Goal: Information Seeking & Learning: Learn about a topic

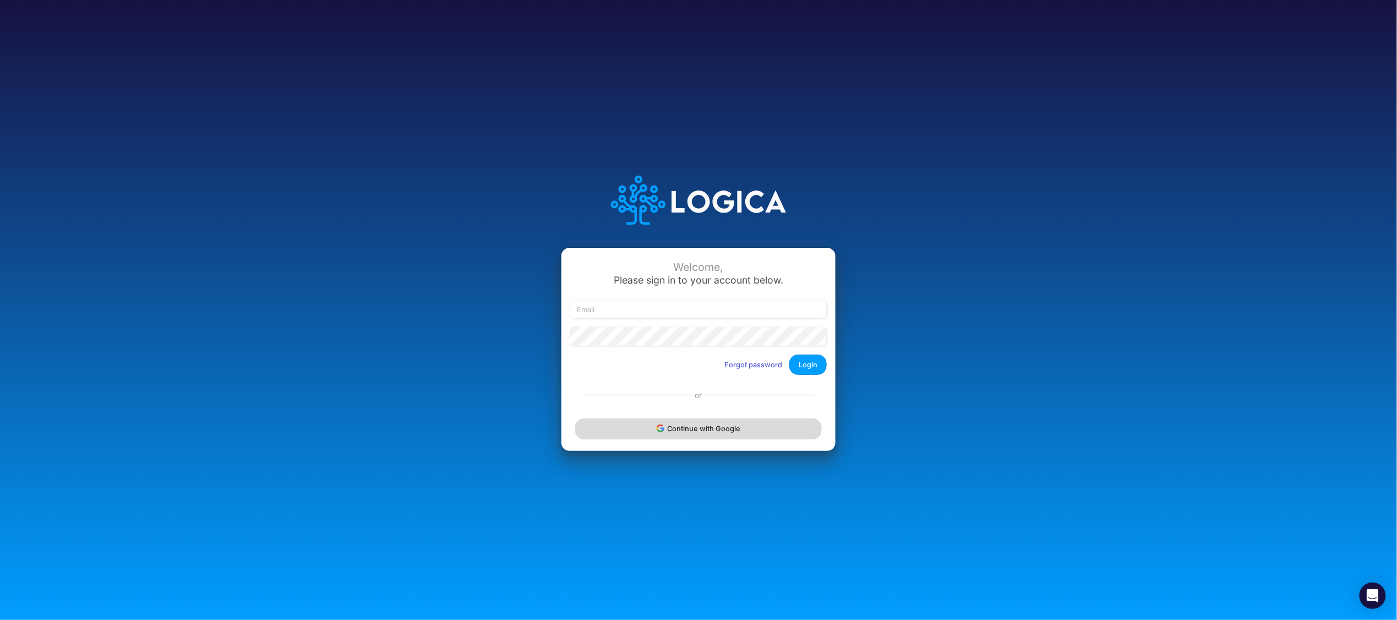
click at [705, 428] on button "Continue with Google" at bounding box center [698, 428] width 247 height 20
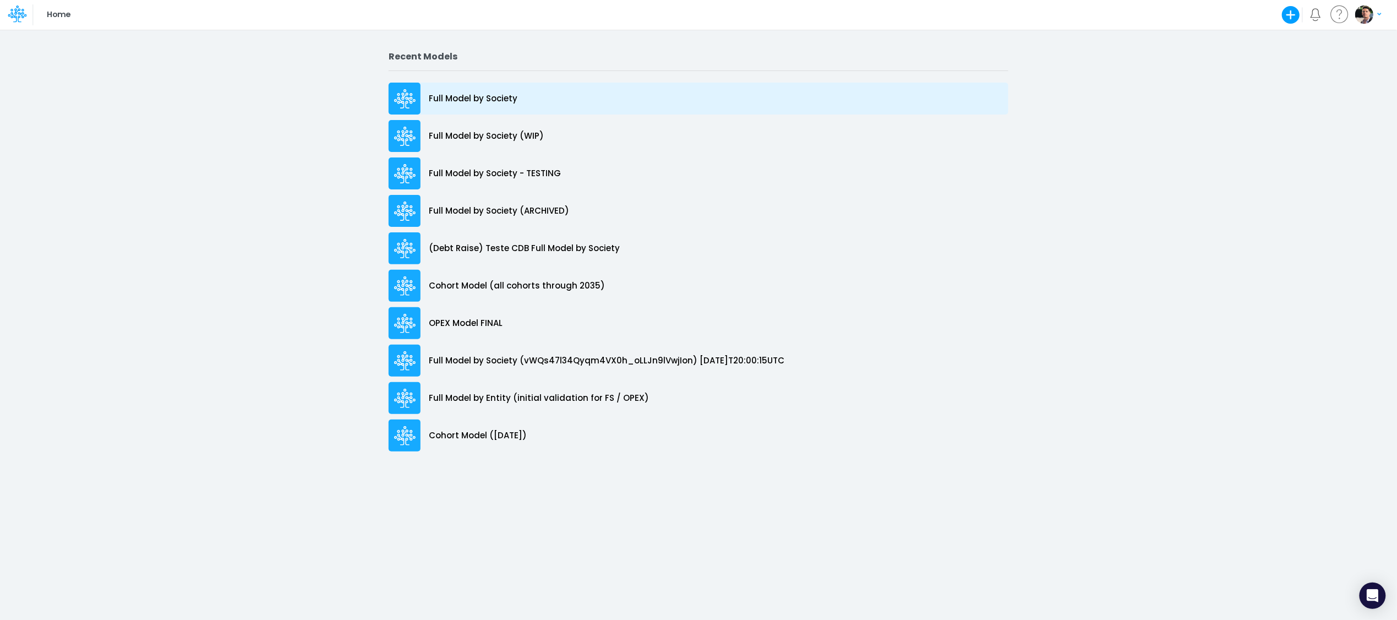
click at [478, 91] on div "Full Model by Society" at bounding box center [699, 99] width 620 height 32
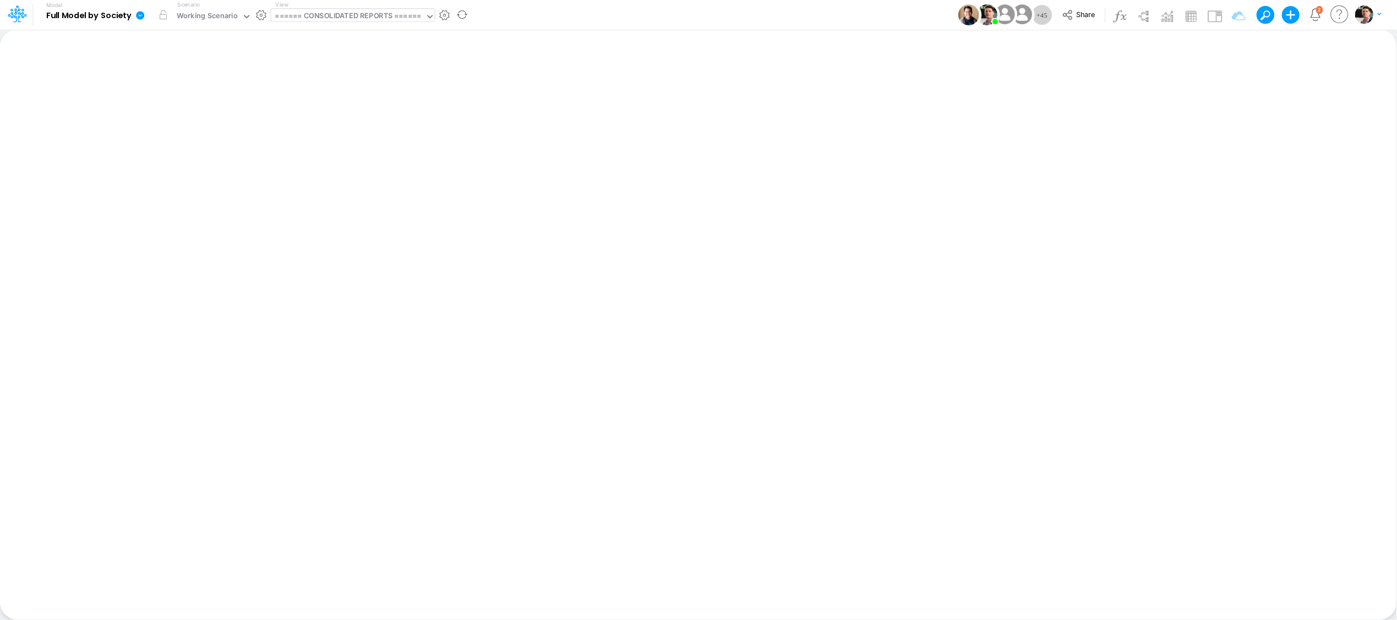
click at [370, 13] on div "====== CONSOLIDATED REPORTS ======" at bounding box center [348, 16] width 146 height 13
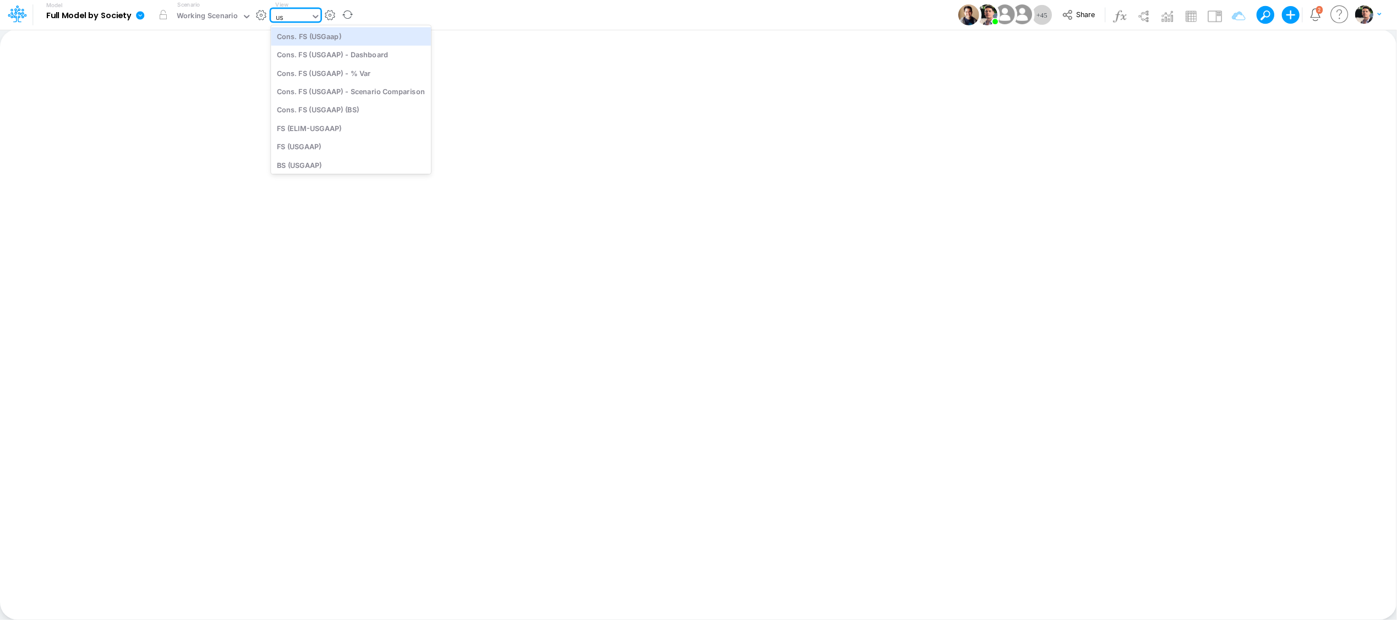
type input "u"
type input "dc by"
click at [352, 34] on div "DC by Vertical" at bounding box center [345, 36] width 149 height 18
type input "DC by Vertical"
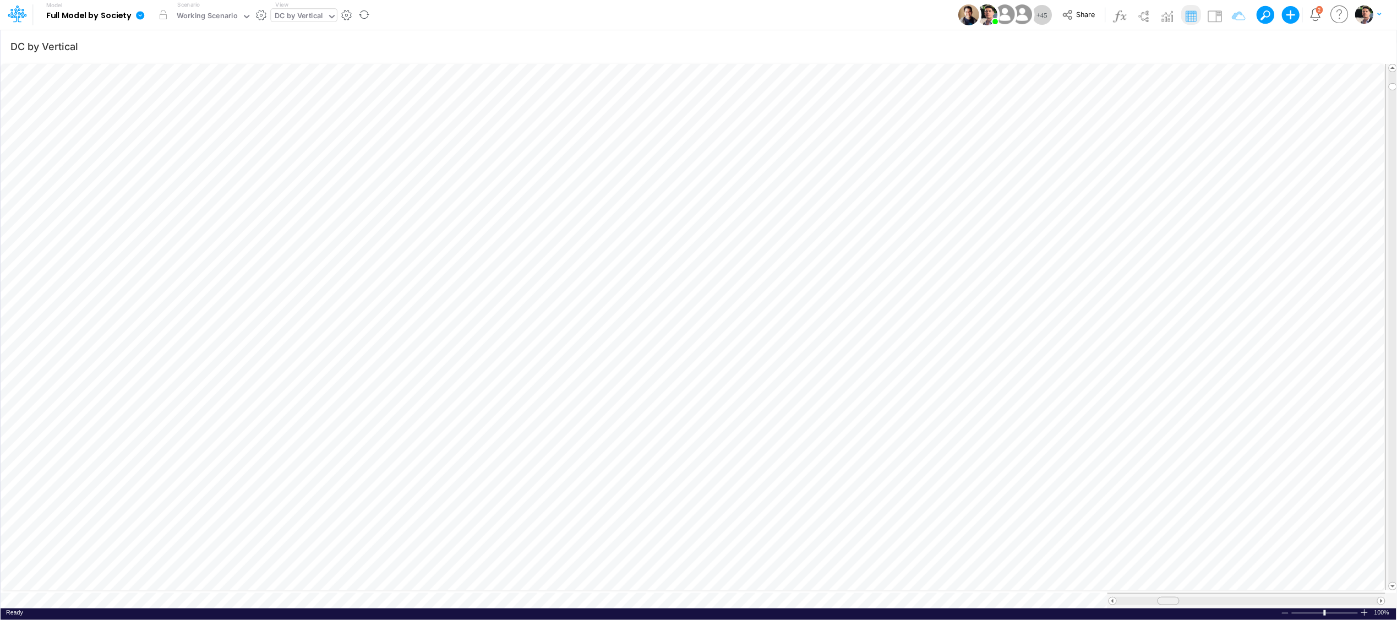
drag, startPoint x: 1160, startPoint y: 595, endPoint x: 1173, endPoint y: 596, distance: 12.7
click at [1172, 597] on span at bounding box center [1168, 600] width 7 height 7
click at [295, 18] on div "DC by Vertical" at bounding box center [299, 16] width 48 height 13
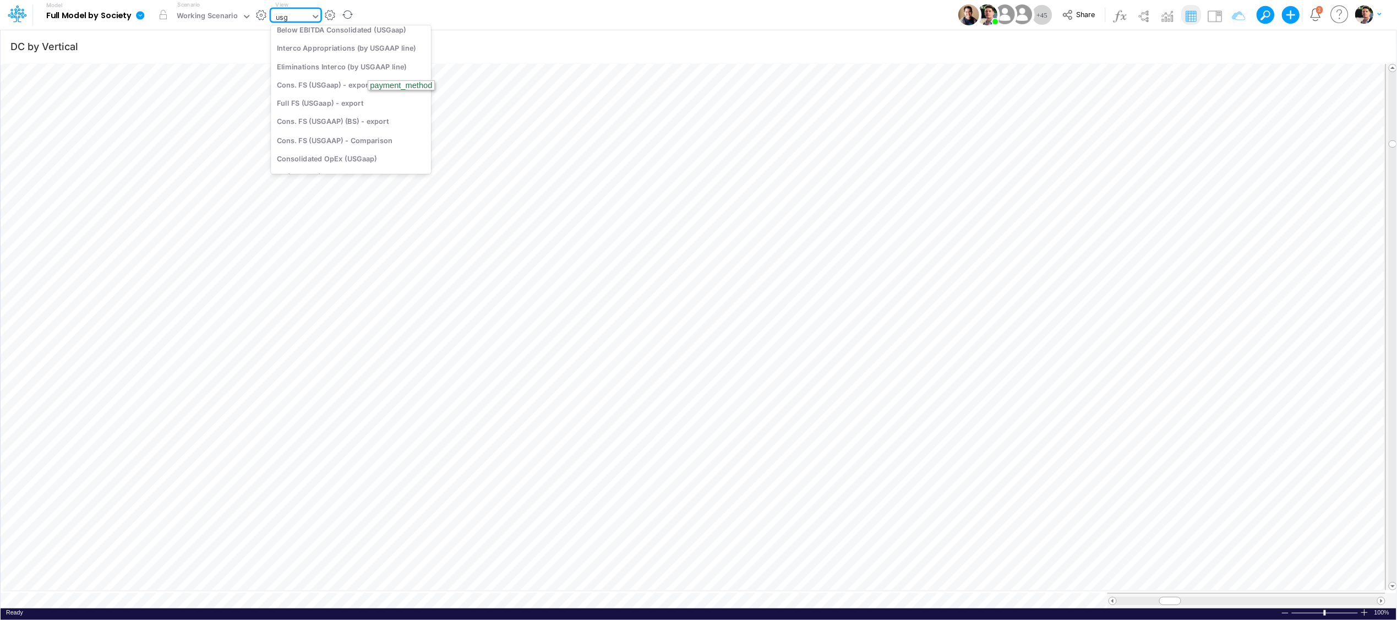
type input "usga"
click at [329, 39] on div "Cons. FS (USGaap)" at bounding box center [351, 36] width 160 height 18
type input "Consolidated FS - USGAAP"
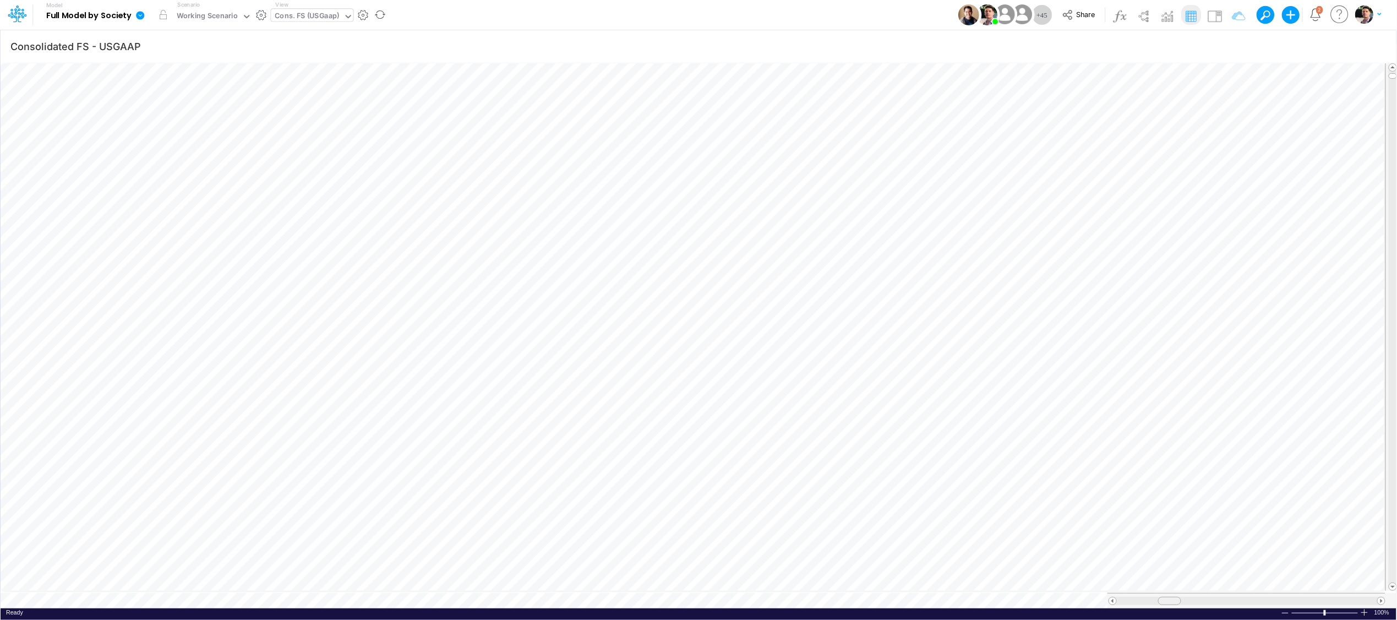
drag, startPoint x: 1147, startPoint y: 596, endPoint x: 1168, endPoint y: 597, distance: 21.5
click at [1168, 597] on span at bounding box center [1169, 600] width 7 height 7
type input "DC by Vertical"
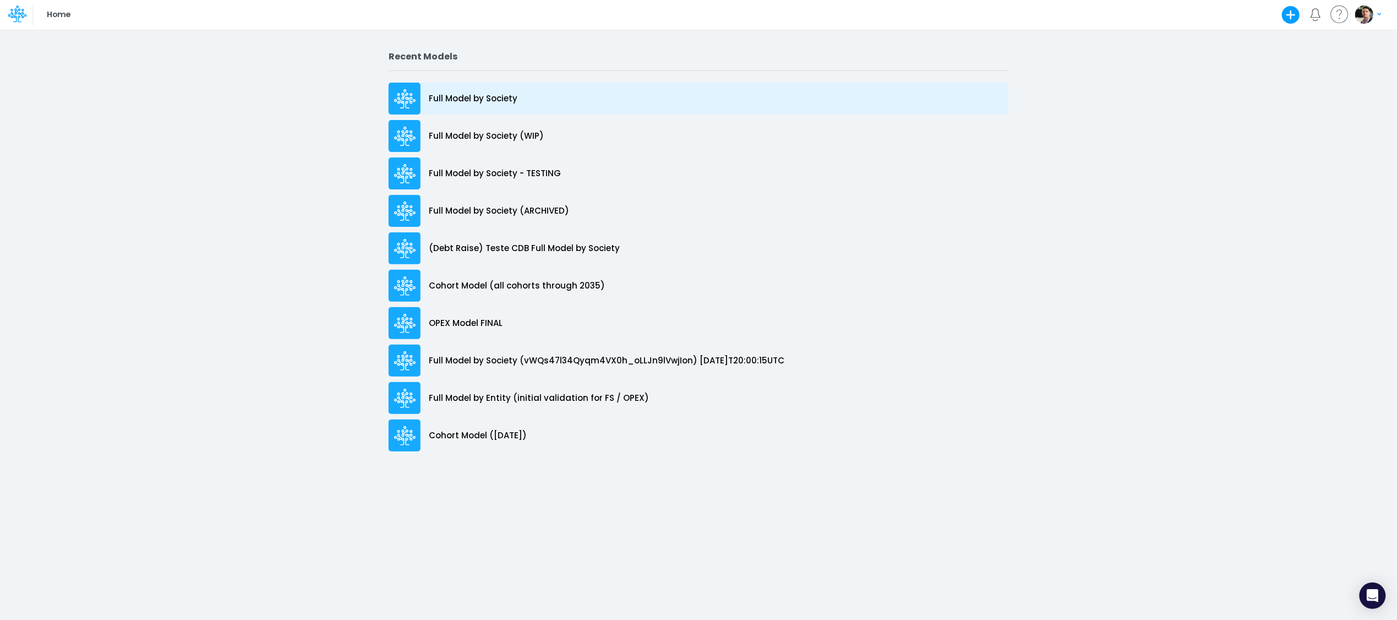
click at [475, 102] on p "Full Model by Society" at bounding box center [473, 98] width 89 height 13
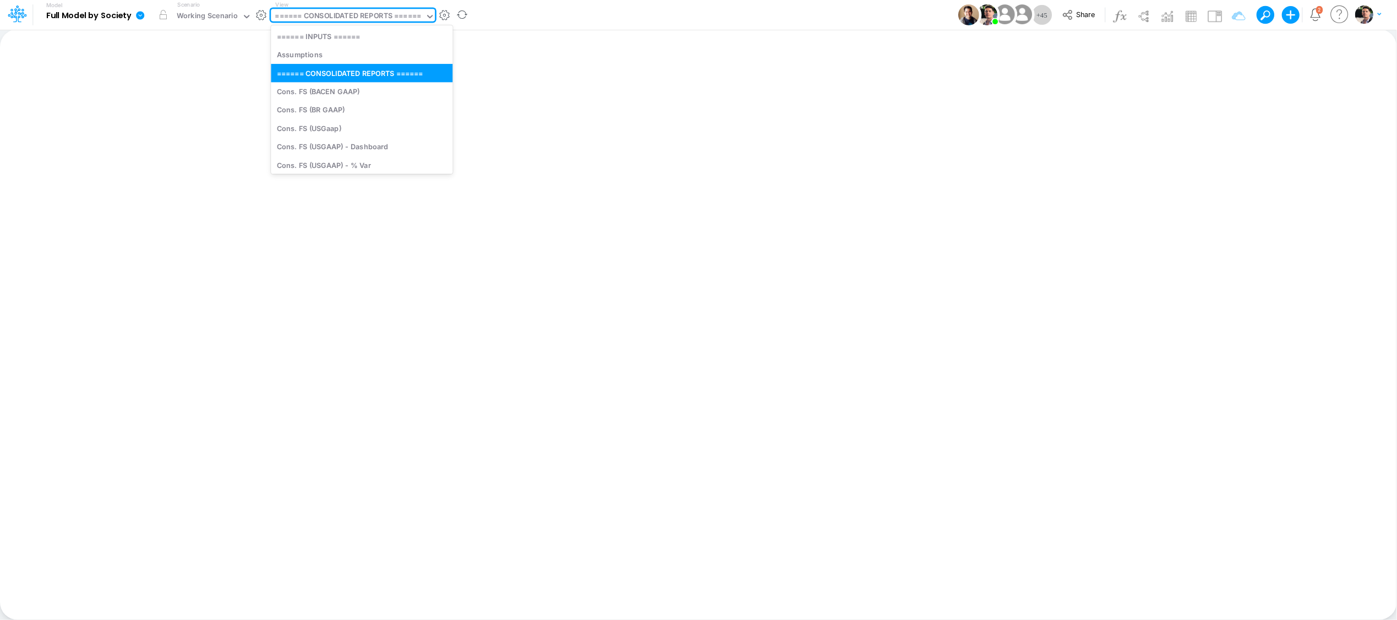
click at [346, 13] on div "====== CONSOLIDATED REPORTS ======" at bounding box center [348, 16] width 146 height 13
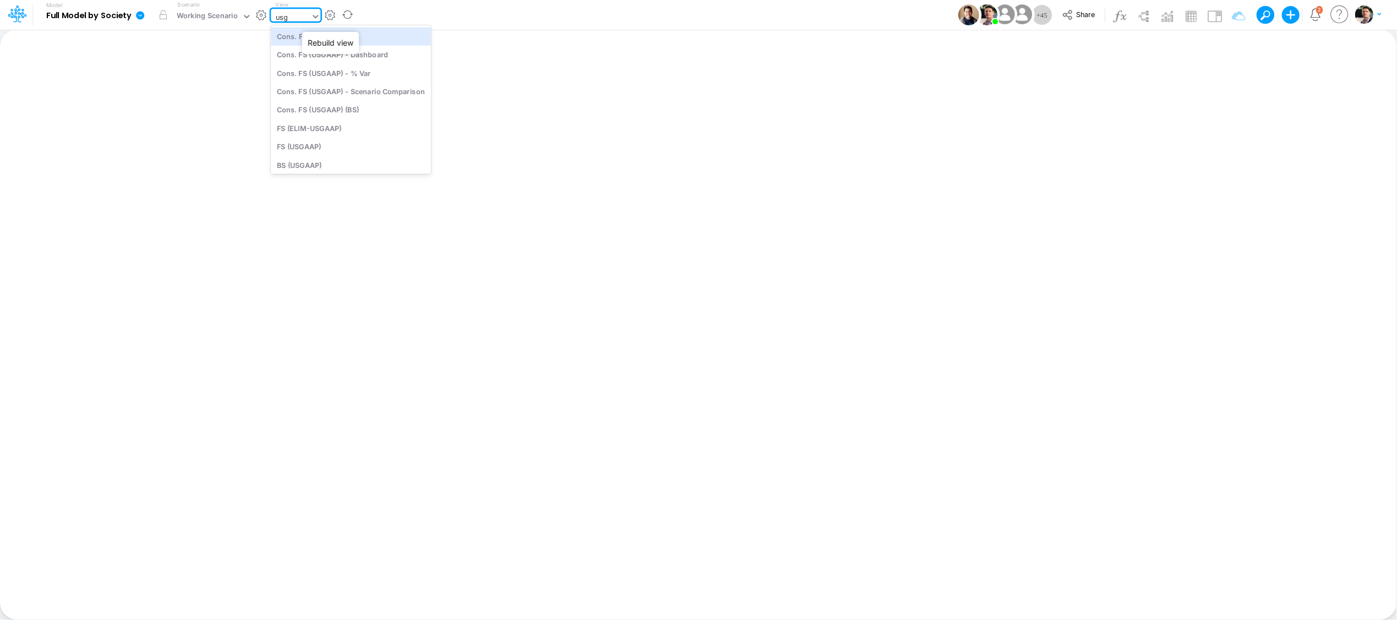
type input "usga"
click at [340, 34] on div "Cons. FS (USGaap)" at bounding box center [351, 36] width 160 height 18
type input "Consolidated FS - USGAAP"
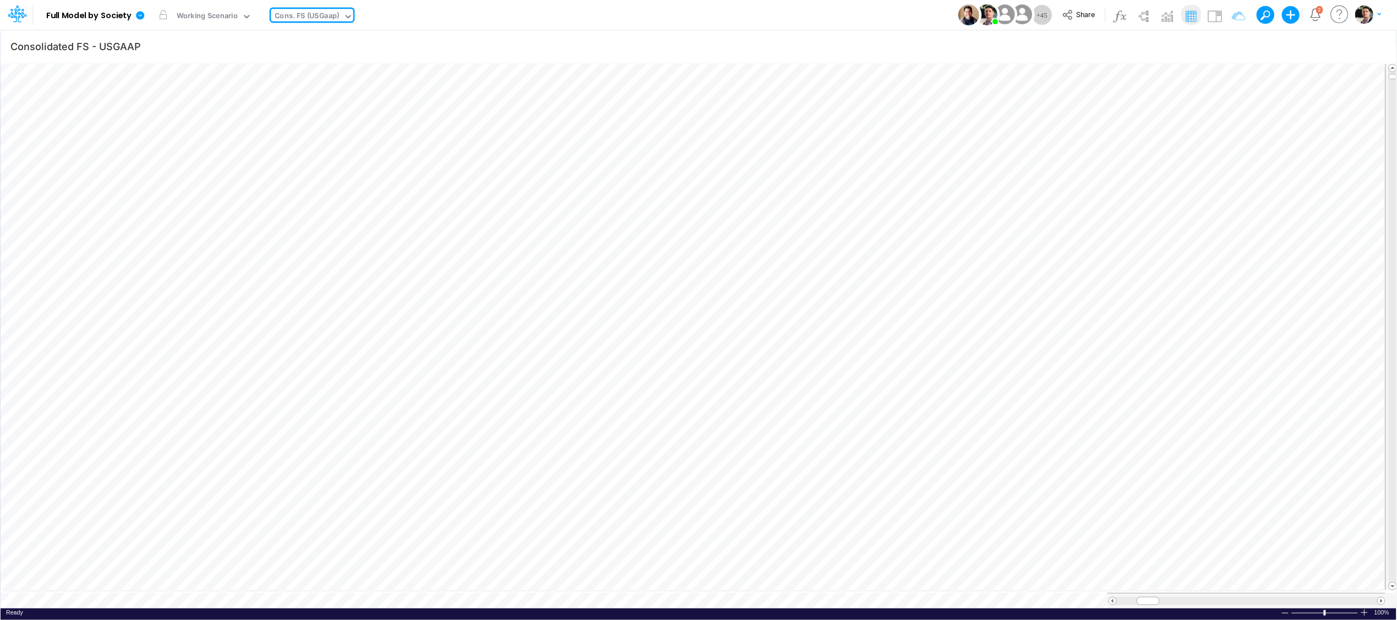
click at [1337, 597] on div at bounding box center [1247, 601] width 260 height 8
click at [319, 17] on div "Cons. FS (USGaap)" at bounding box center [307, 16] width 64 height 13
type input "unit"
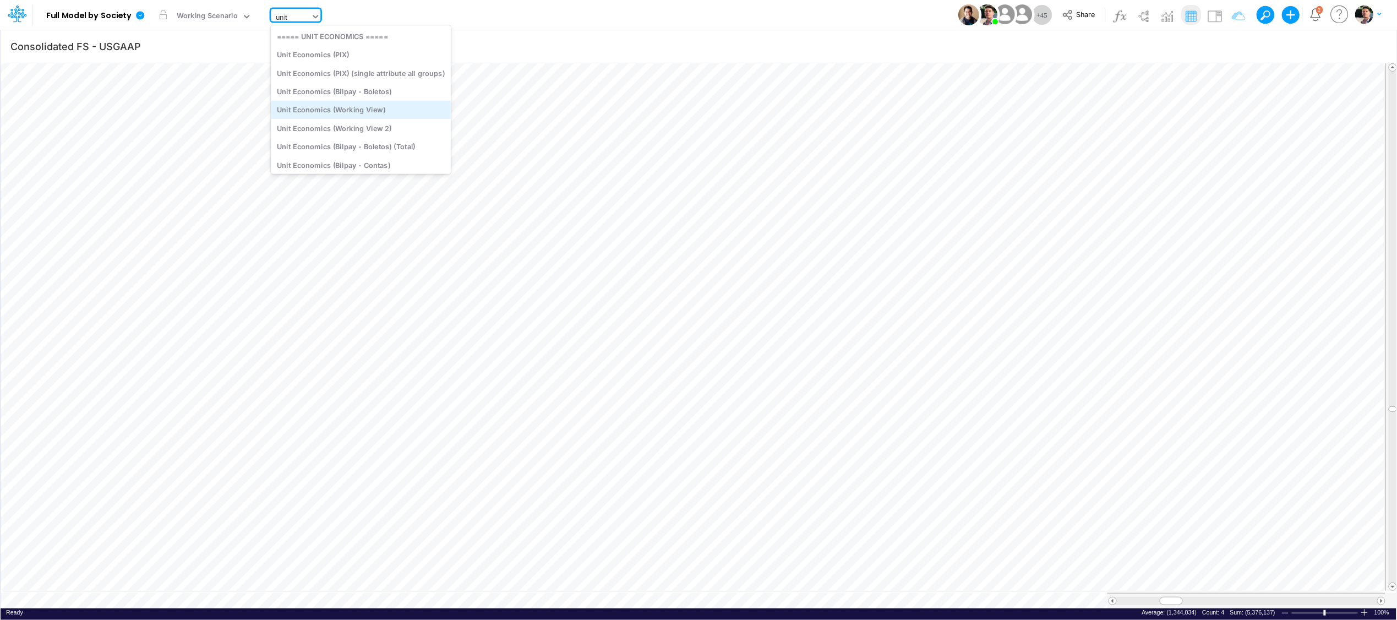
click at [378, 109] on div "Unit Economics (Working View)" at bounding box center [361, 110] width 180 height 18
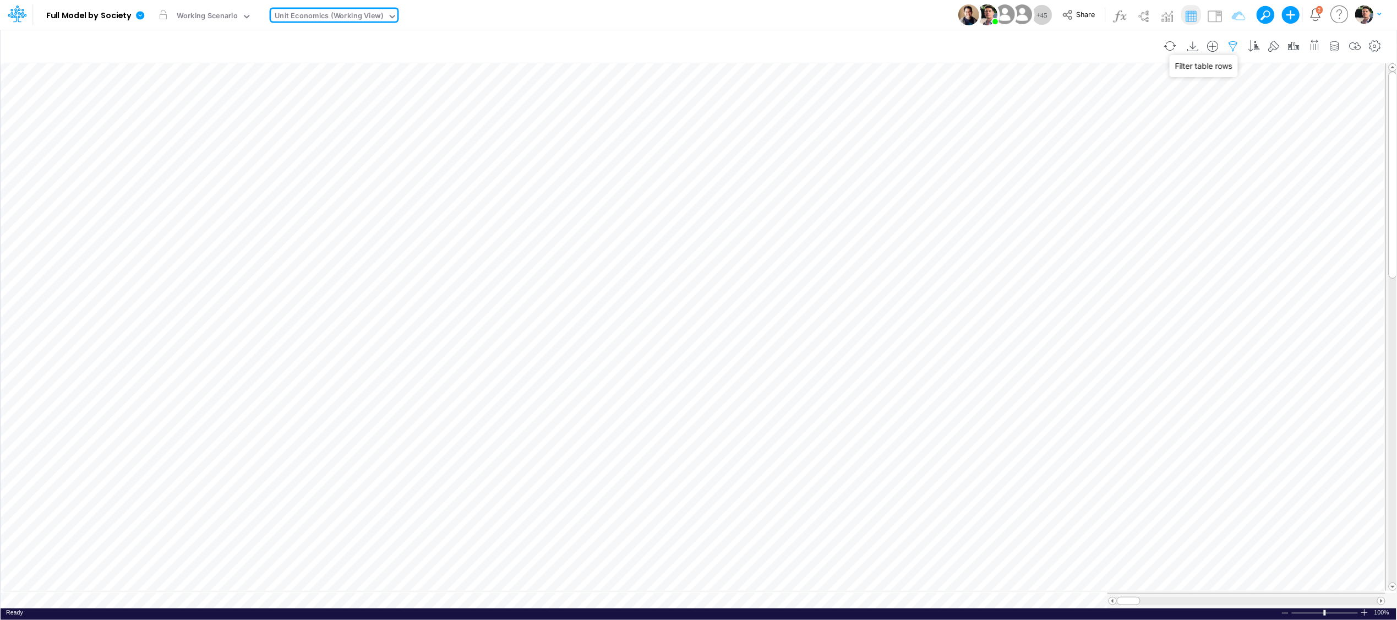
click at [1230, 45] on icon "button" at bounding box center [1233, 47] width 17 height 12
select select "contains"
select select "tableSearchOR"
select select "contains"
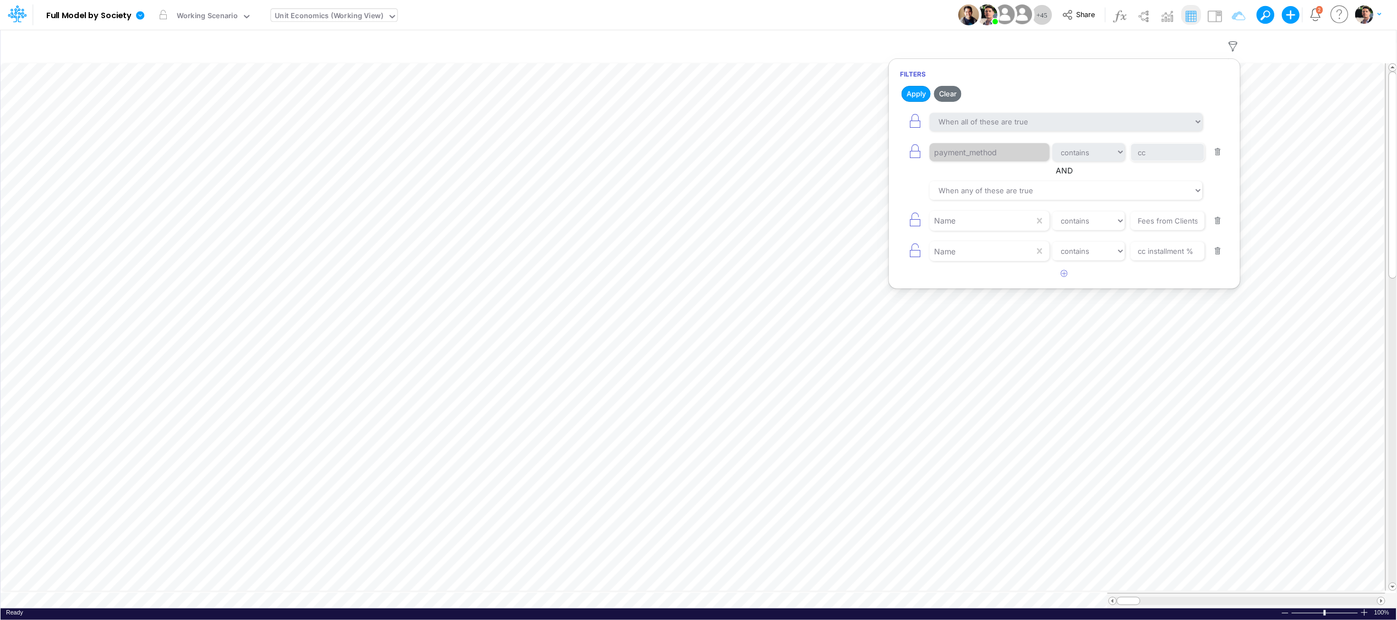
click at [1218, 251] on button "button" at bounding box center [1218, 251] width 21 height 15
click at [1268, 237] on body "Model Full Model by Society Edit model settings Duplicate Import QuickBooks Qui…" at bounding box center [698, 310] width 1397 height 620
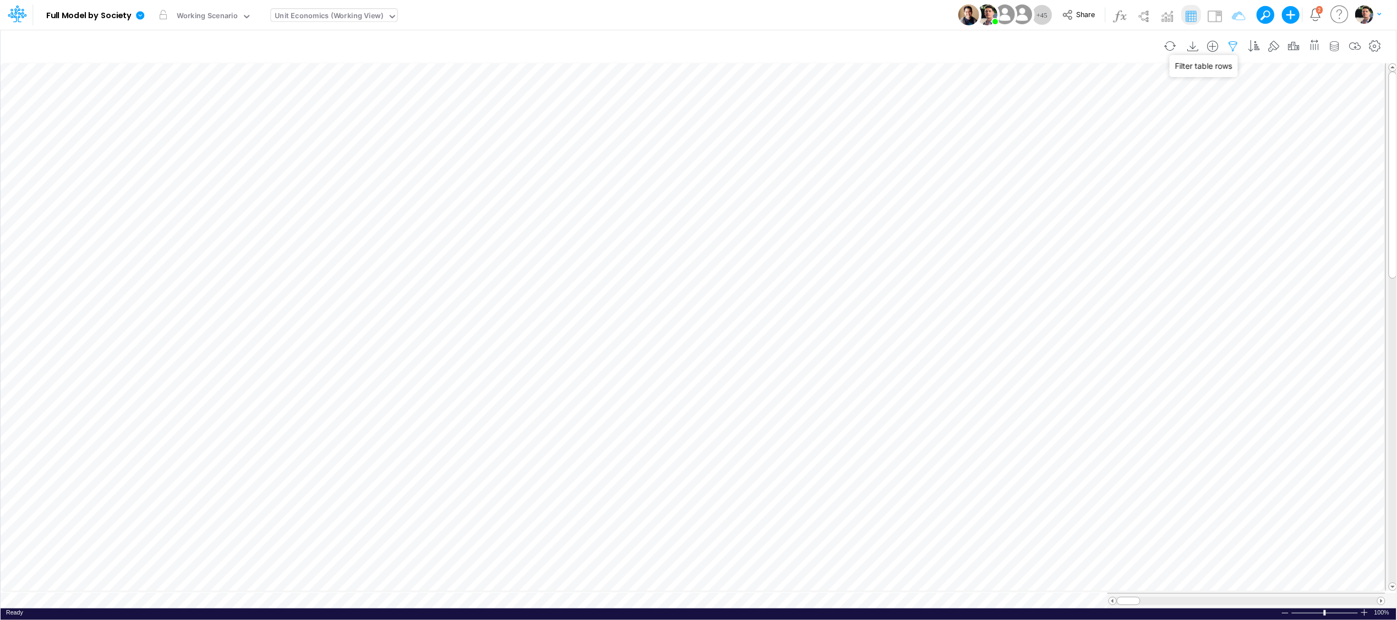
click at [1230, 46] on icon "button" at bounding box center [1233, 47] width 17 height 12
select select "contains"
select select "tableSearchOR"
select select "contains"
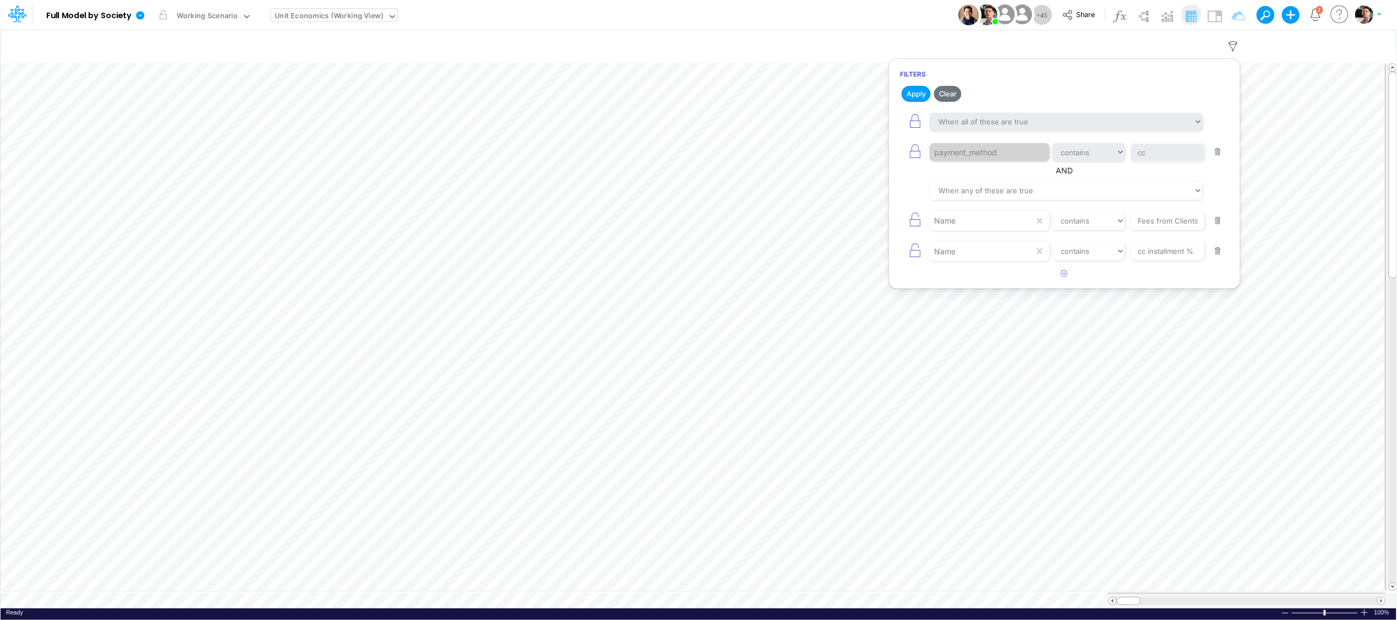
click at [1217, 255] on button "button" at bounding box center [1218, 251] width 21 height 15
click at [1163, 217] on input "Fees from Clients %" at bounding box center [1168, 220] width 74 height 19
type input "Advancing Cost %"
click at [920, 92] on button "Apply" at bounding box center [916, 94] width 29 height 16
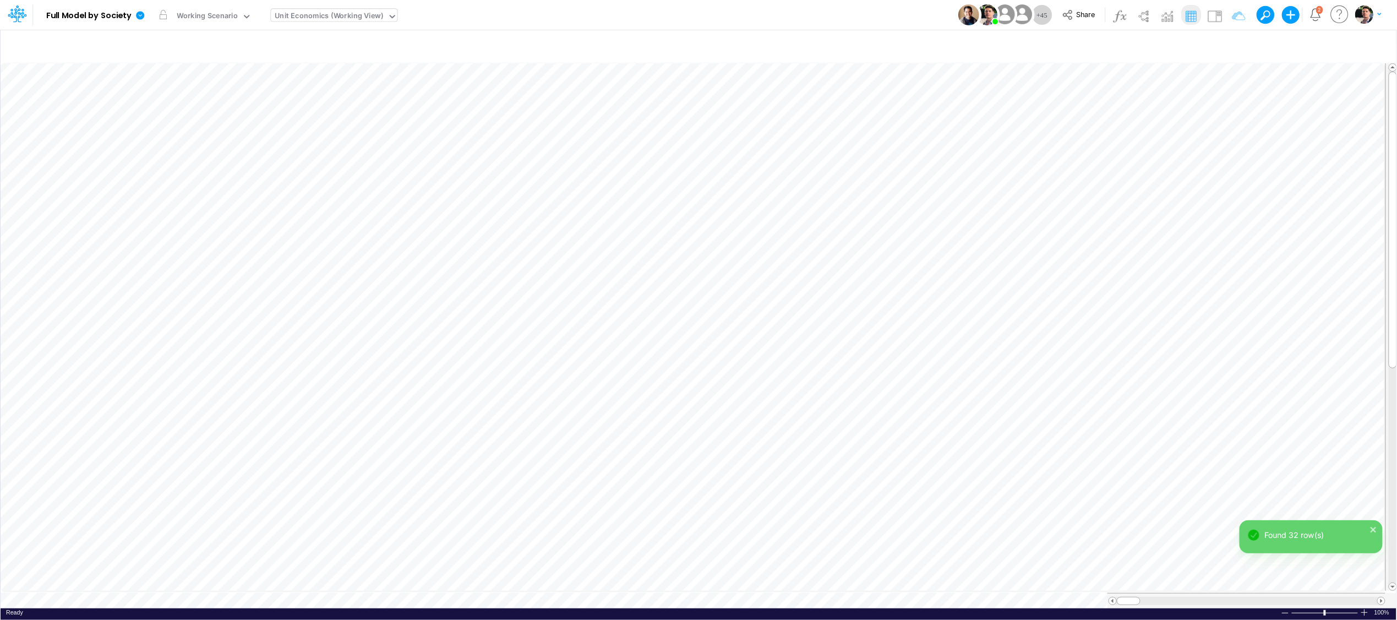
scroll to position [0, 1]
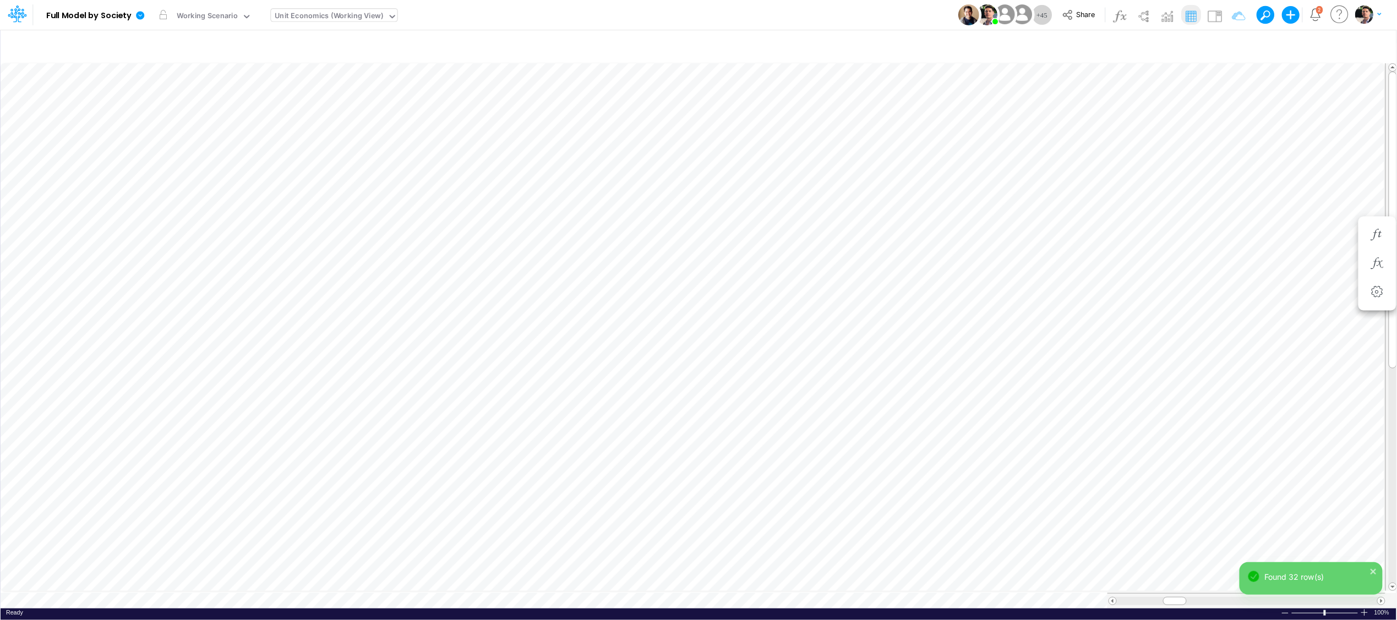
scroll to position [0, 1]
click at [1236, 41] on icon "button" at bounding box center [1233, 47] width 17 height 12
select select "contains"
select select "tableSearchOR"
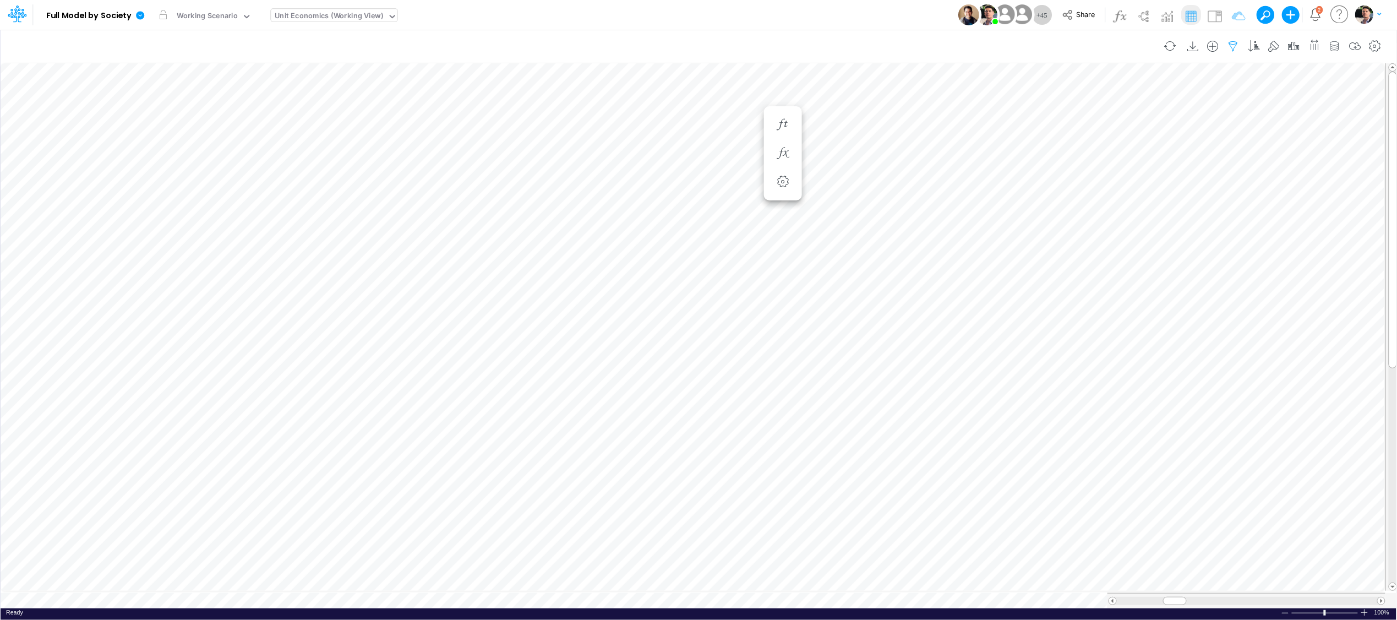
select select "contains"
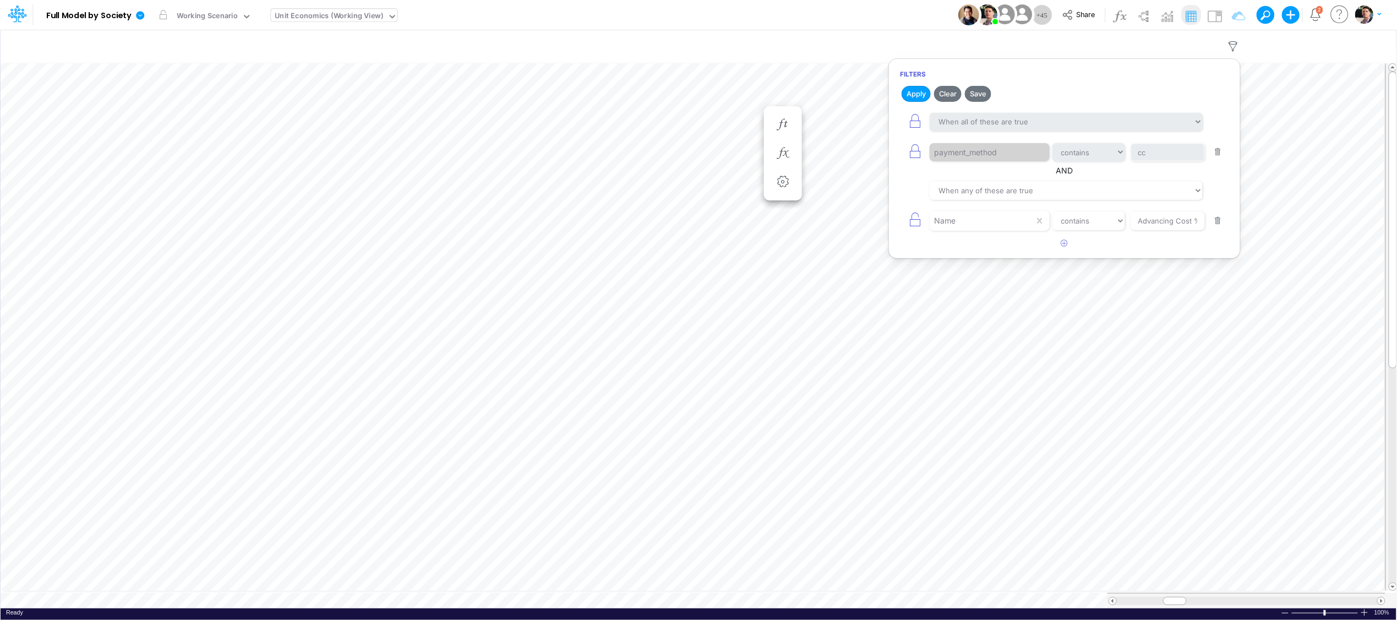
click at [1221, 155] on button "button" at bounding box center [1218, 152] width 21 height 15
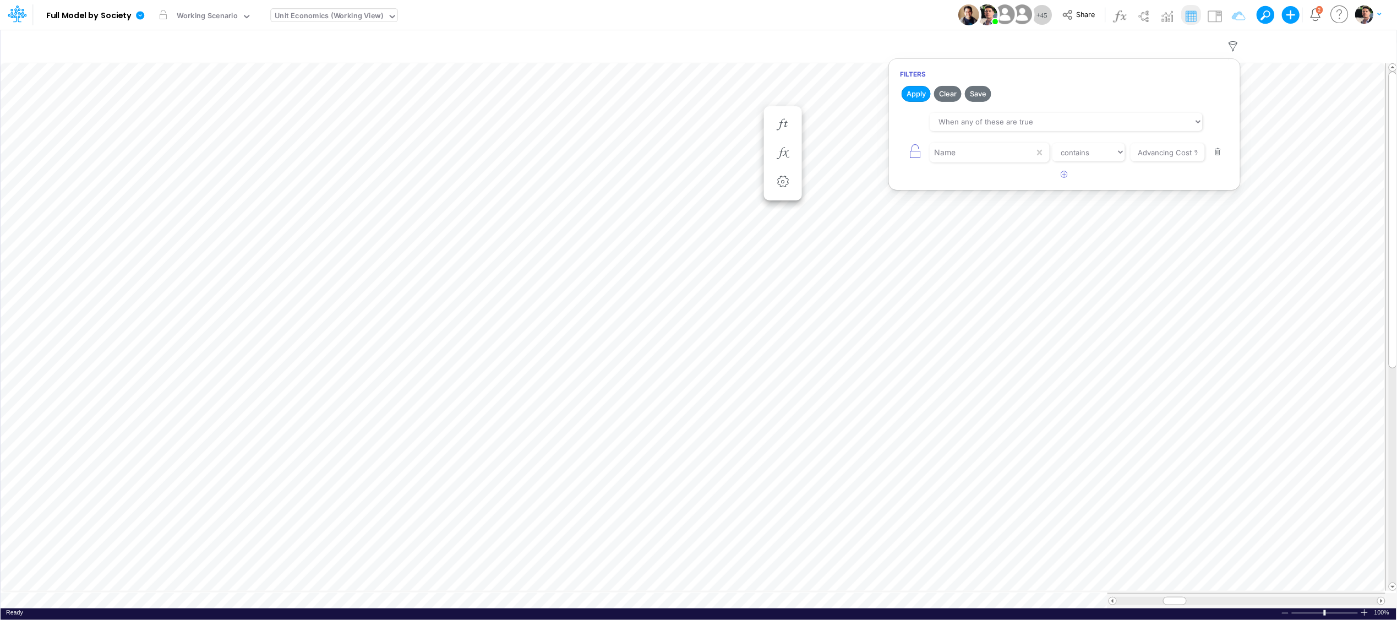
click at [917, 92] on button "Apply" at bounding box center [916, 94] width 29 height 16
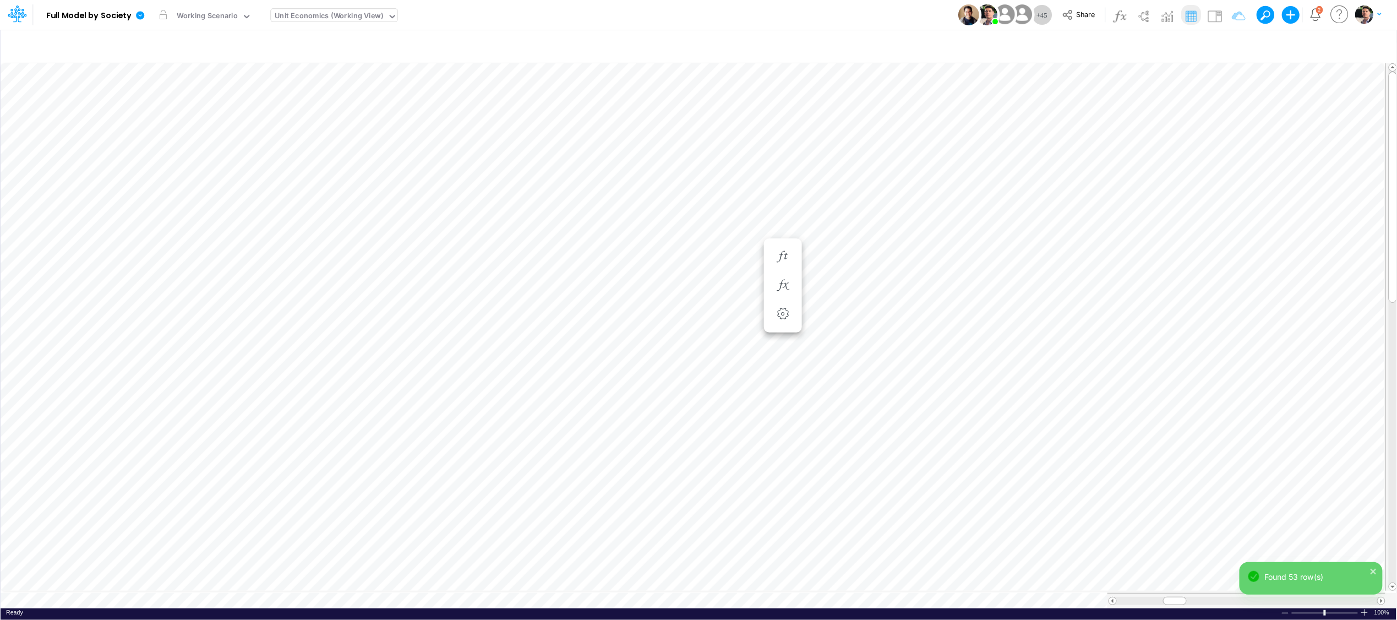
scroll to position [0, 1]
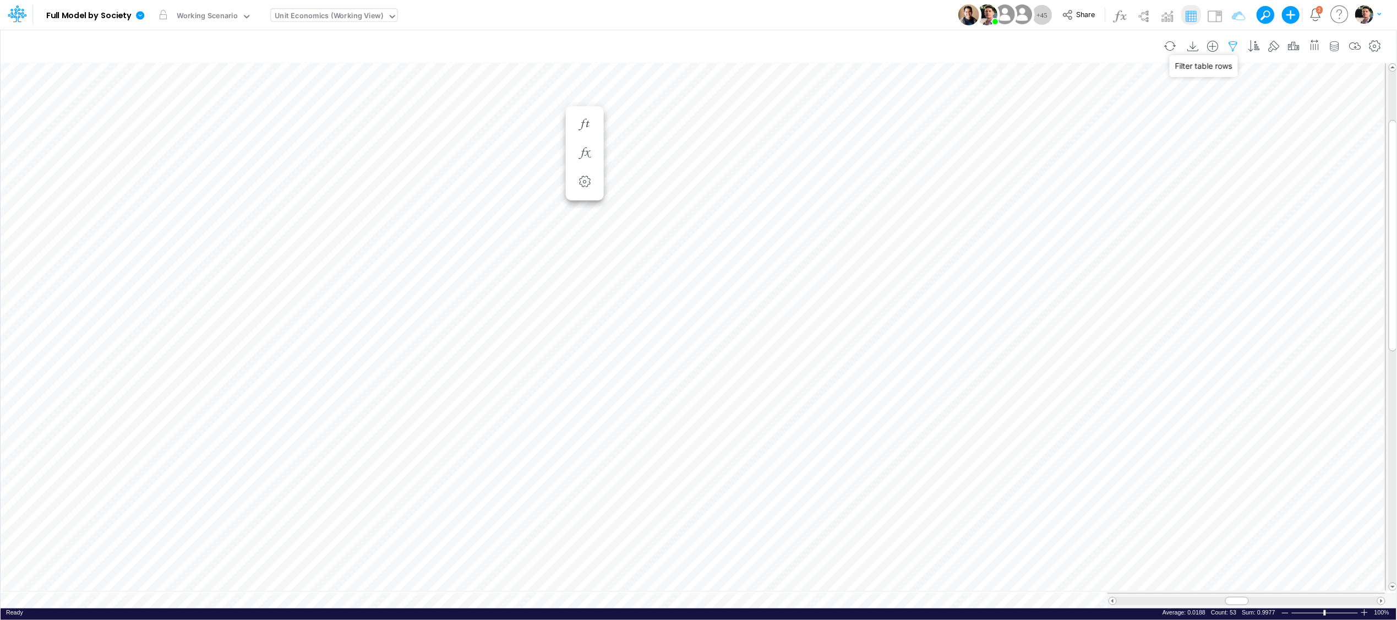
click at [1232, 43] on icon "button" at bounding box center [1233, 47] width 17 height 12
select select "tableSearchOR"
select select "contains"
drag, startPoint x: 1138, startPoint y: 155, endPoint x: 1199, endPoint y: 151, distance: 61.2
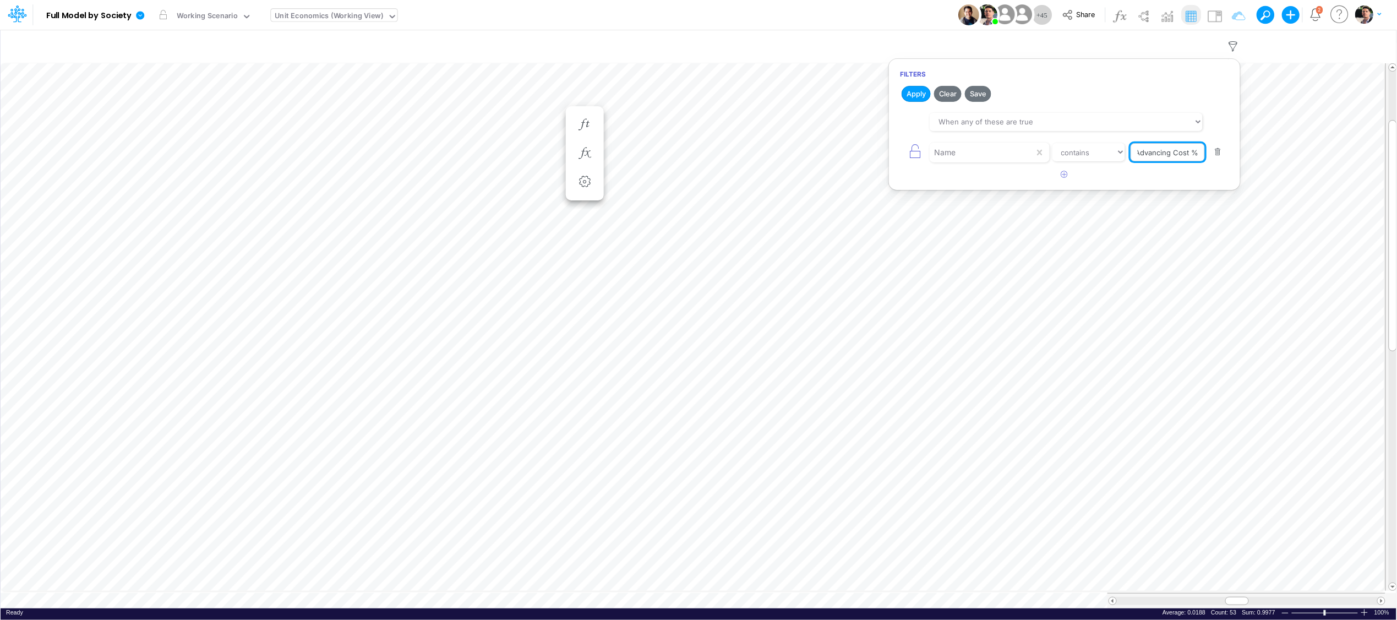
click at [1196, 151] on input "Advancing Cost %" at bounding box center [1168, 152] width 74 height 19
type input "Write-off %"
click at [914, 88] on button "Apply" at bounding box center [916, 94] width 29 height 16
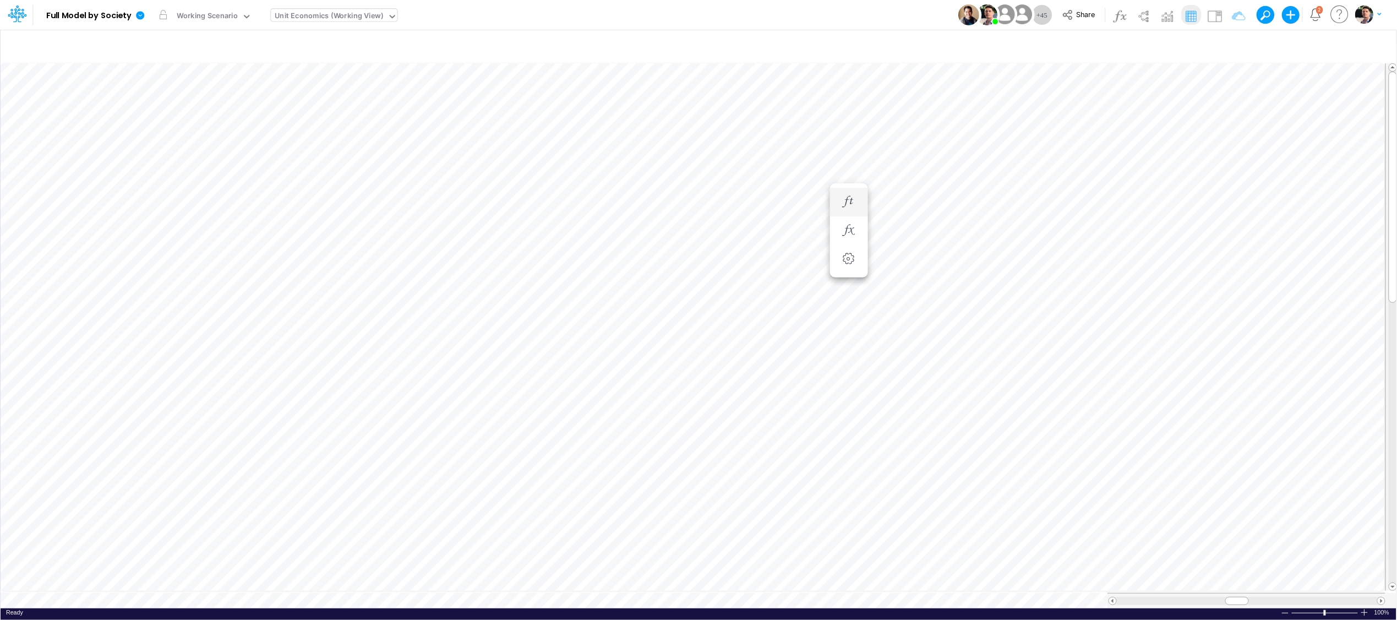
scroll to position [0, 1]
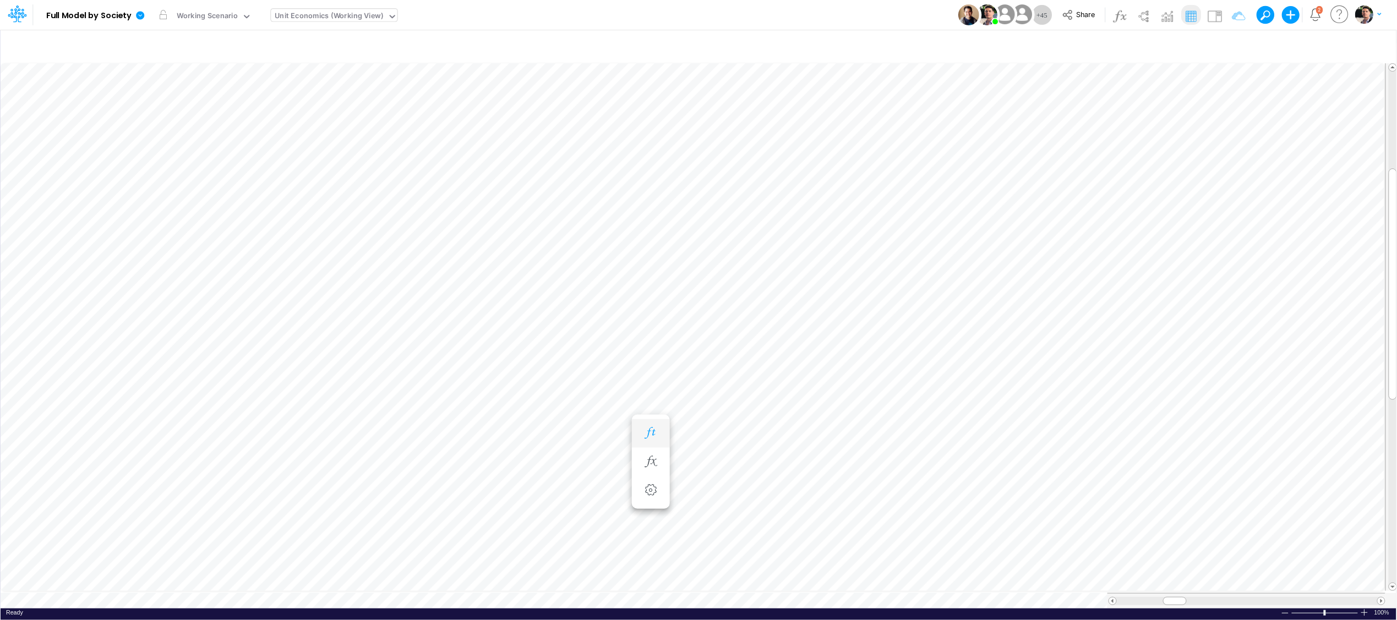
click at [655, 440] on button "button" at bounding box center [651, 433] width 20 height 22
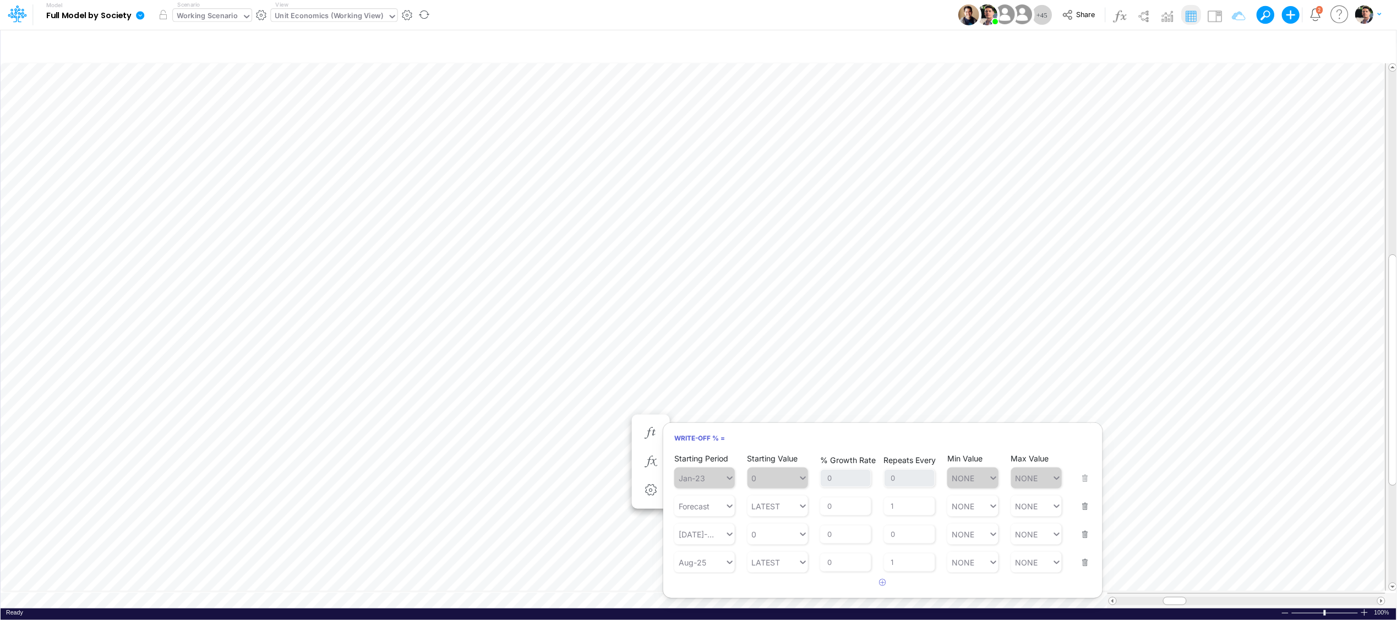
click at [210, 19] on div "Working Scenario" at bounding box center [207, 16] width 61 height 13
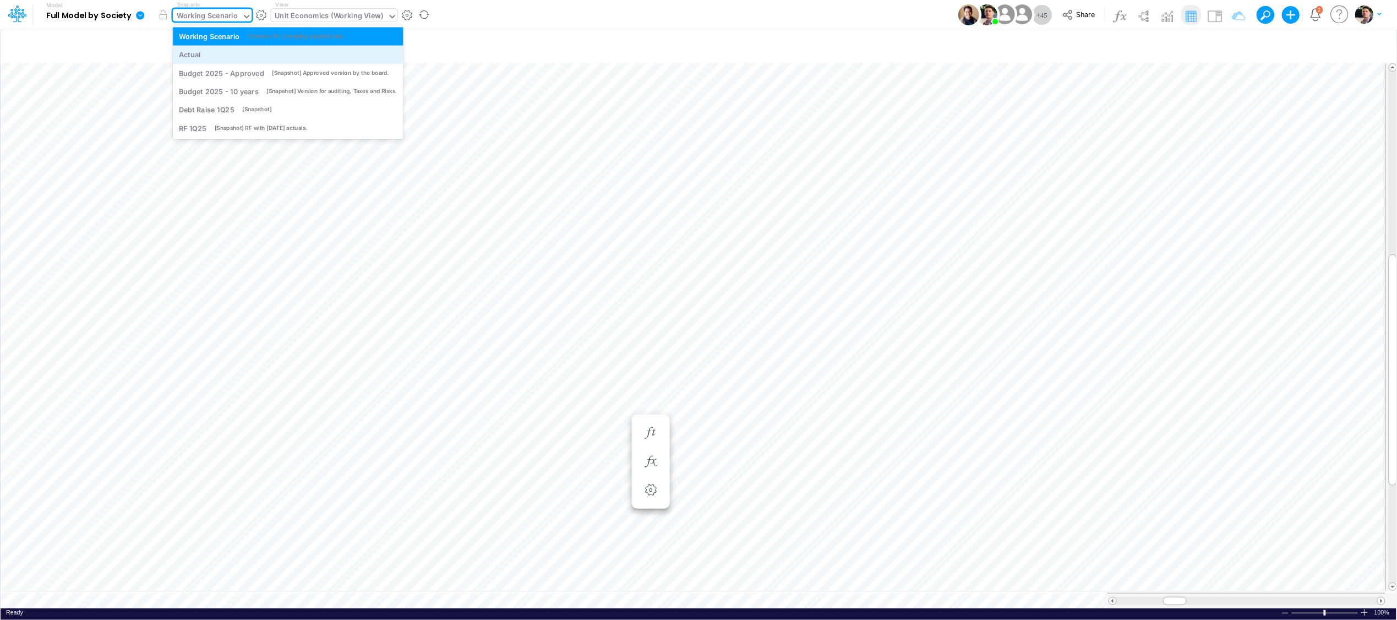
click at [219, 55] on div "Actual" at bounding box center [288, 55] width 219 height 10
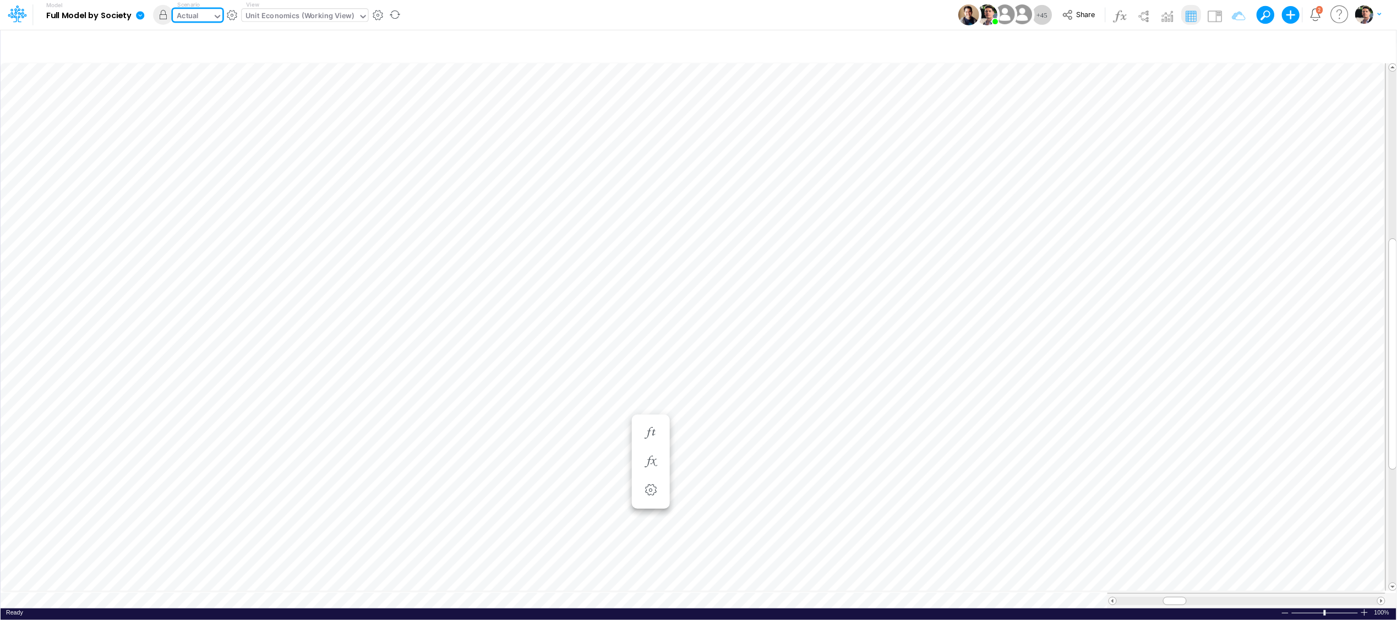
click at [199, 18] on div "Actual" at bounding box center [188, 16] width 22 height 13
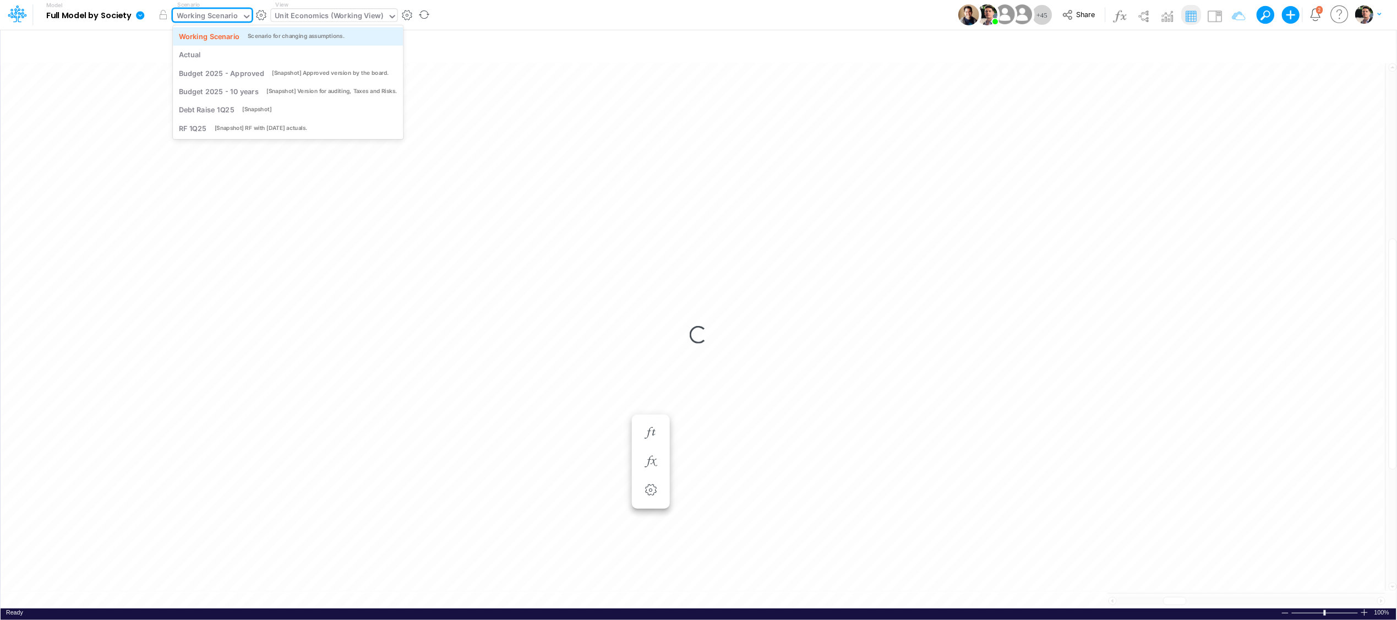
click at [222, 41] on div "Working Scenario" at bounding box center [209, 36] width 61 height 10
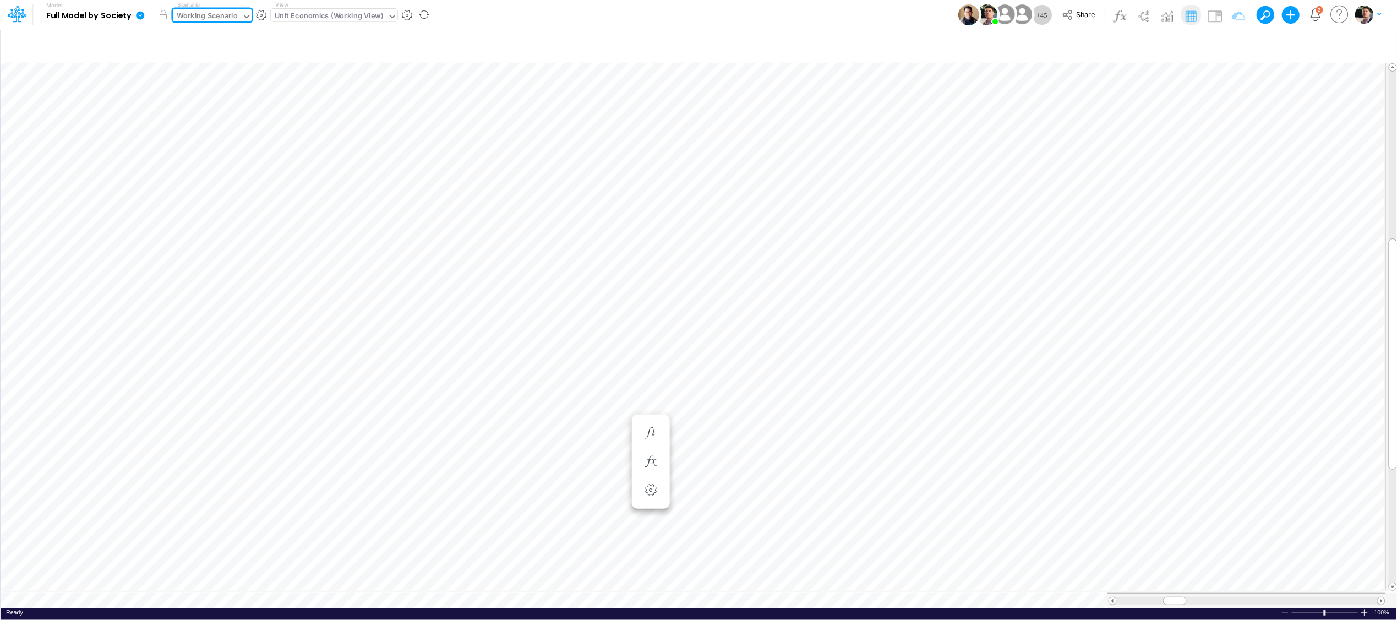
type input "Consolidated FS - USGAAP"
click at [307, 20] on div "Cons. FS (USGaap)" at bounding box center [307, 16] width 64 height 13
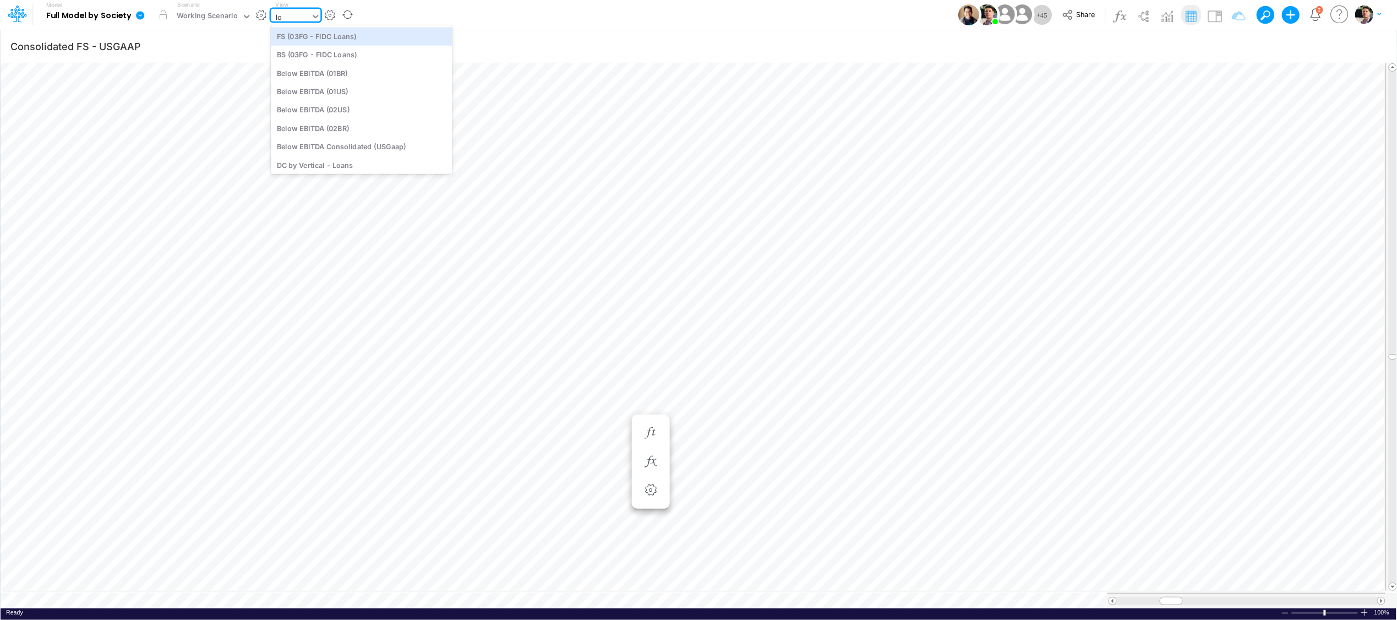
type input "loa"
click at [302, 85] on div "Loans" at bounding box center [345, 91] width 149 height 18
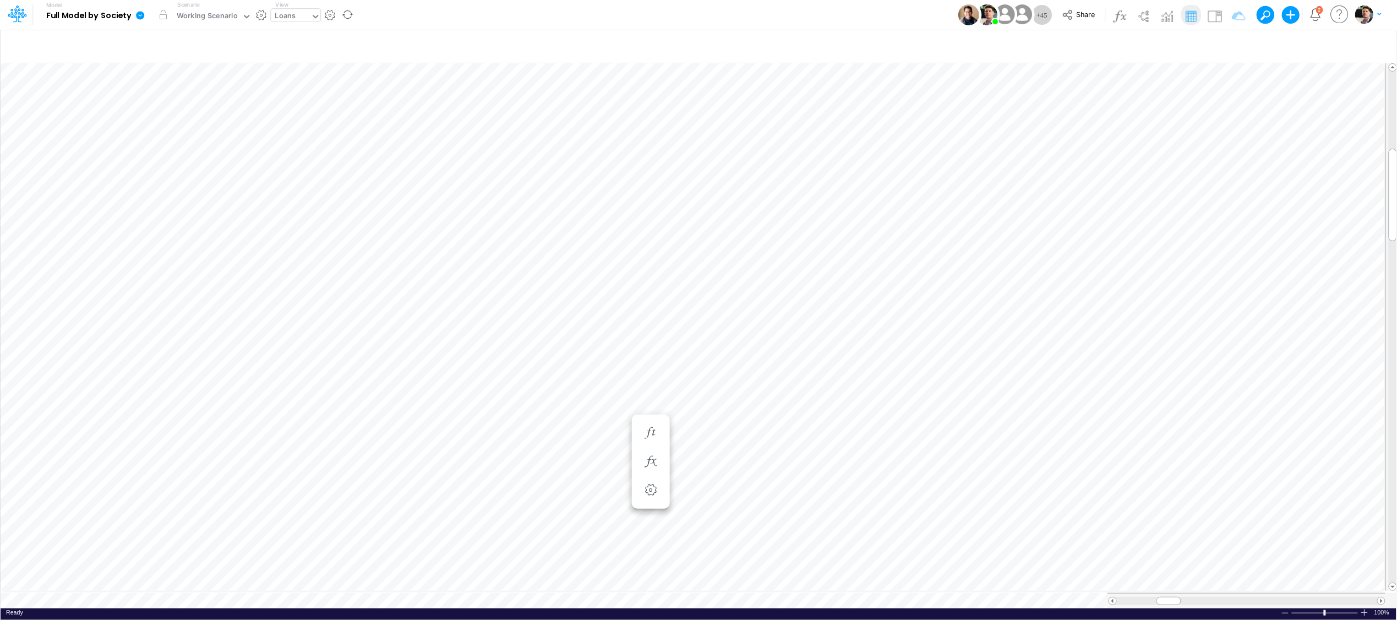
scroll to position [0, 1]
type input "Consolidated FS - USGAAP"
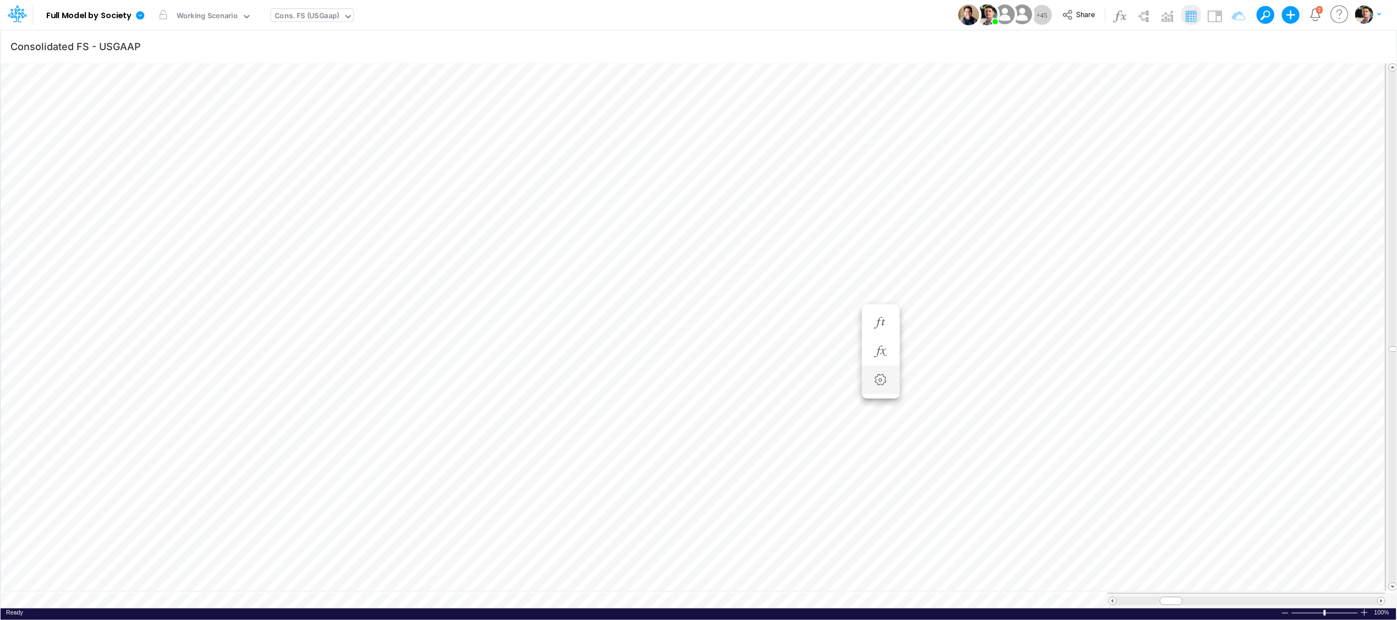
scroll to position [0, 1]
click at [711, 271] on li "Current Expected Credit Loss Loans =" at bounding box center [700, 268] width 38 height 29
click at [697, 265] on icon "button" at bounding box center [699, 268] width 17 height 12
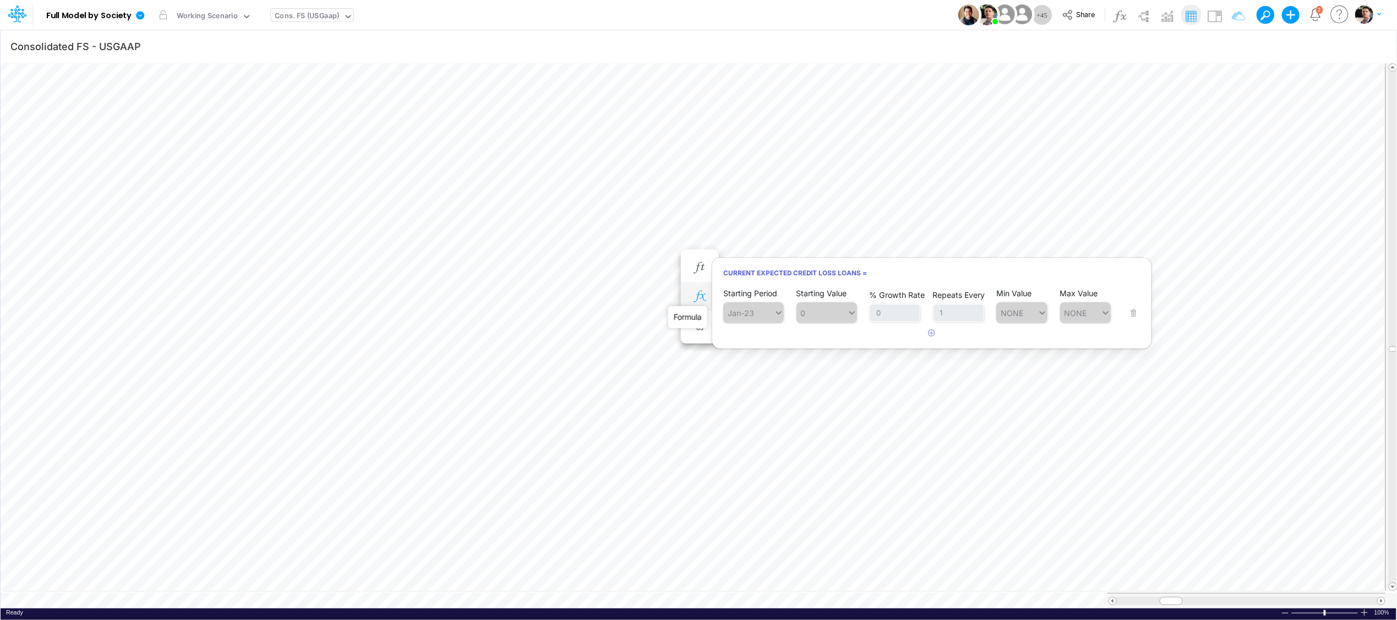
click at [697, 293] on icon "button" at bounding box center [699, 297] width 17 height 12
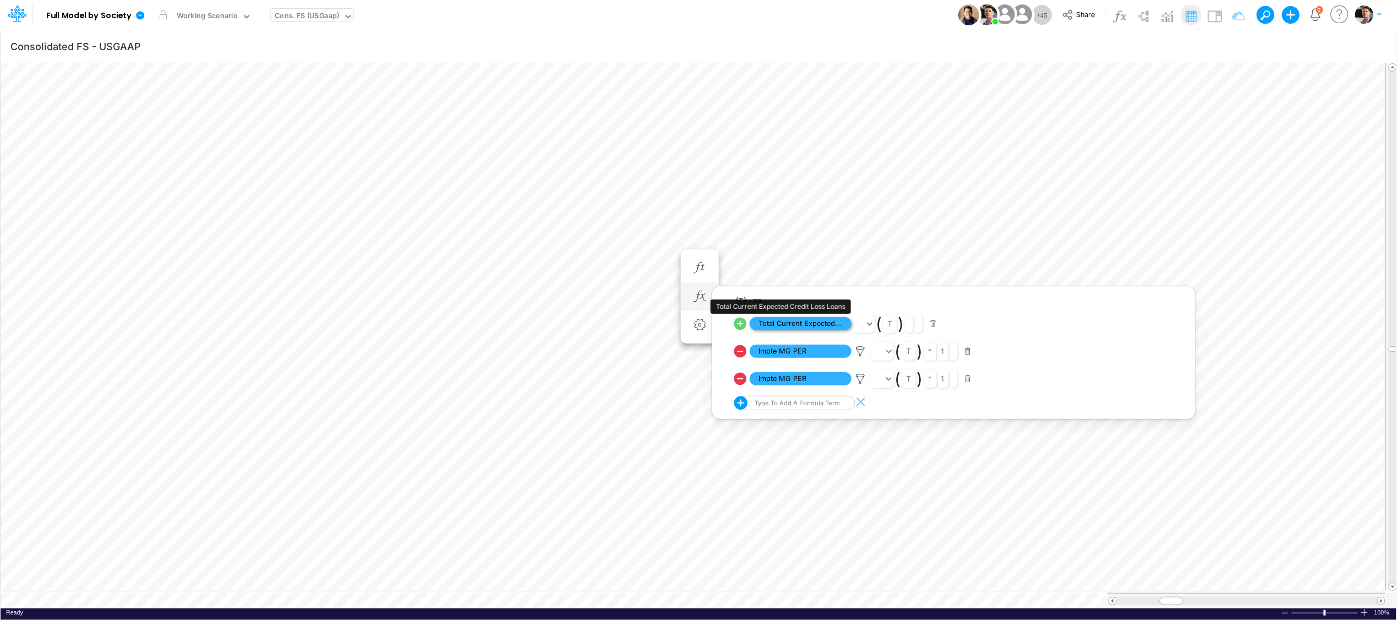
click at [822, 326] on span "Total Current Expected Credit Loss Loans" at bounding box center [801, 324] width 102 height 14
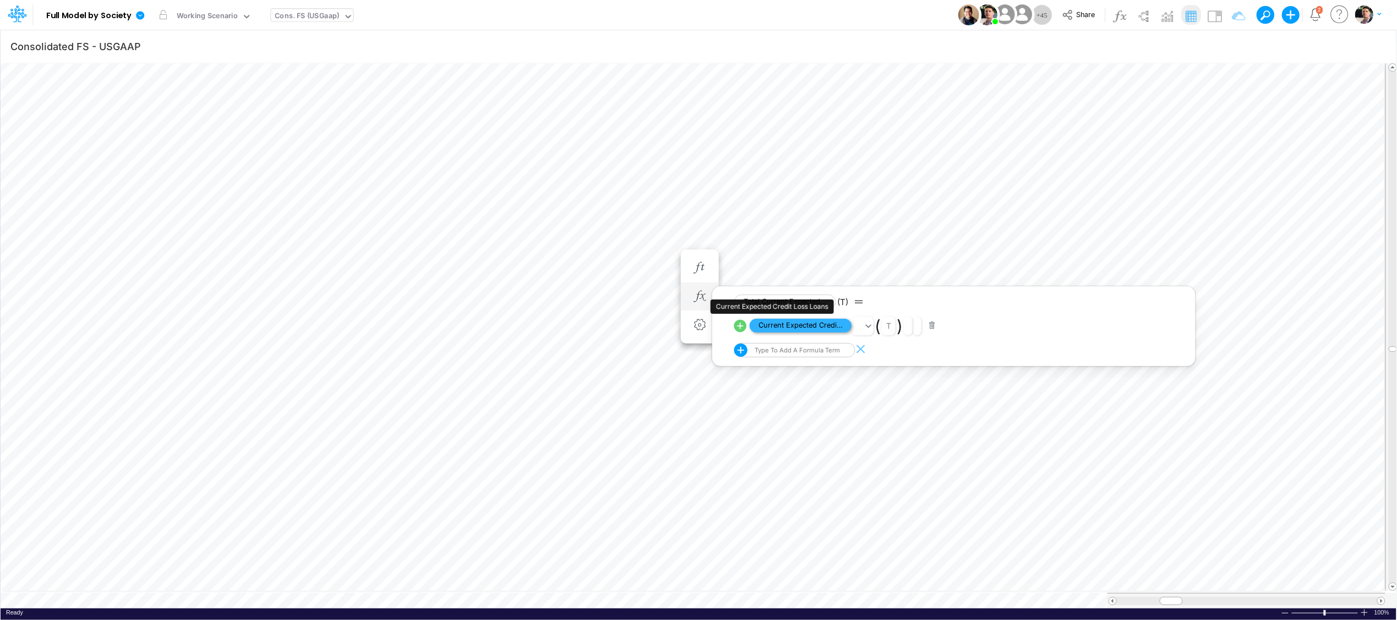
click at [822, 326] on span "Current Expected Credit Loss Loans" at bounding box center [801, 326] width 102 height 14
click at [707, 301] on icon "button" at bounding box center [699, 297] width 17 height 12
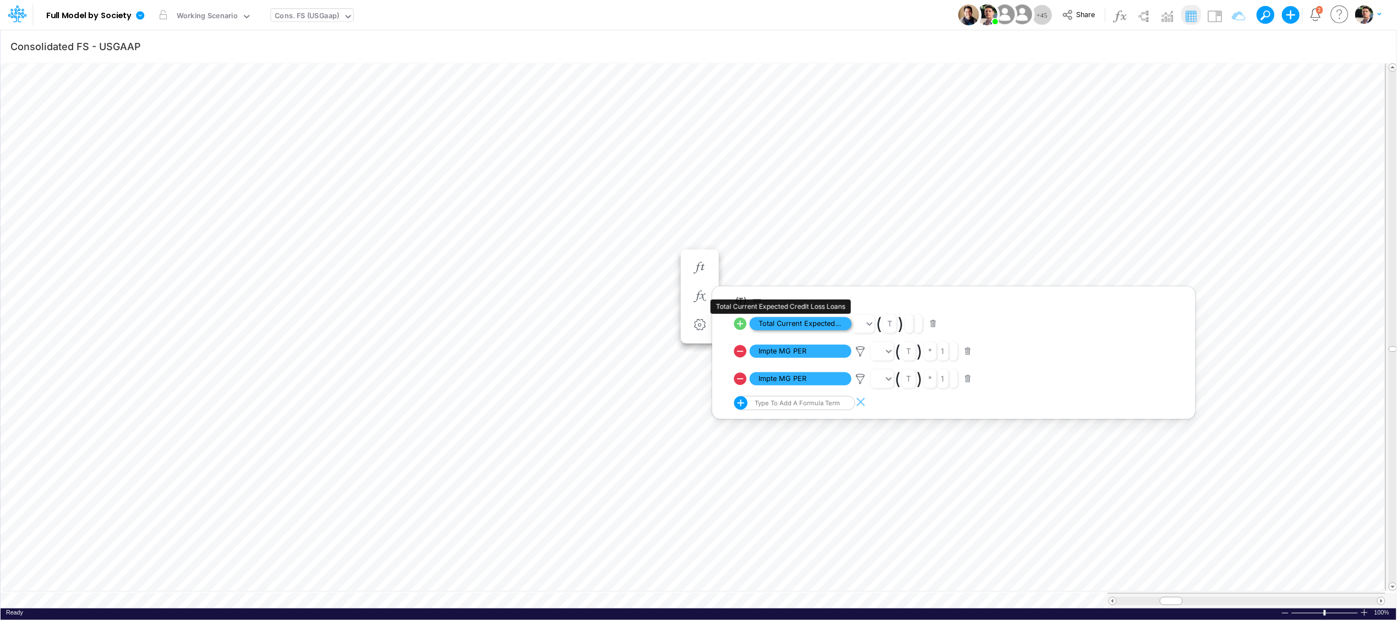
click at [802, 322] on span "Total Current Expected Credit Loss Loans" at bounding box center [801, 324] width 102 height 14
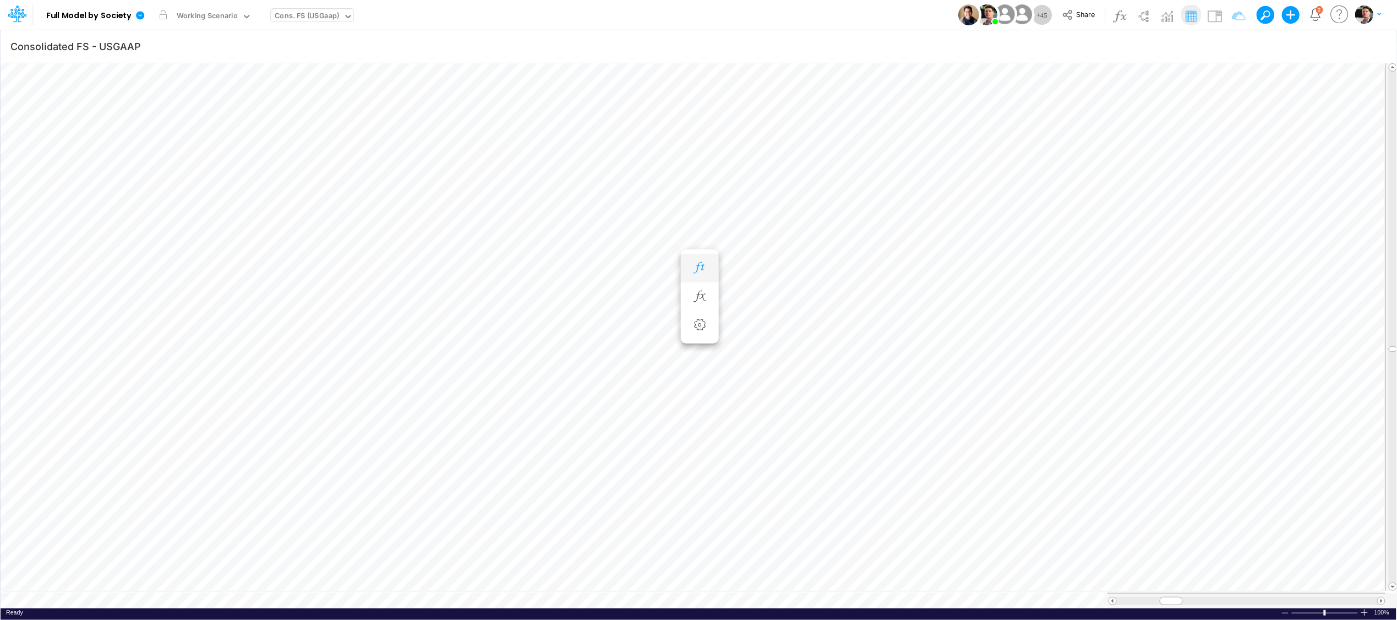
scroll to position [0, 1]
click at [695, 295] on icon "button" at bounding box center [699, 297] width 17 height 12
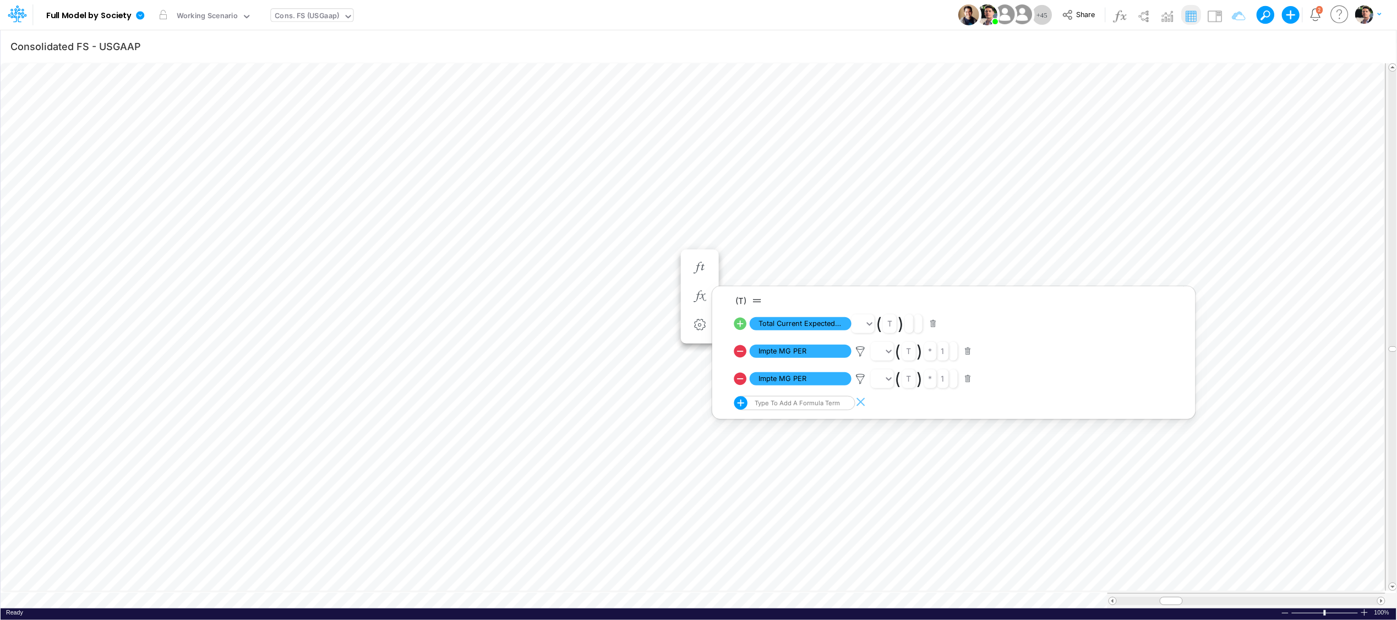
click at [291, 15] on div "Cons. FS (USGaap)" at bounding box center [307, 16] width 64 height 13
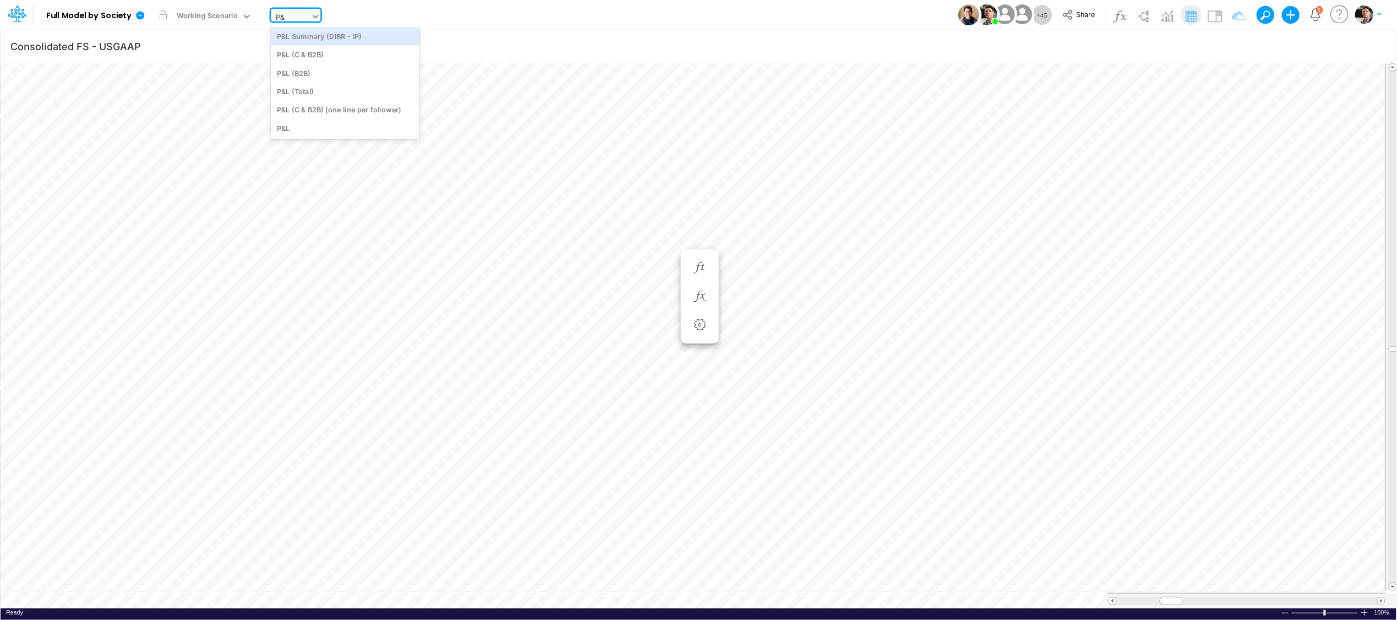
type input "P&L"
click at [347, 59] on div "P&L (C & B2B)" at bounding box center [345, 55] width 149 height 18
click at [510, 473] on icon "button" at bounding box center [505, 473] width 17 height 12
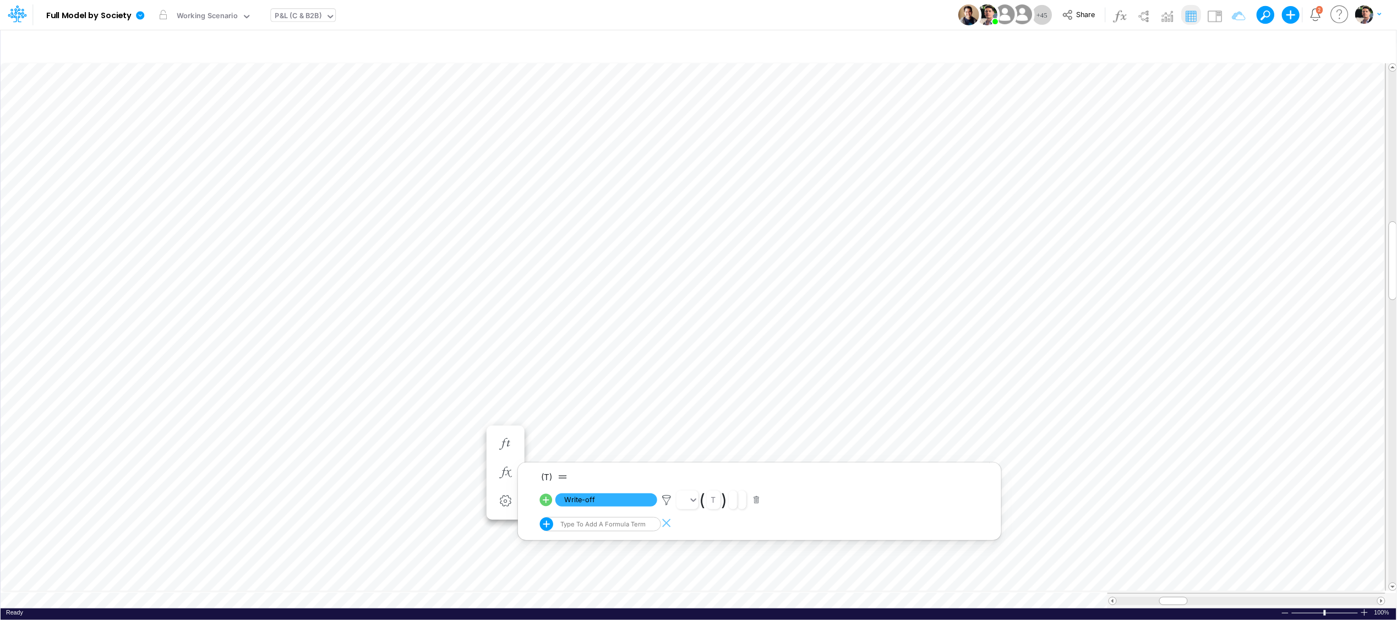
type input "Consolidated FS - USGAAP"
click at [510, 455] on icon "button" at bounding box center [505, 451] width 17 height 12
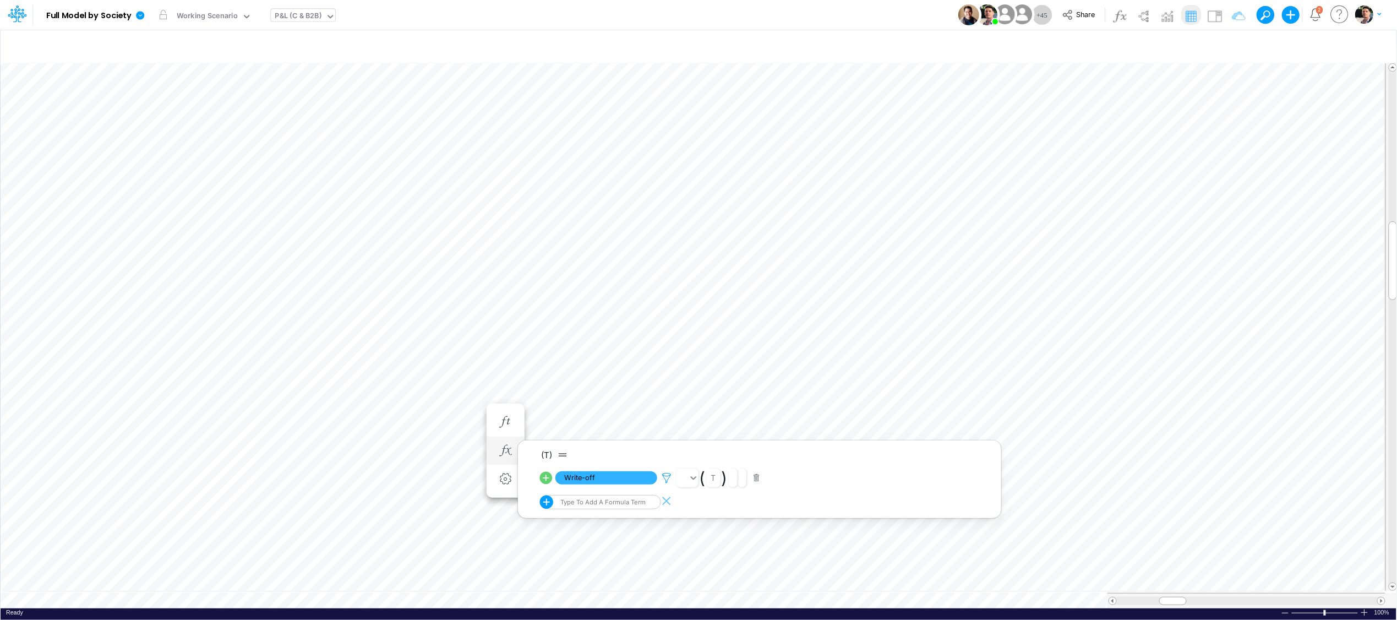
click at [665, 475] on icon at bounding box center [666, 478] width 17 height 12
click at [591, 478] on div at bounding box center [698, 313] width 1397 height 614
click at [596, 479] on span "Write-off" at bounding box center [606, 478] width 102 height 14
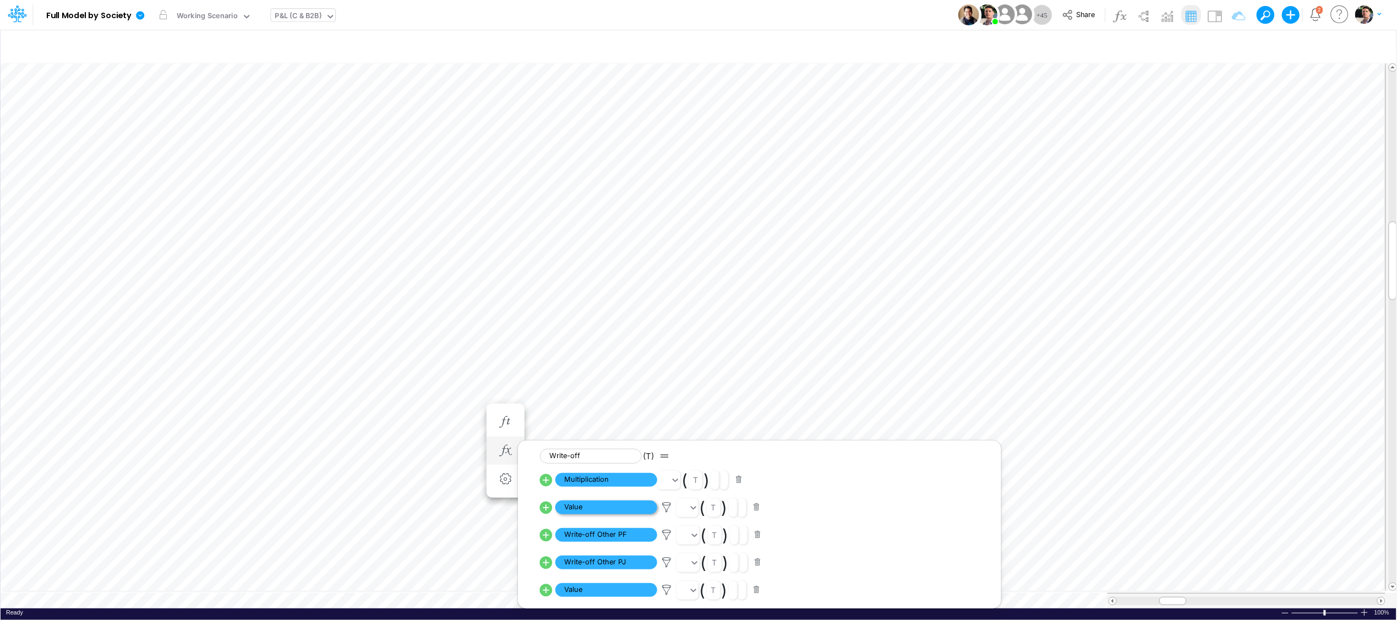
click at [609, 508] on span "Value" at bounding box center [606, 507] width 102 height 14
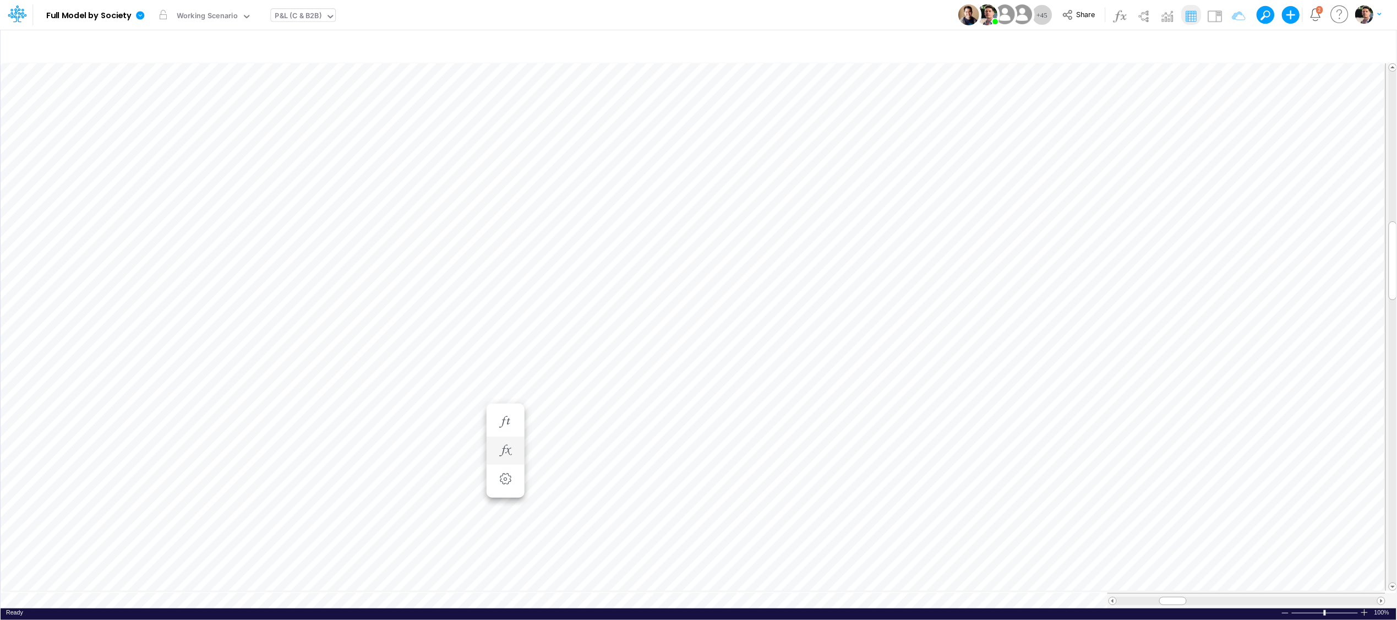
scroll to position [0, 1]
click at [505, 445] on icon "button" at bounding box center [505, 451] width 17 height 12
click at [672, 478] on icon at bounding box center [666, 478] width 17 height 12
click at [593, 481] on div at bounding box center [698, 313] width 1397 height 614
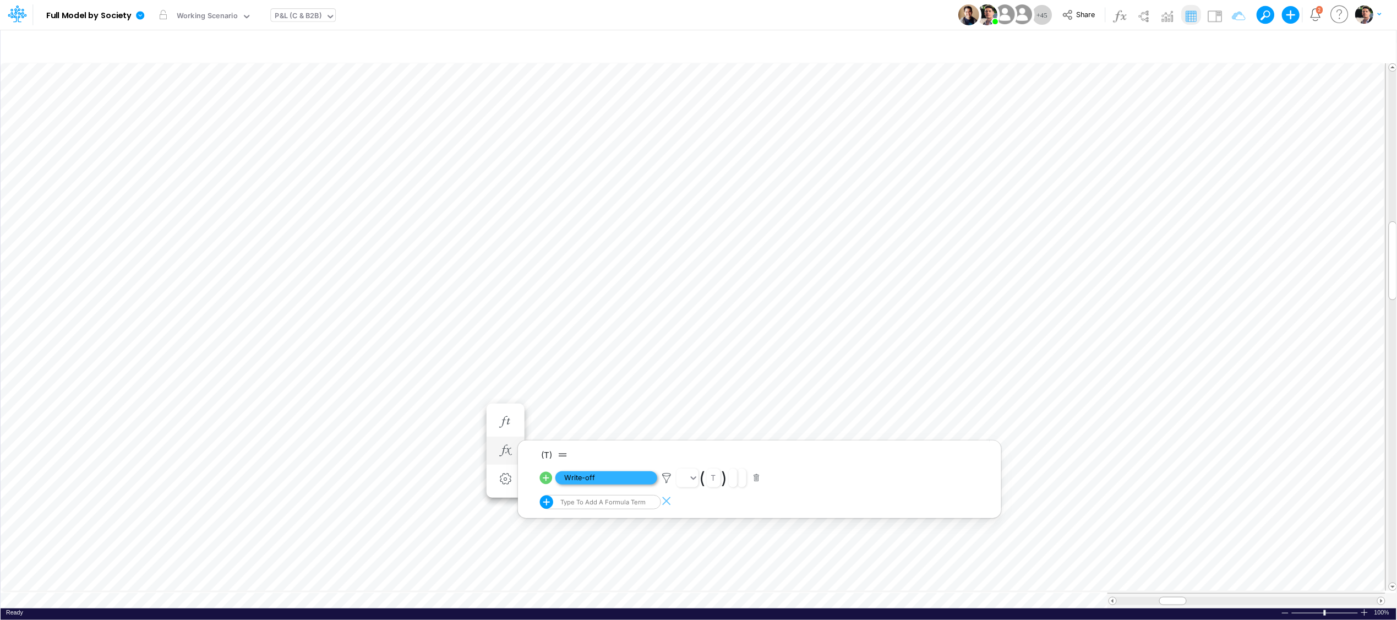
click at [606, 478] on span "Write-off" at bounding box center [606, 478] width 102 height 14
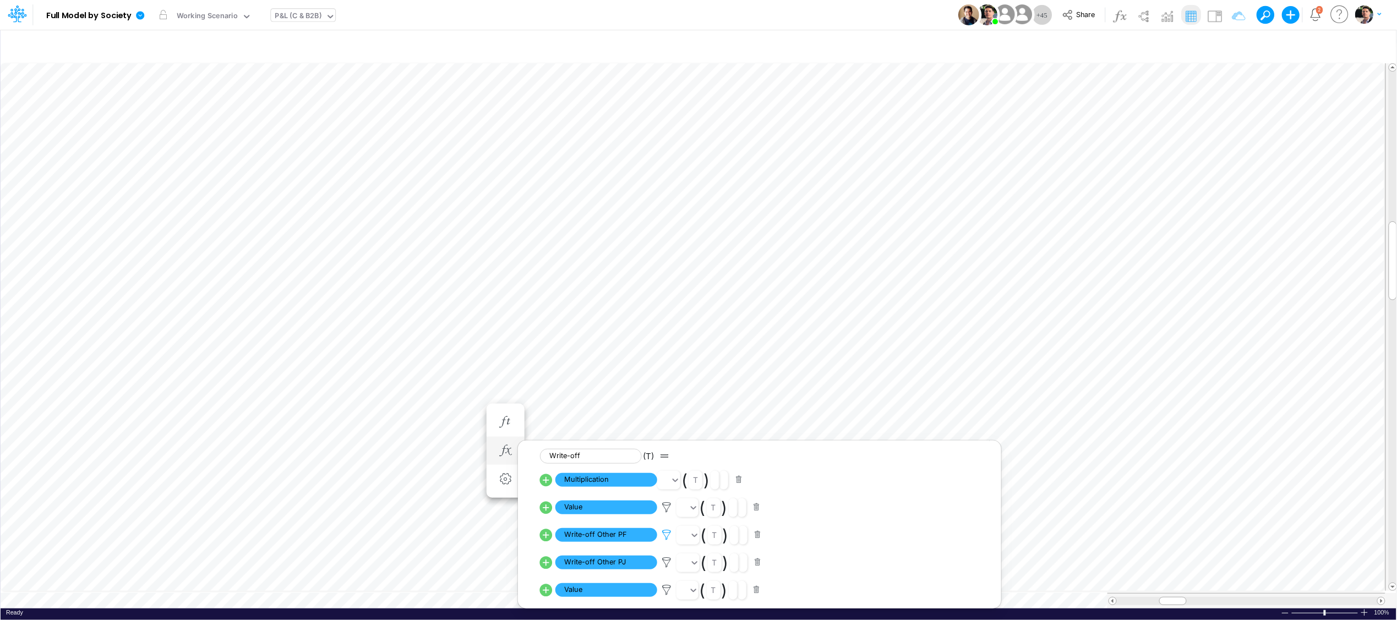
click at [666, 535] on icon at bounding box center [666, 535] width 17 height 12
click at [667, 566] on div at bounding box center [698, 313] width 1397 height 614
click at [667, 562] on icon at bounding box center [666, 563] width 17 height 12
click at [599, 367] on div at bounding box center [698, 313] width 1397 height 614
click at [664, 506] on icon at bounding box center [666, 508] width 17 height 12
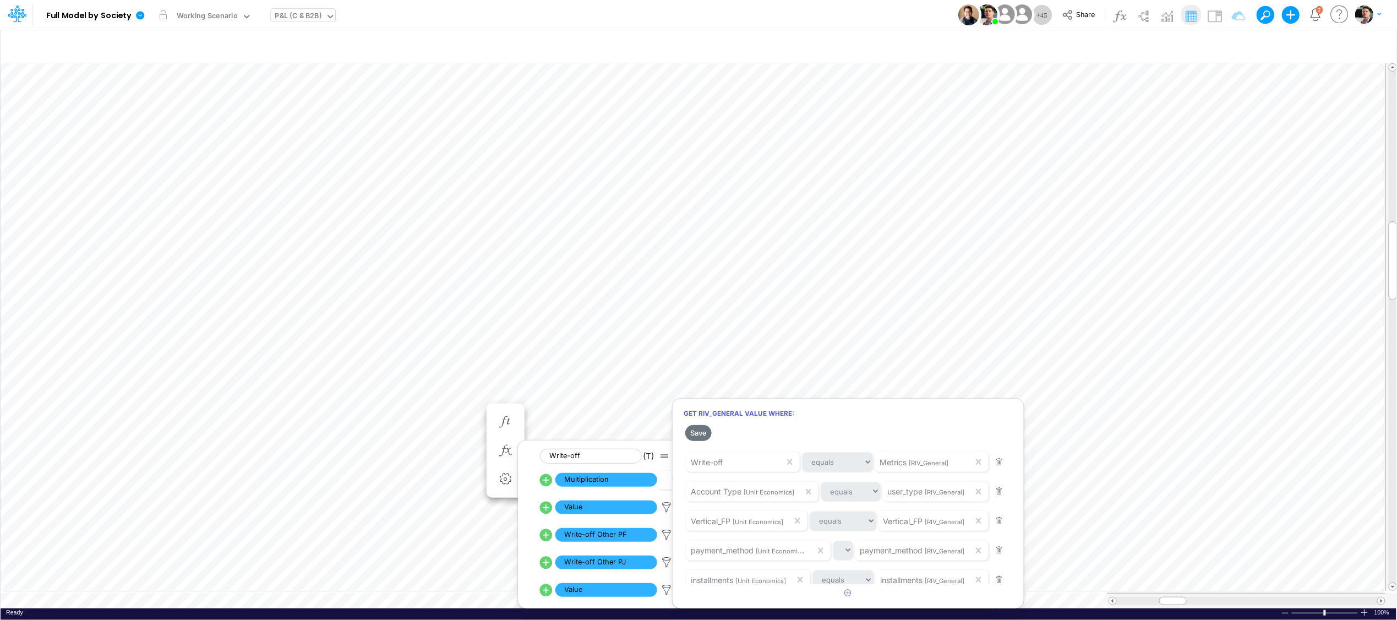
scroll to position [11, 0]
click at [599, 317] on div at bounding box center [698, 313] width 1397 height 614
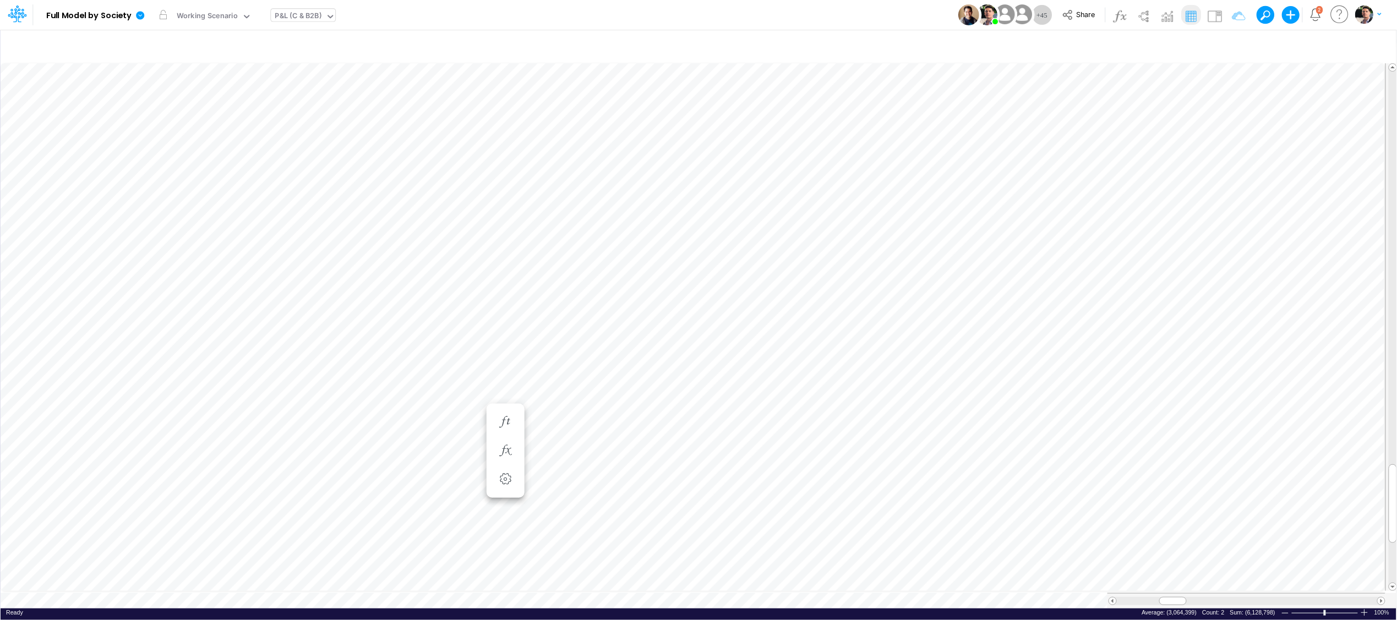
scroll to position [0, 1]
type input "Consolidated FS - USGAAP"
click at [702, 363] on icon "button" at bounding box center [699, 363] width 17 height 12
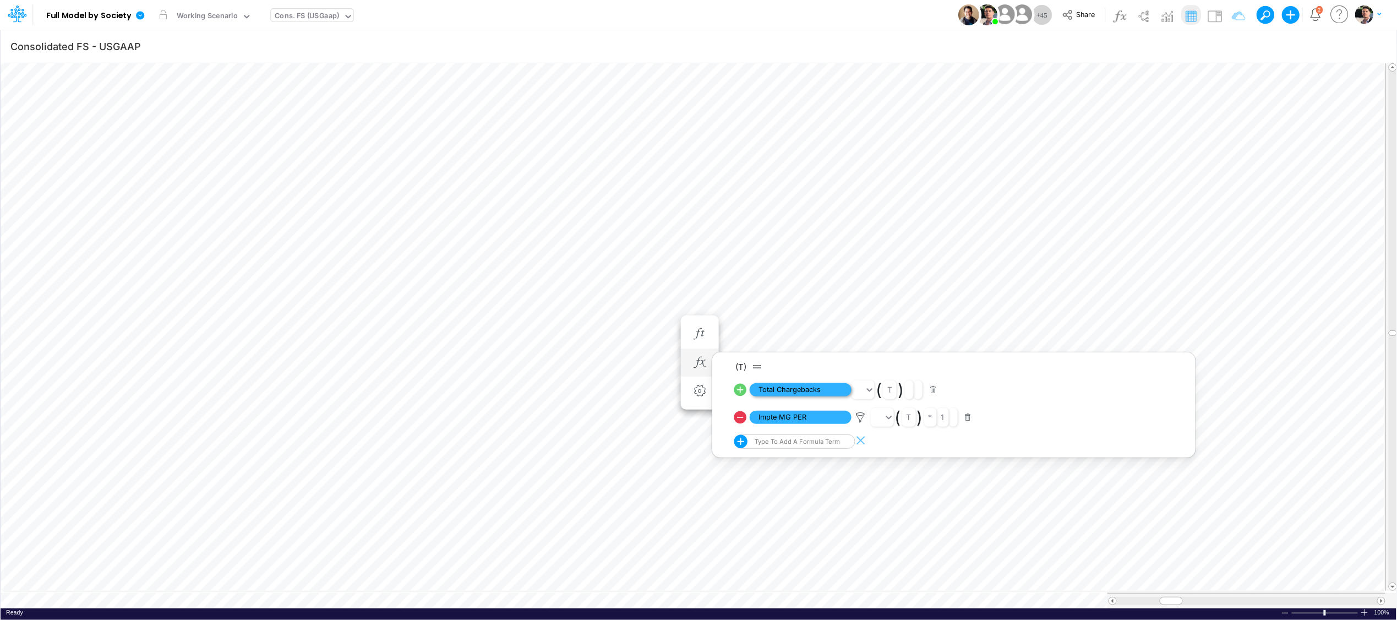
click at [825, 389] on span "Total Chargebacks" at bounding box center [801, 390] width 102 height 14
click at [859, 421] on icon at bounding box center [861, 419] width 17 height 12
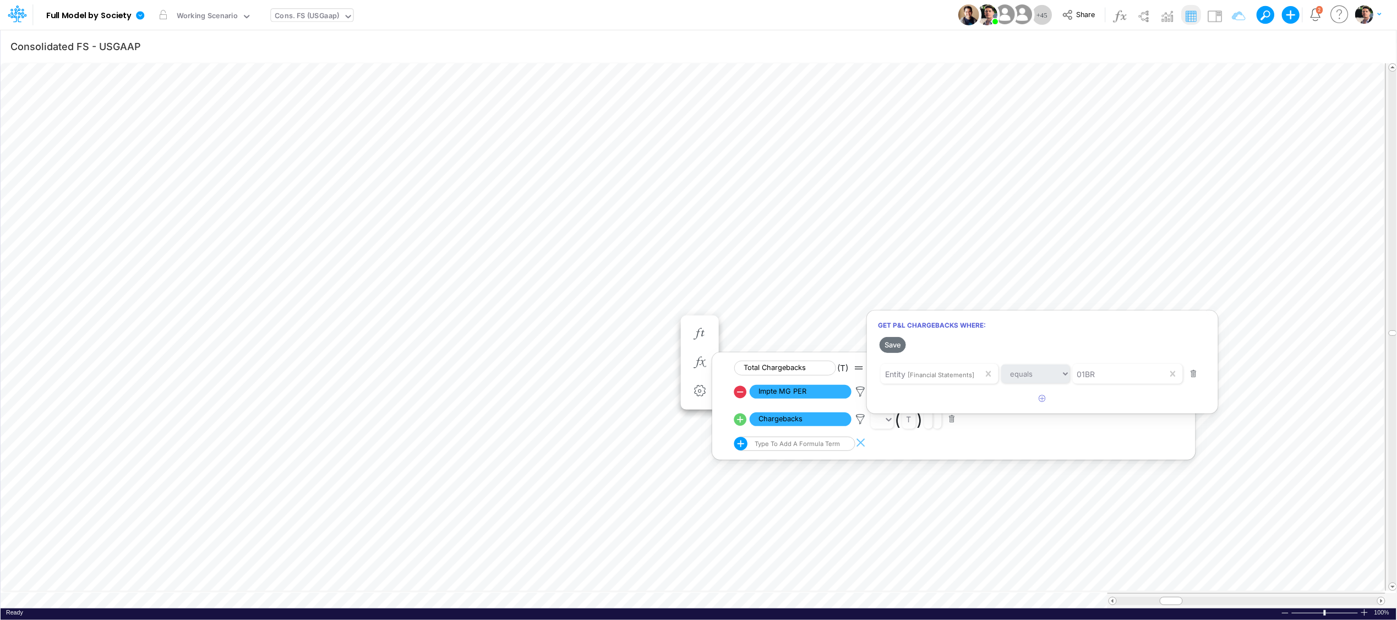
click at [859, 395] on div at bounding box center [698, 313] width 1397 height 614
click at [860, 393] on icon at bounding box center [861, 392] width 17 height 12
click at [862, 424] on div at bounding box center [698, 313] width 1397 height 614
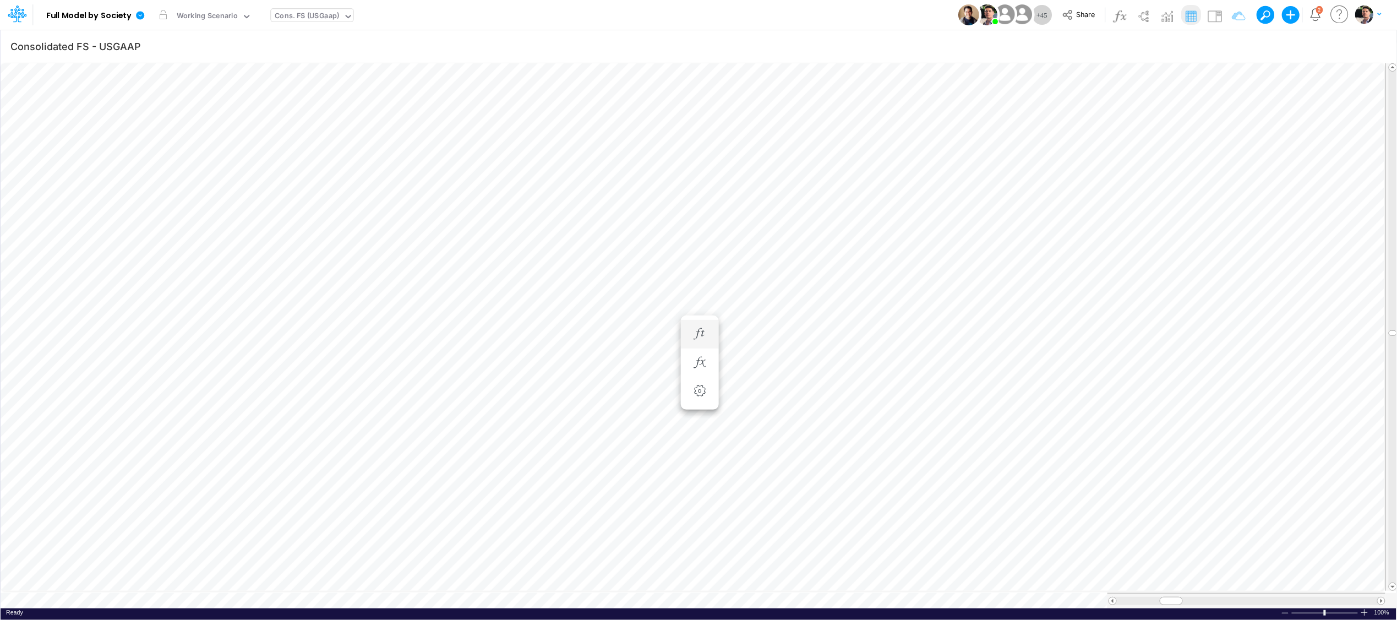
scroll to position [0, 1]
click at [701, 363] on icon "button" at bounding box center [699, 363] width 17 height 12
click at [1213, 9] on img at bounding box center [1215, 16] width 18 height 18
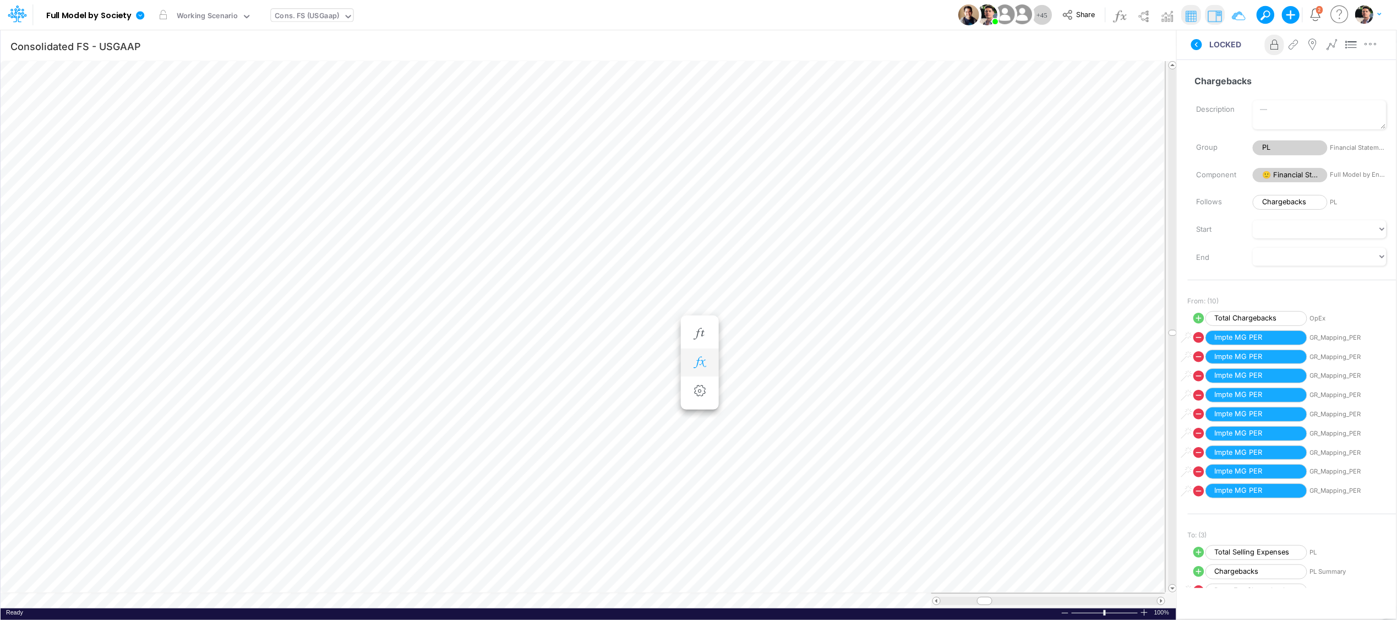
click at [707, 363] on icon "button" at bounding box center [699, 363] width 17 height 12
click at [807, 390] on span "Total Chargebacks" at bounding box center [801, 390] width 102 height 14
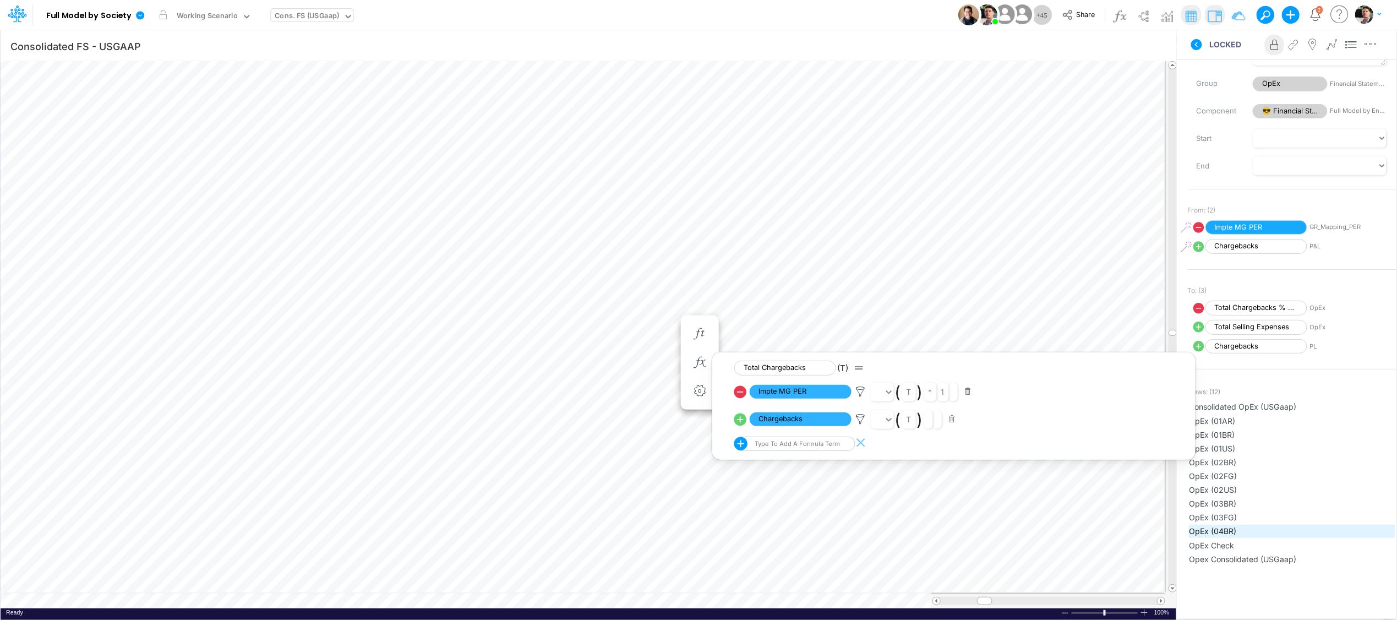
scroll to position [150, 0]
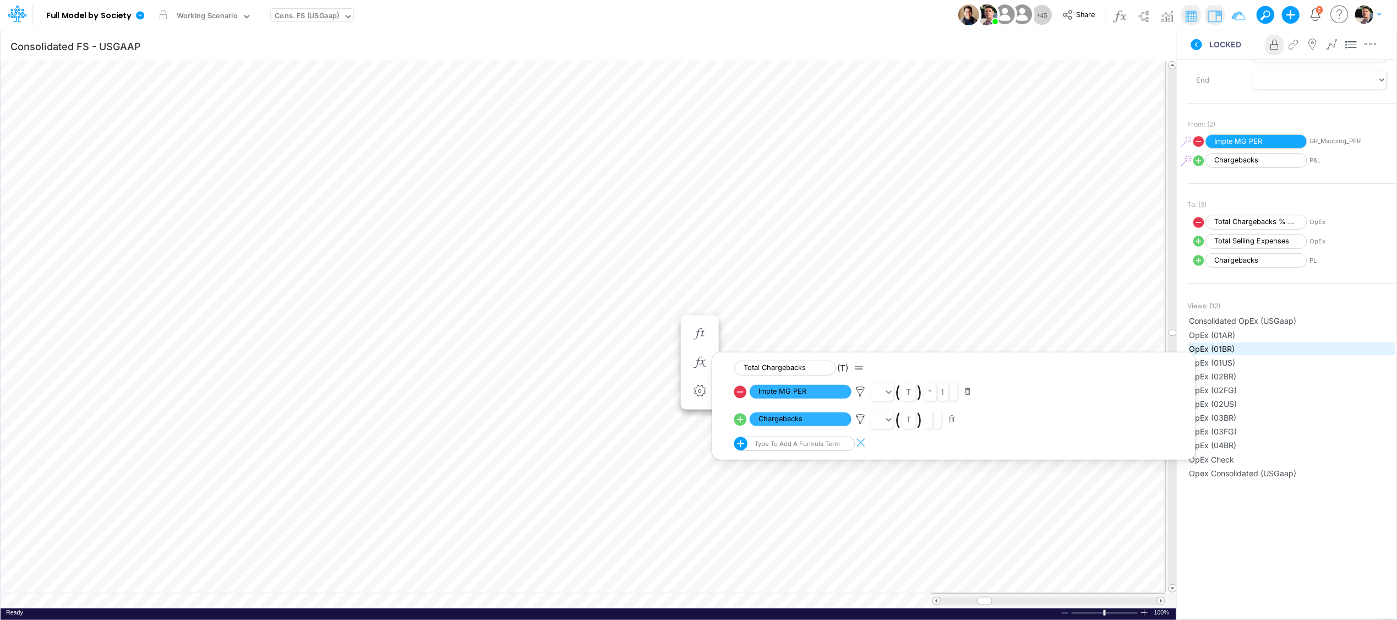
click at [1225, 350] on span "OpEx (01BR)" at bounding box center [1292, 349] width 205 height 12
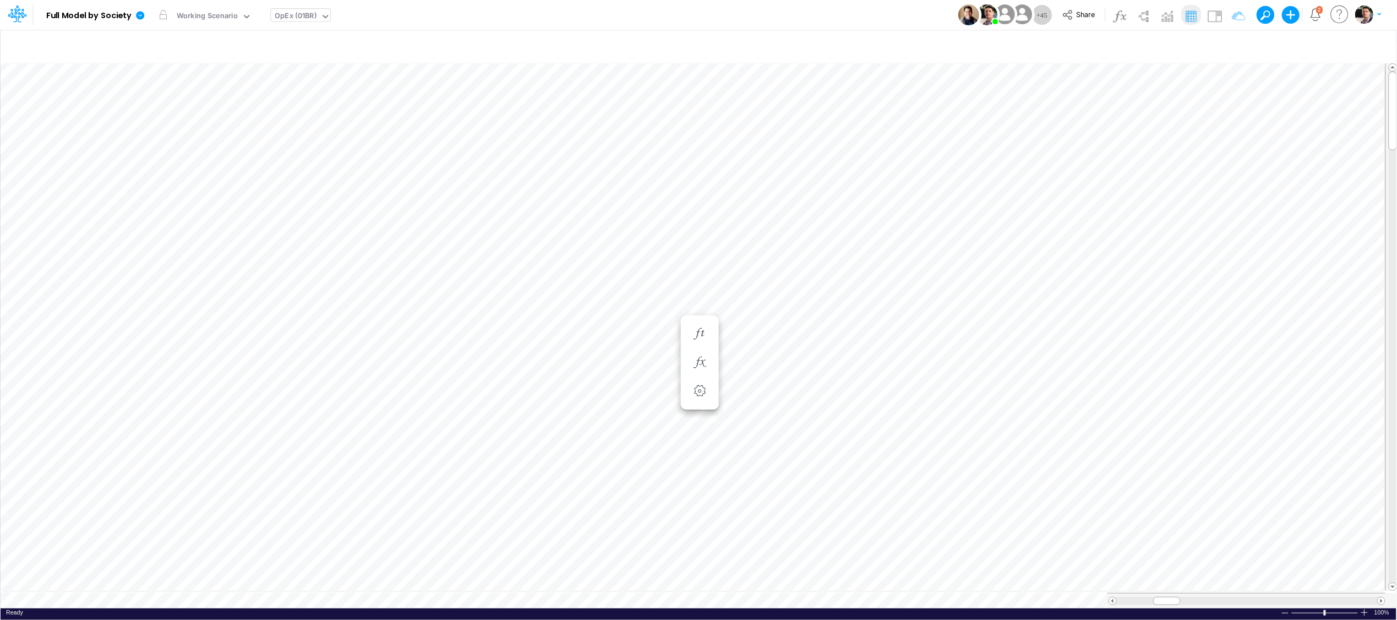
type input "Consolidated FS - USGAAP"
click at [702, 261] on icon "button" at bounding box center [699, 257] width 17 height 12
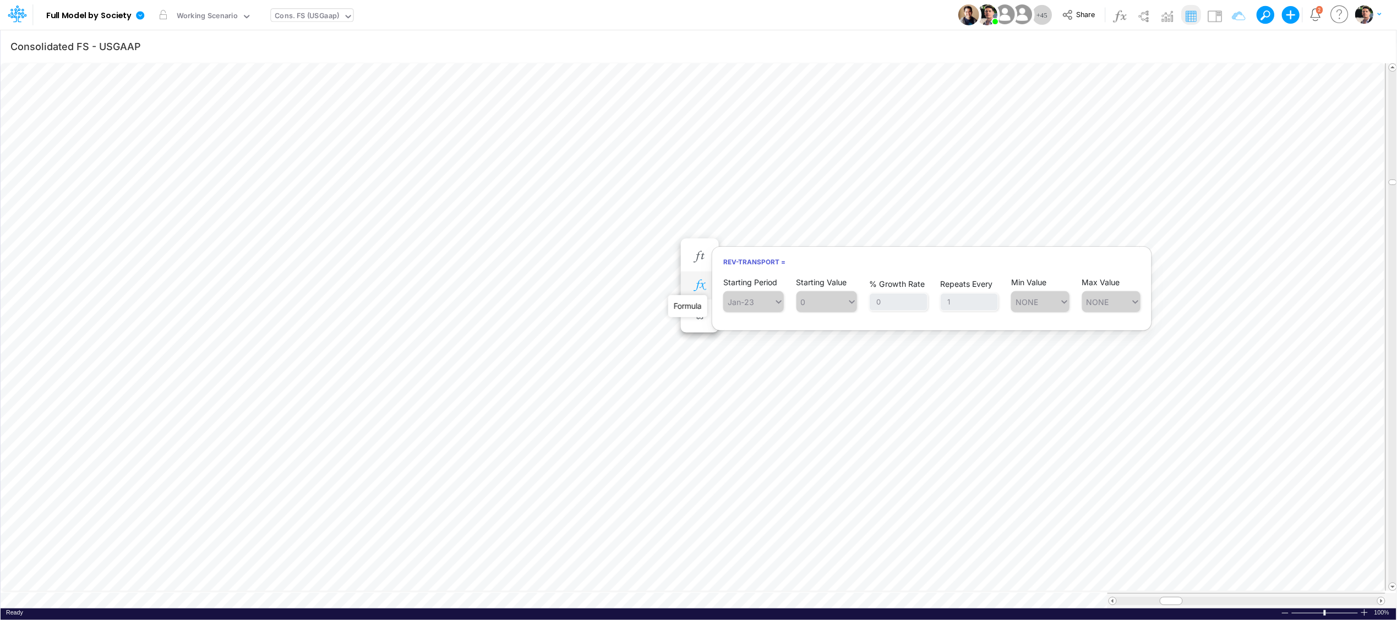
click at [698, 288] on icon "button" at bounding box center [699, 286] width 17 height 12
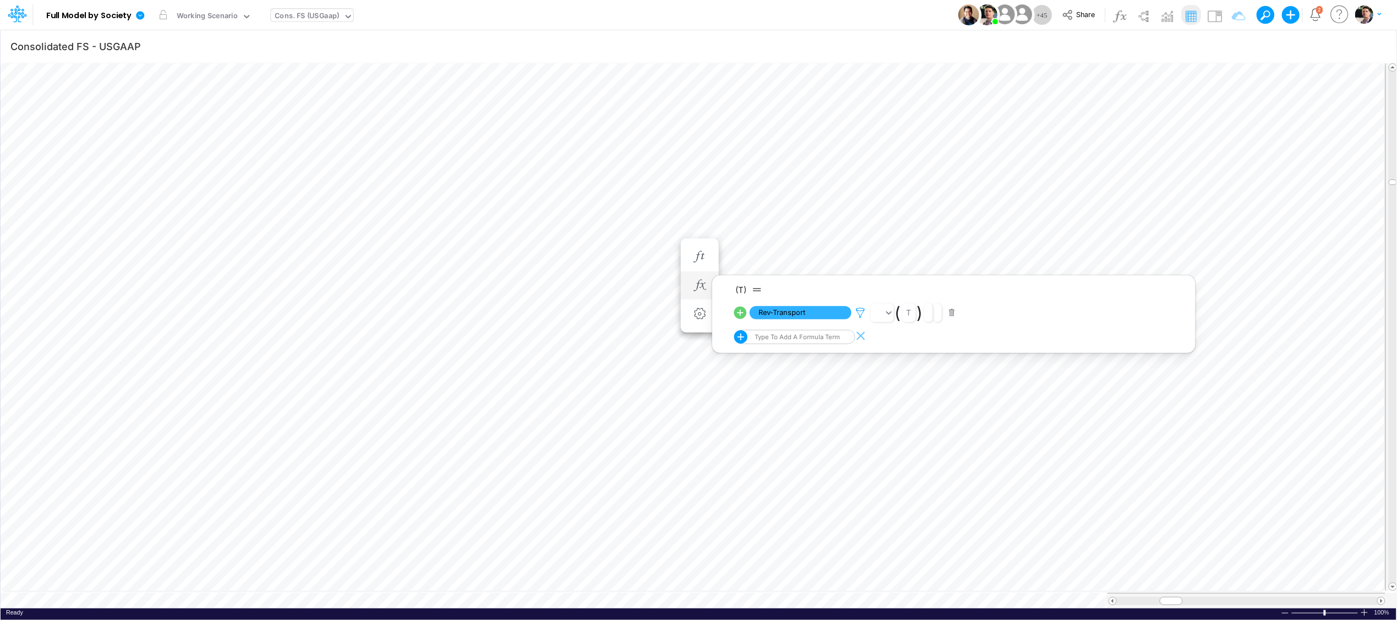
click at [859, 312] on icon at bounding box center [861, 313] width 17 height 12
click at [786, 317] on div at bounding box center [698, 313] width 1397 height 614
click at [793, 317] on span "Rev-Transport" at bounding box center [801, 313] width 102 height 14
click at [862, 312] on icon at bounding box center [861, 315] width 17 height 12
click at [796, 318] on div at bounding box center [698, 313] width 1397 height 614
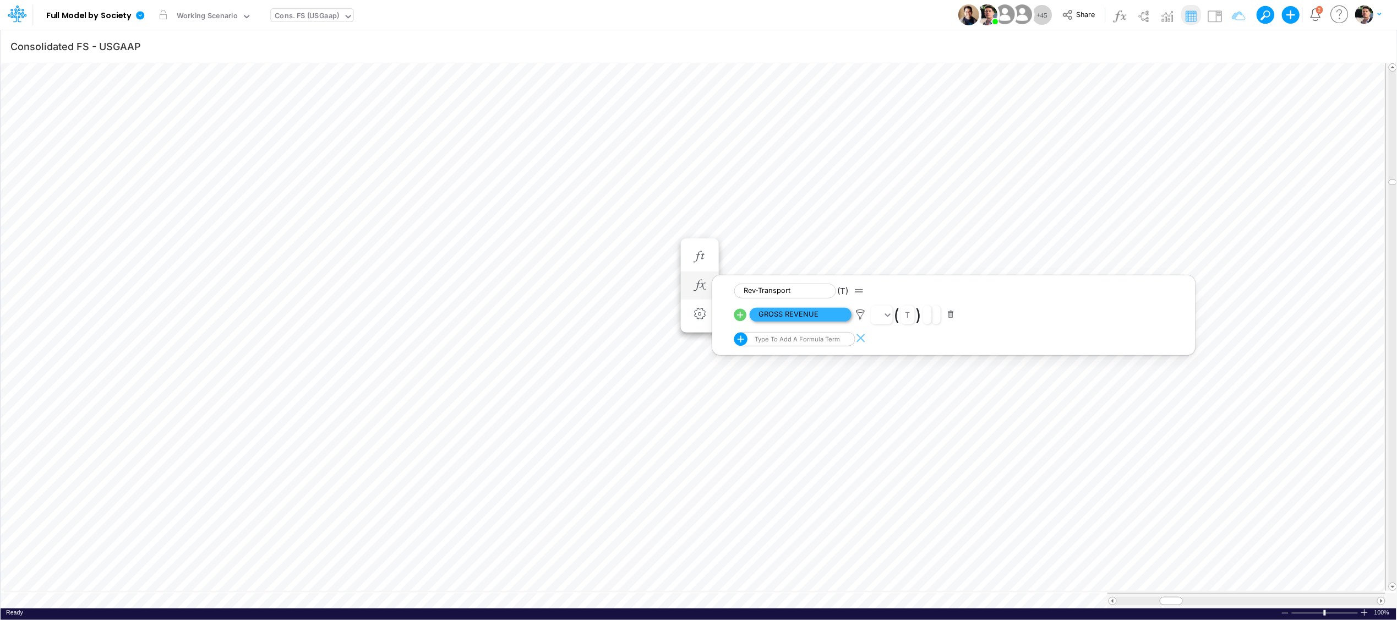
click at [797, 317] on span "GROSS REVENUE" at bounding box center [801, 315] width 102 height 14
click at [704, 308] on icon "button" at bounding box center [699, 308] width 17 height 12
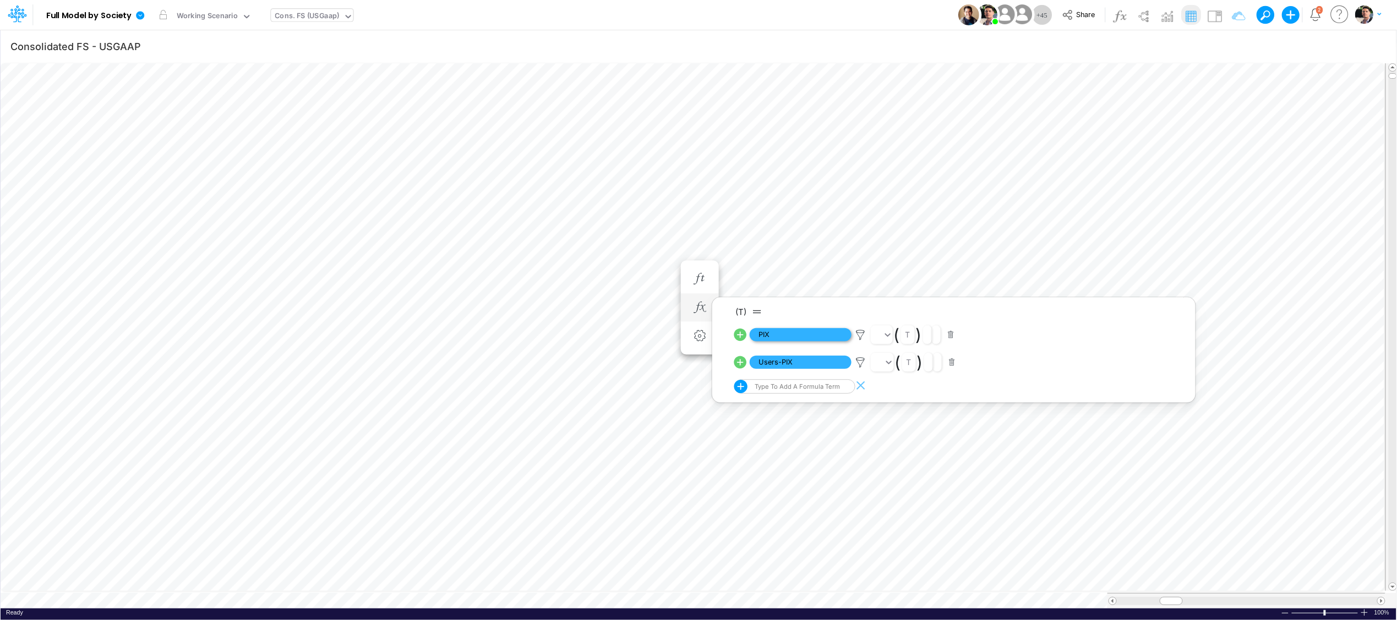
click at [798, 337] on span "PIX" at bounding box center [801, 335] width 102 height 14
click at [695, 310] on icon "button" at bounding box center [699, 308] width 17 height 12
click at [859, 359] on icon at bounding box center [861, 363] width 17 height 12
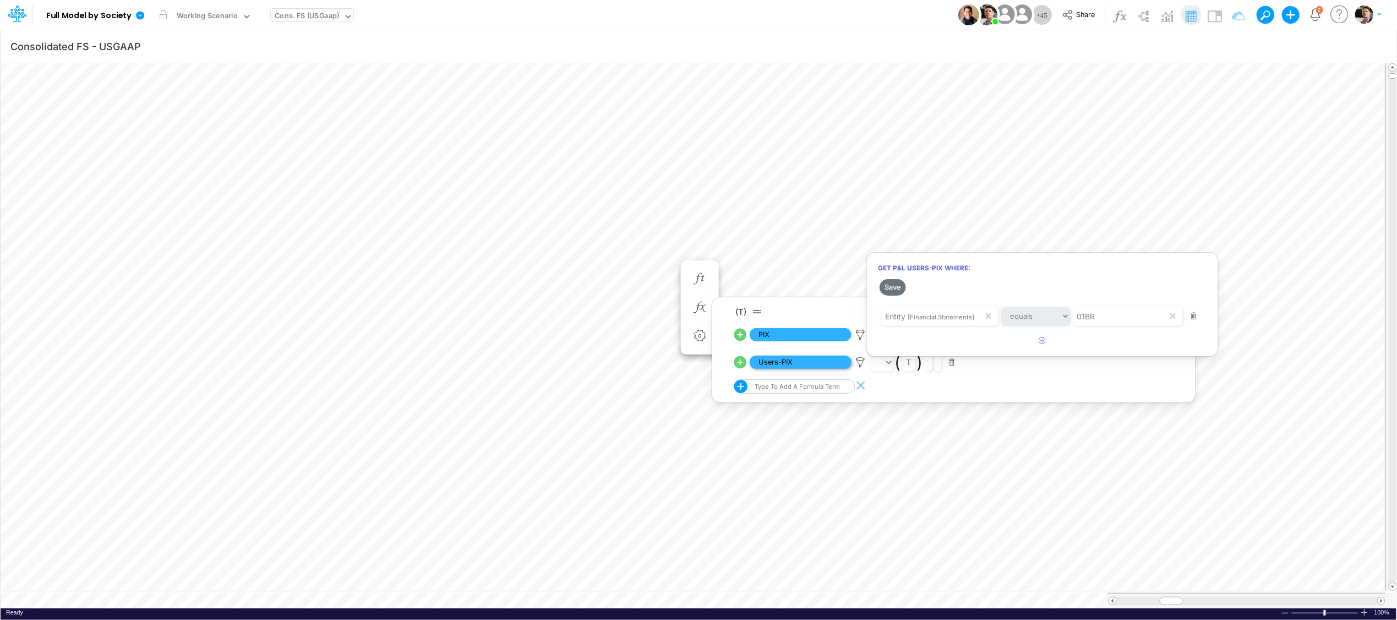
click at [783, 362] on div at bounding box center [698, 313] width 1397 height 614
click at [791, 364] on span "Users-PIX" at bounding box center [801, 363] width 102 height 14
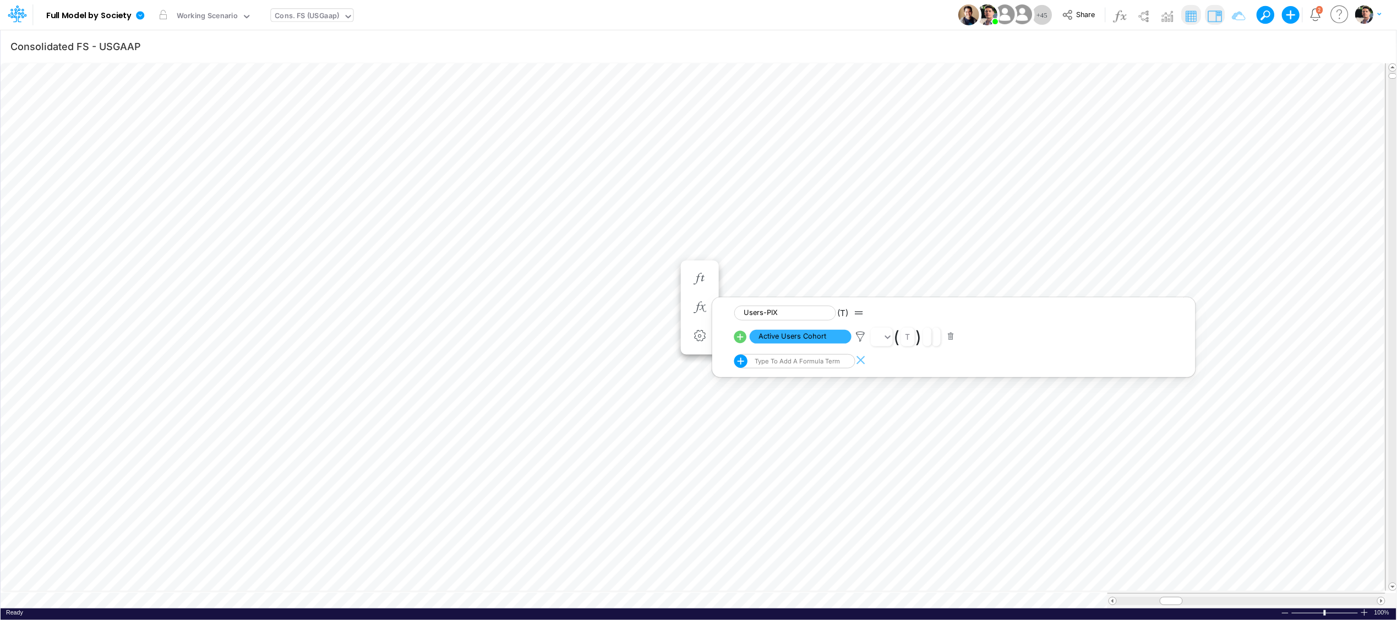
click at [1211, 19] on img at bounding box center [1215, 16] width 18 height 18
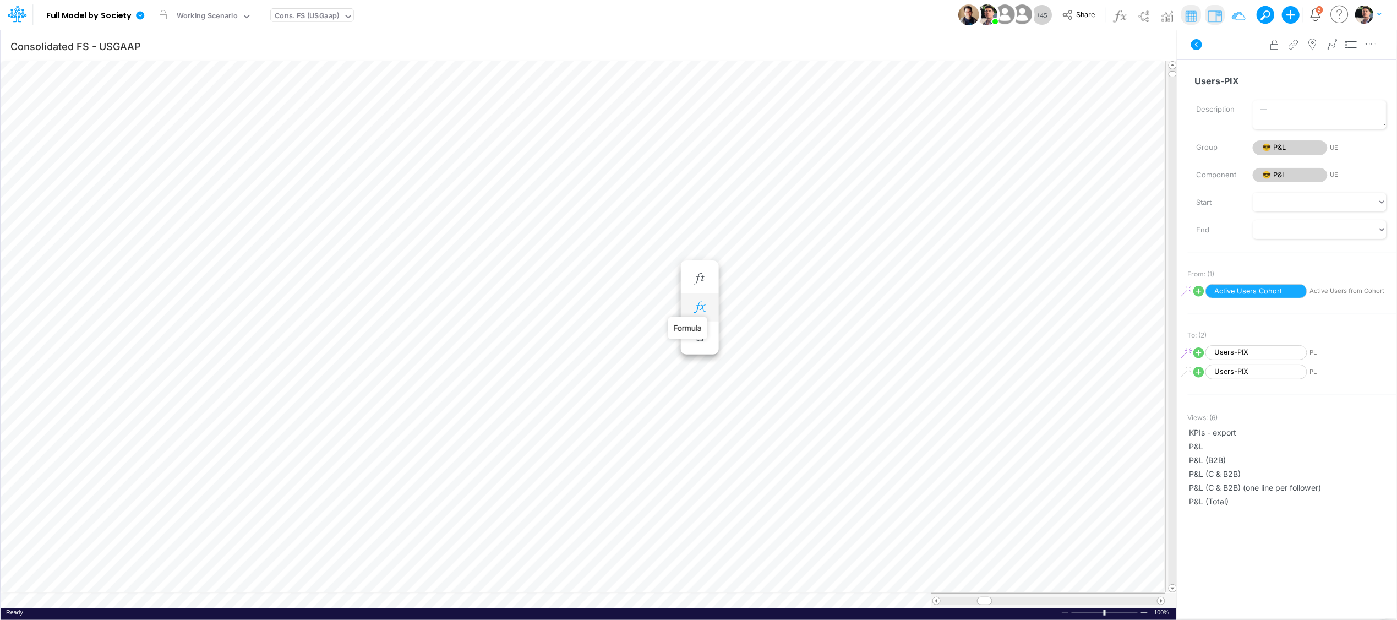
click at [706, 313] on icon "button" at bounding box center [699, 308] width 17 height 12
click at [807, 338] on span "Active Users Cohort" at bounding box center [801, 337] width 102 height 14
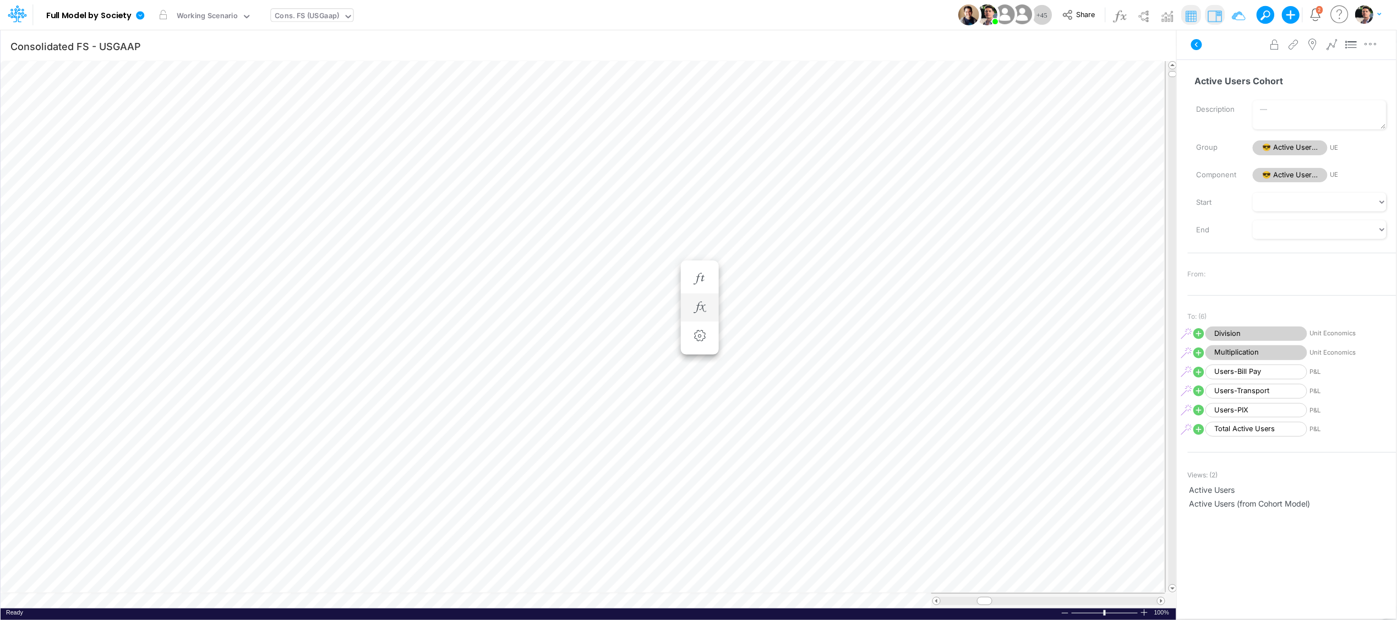
scroll to position [0, 1]
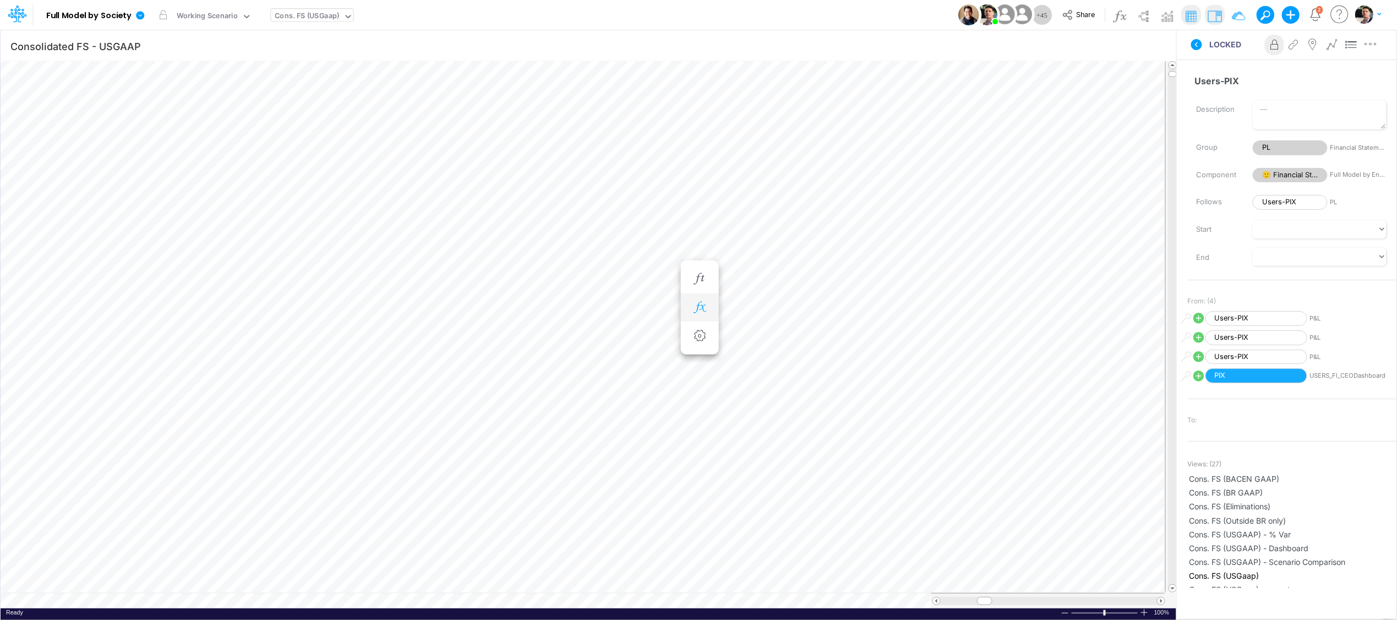
click at [710, 303] on button "button" at bounding box center [700, 308] width 20 height 22
click at [860, 362] on icon at bounding box center [861, 363] width 17 height 12
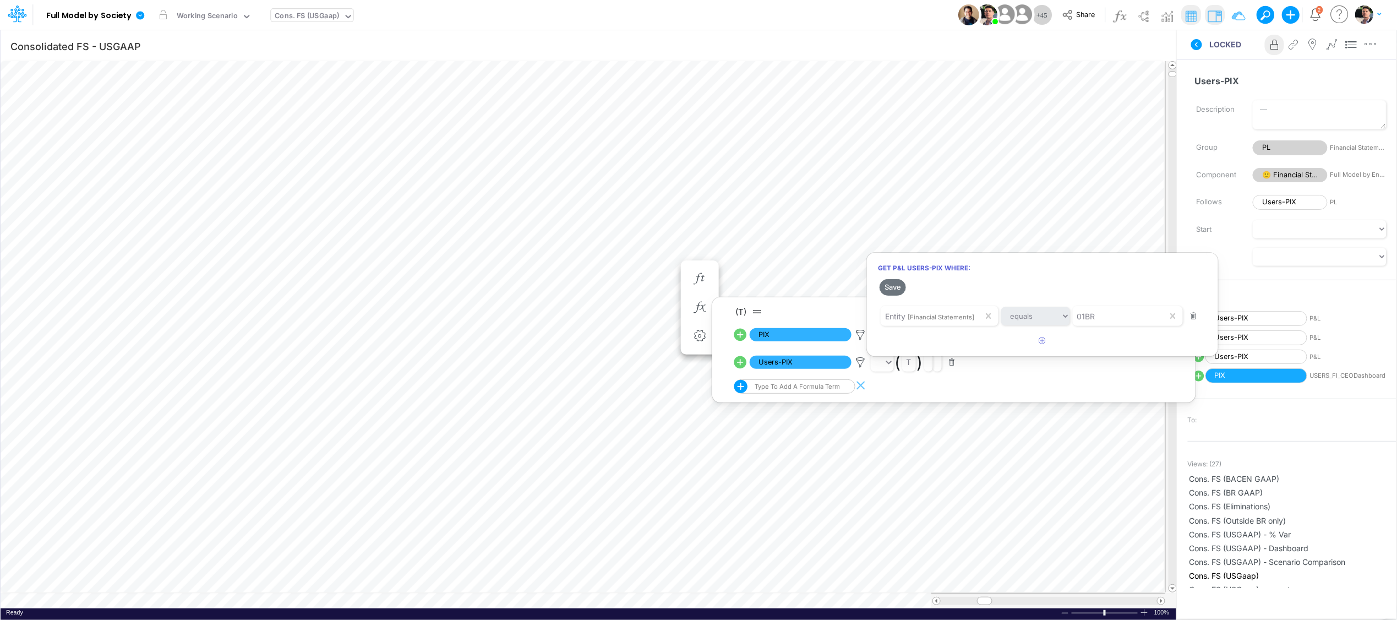
click at [782, 363] on div at bounding box center [698, 313] width 1397 height 614
click at [789, 363] on span "Users-PIX" at bounding box center [801, 363] width 102 height 14
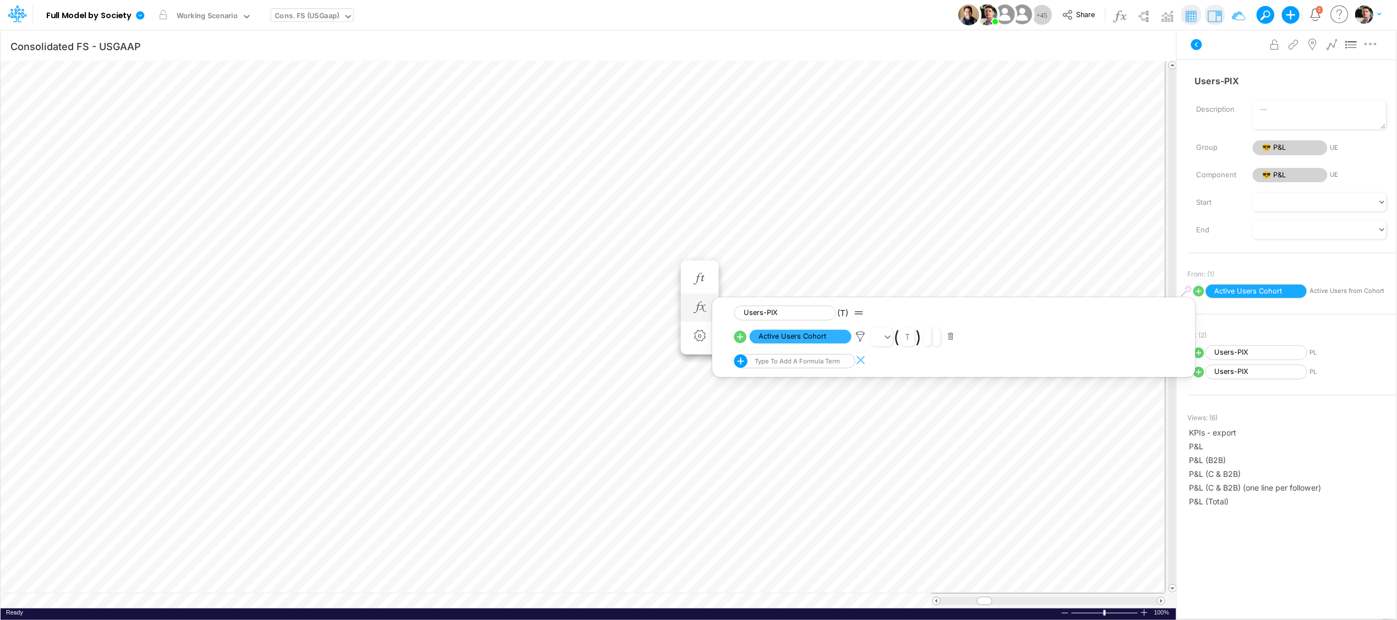
scroll to position [0, 1]
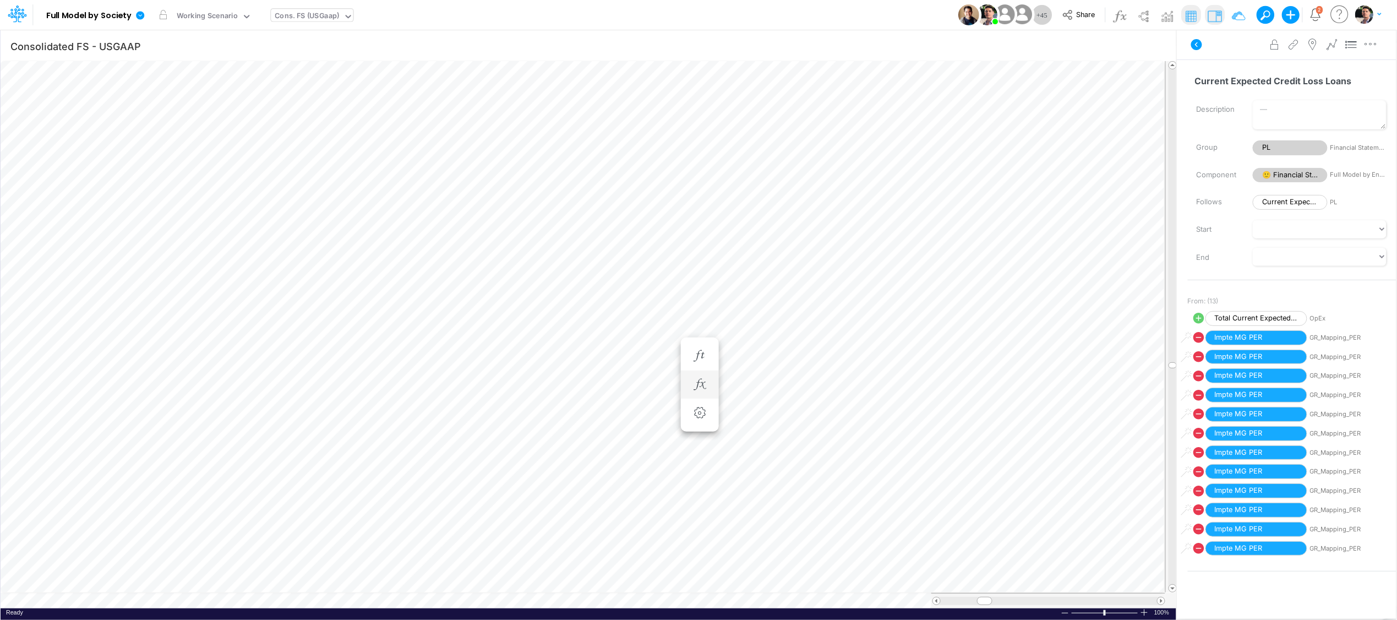
scroll to position [0, 1]
click at [701, 355] on icon "button" at bounding box center [699, 352] width 17 height 12
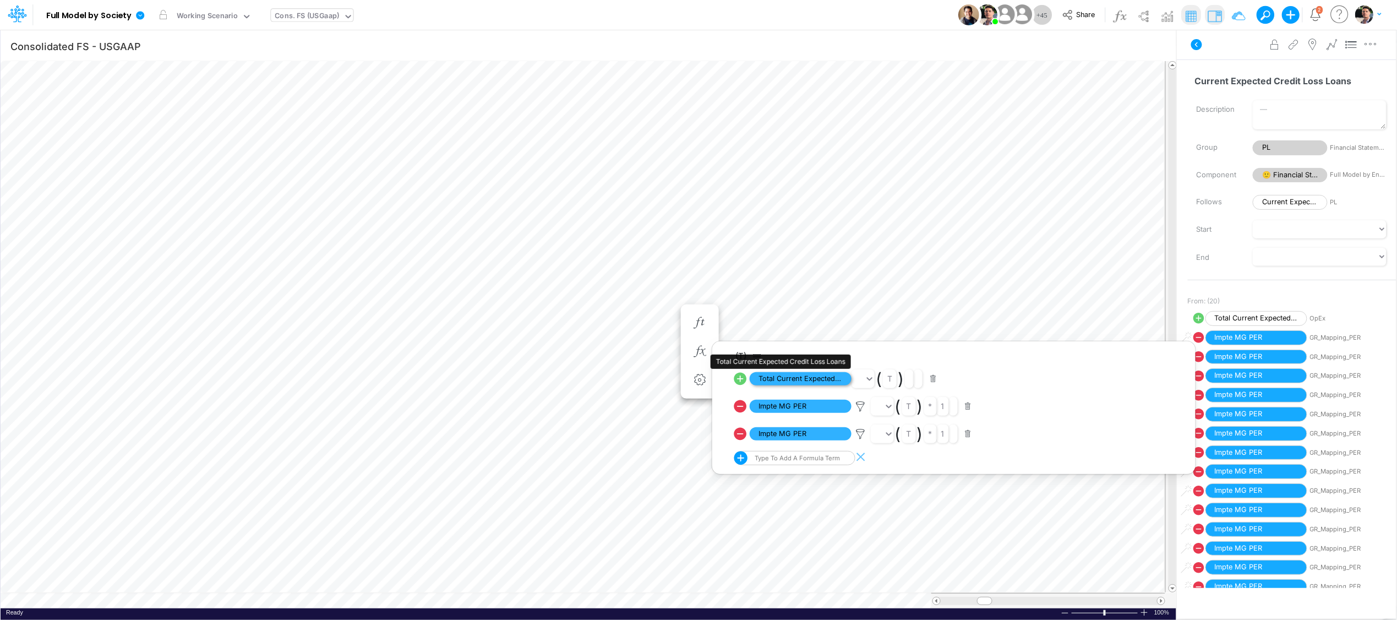
click at [807, 381] on span "Total Current Expected Credit Loss Loans" at bounding box center [801, 379] width 102 height 14
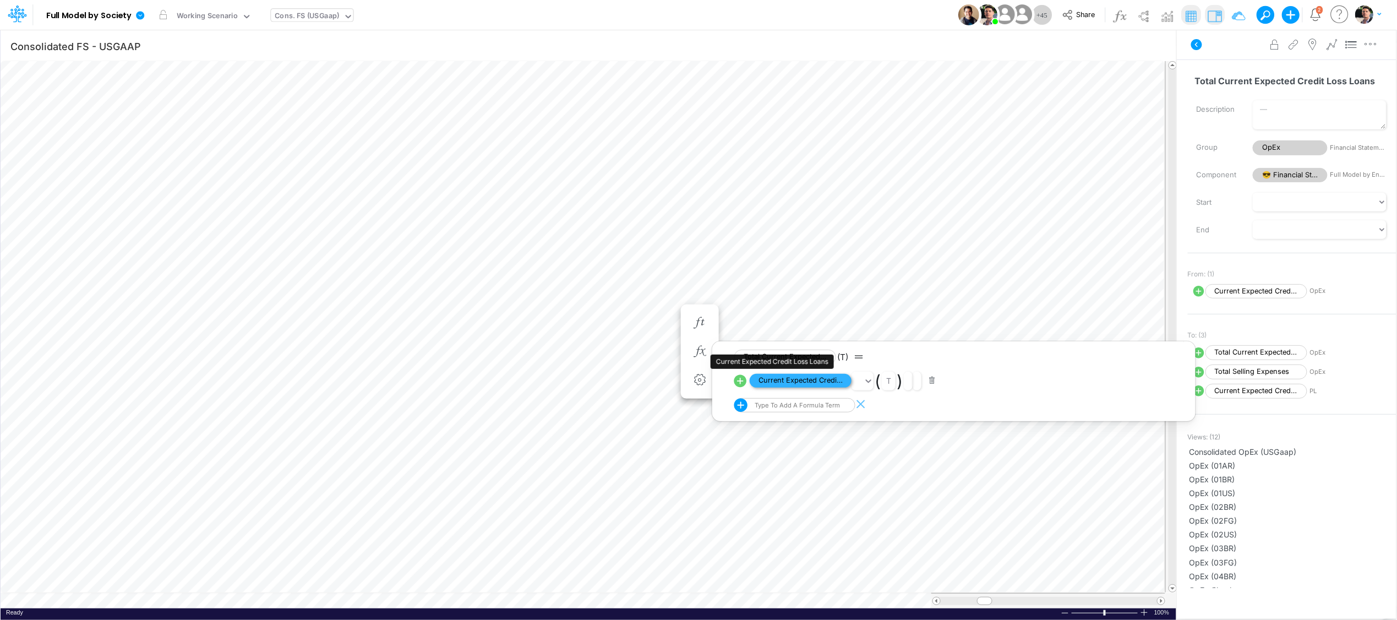
click at [811, 384] on span "Current Expected Credit Loss Loans" at bounding box center [801, 381] width 102 height 14
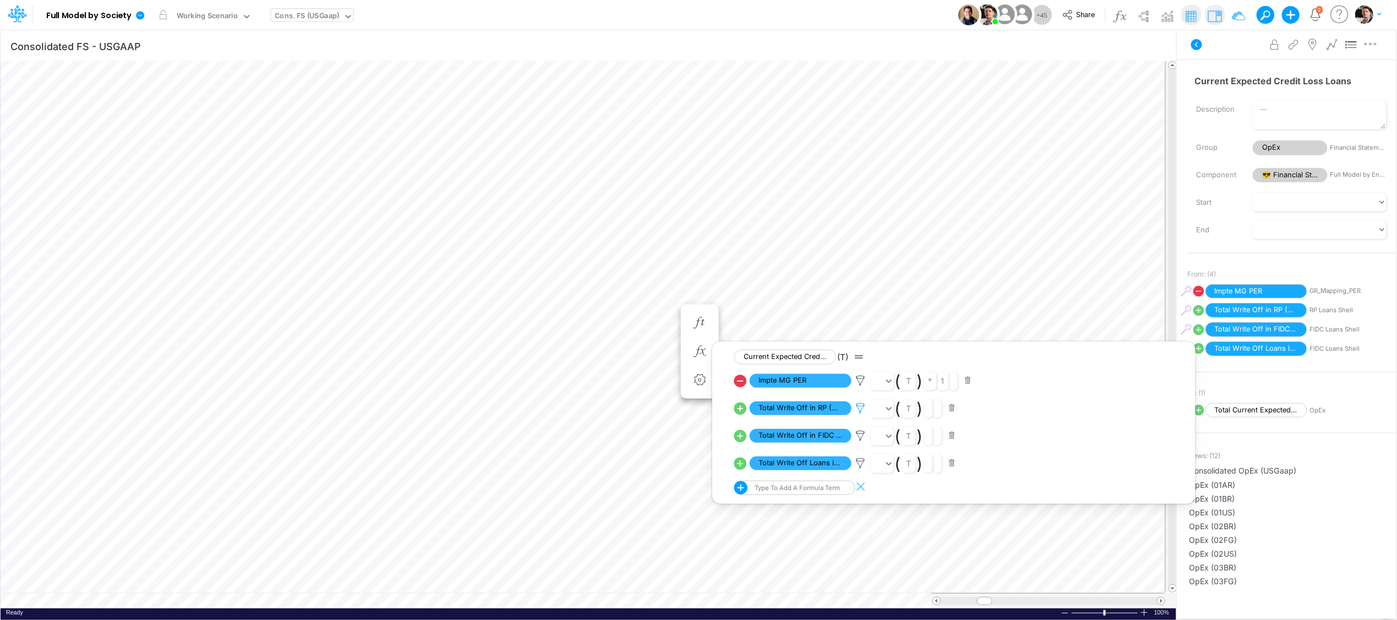
click at [860, 408] on icon at bounding box center [861, 408] width 17 height 12
click at [861, 437] on div at bounding box center [698, 313] width 1397 height 614
click at [863, 435] on icon at bounding box center [861, 436] width 17 height 12
click at [862, 465] on div at bounding box center [698, 313] width 1397 height 614
click at [864, 464] on icon at bounding box center [861, 463] width 17 height 12
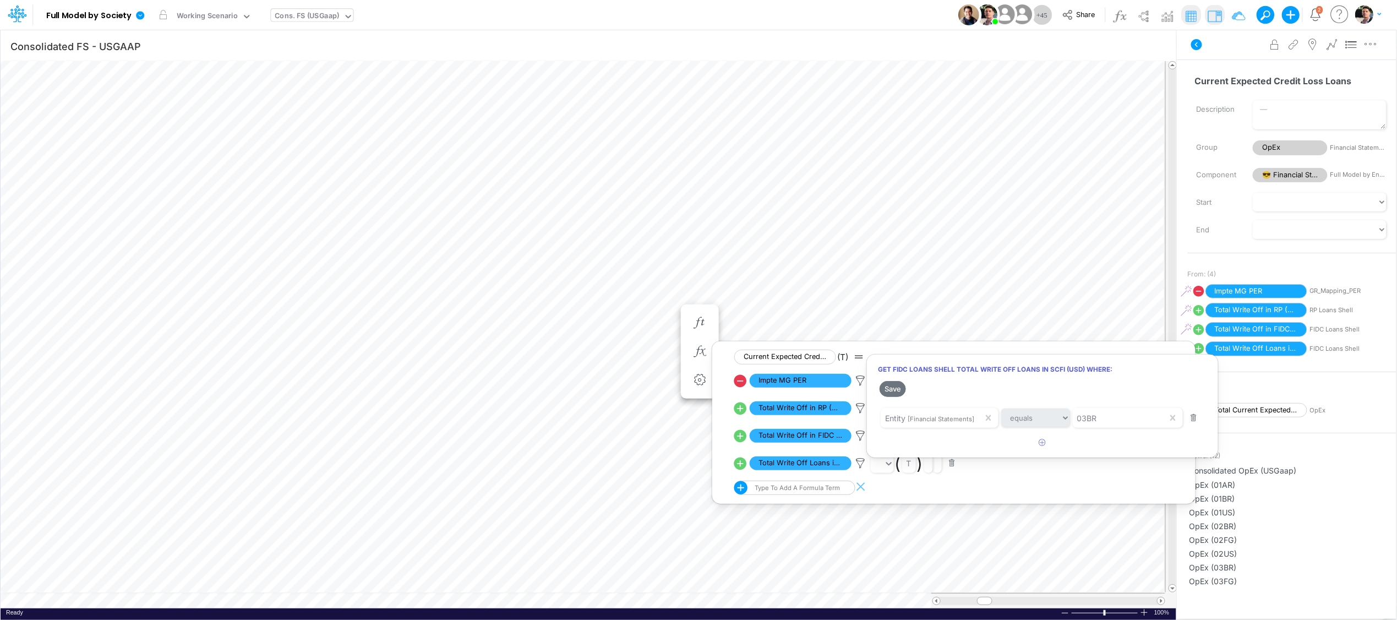
click at [860, 410] on div at bounding box center [698, 313] width 1397 height 614
click at [861, 408] on icon at bounding box center [861, 408] width 17 height 12
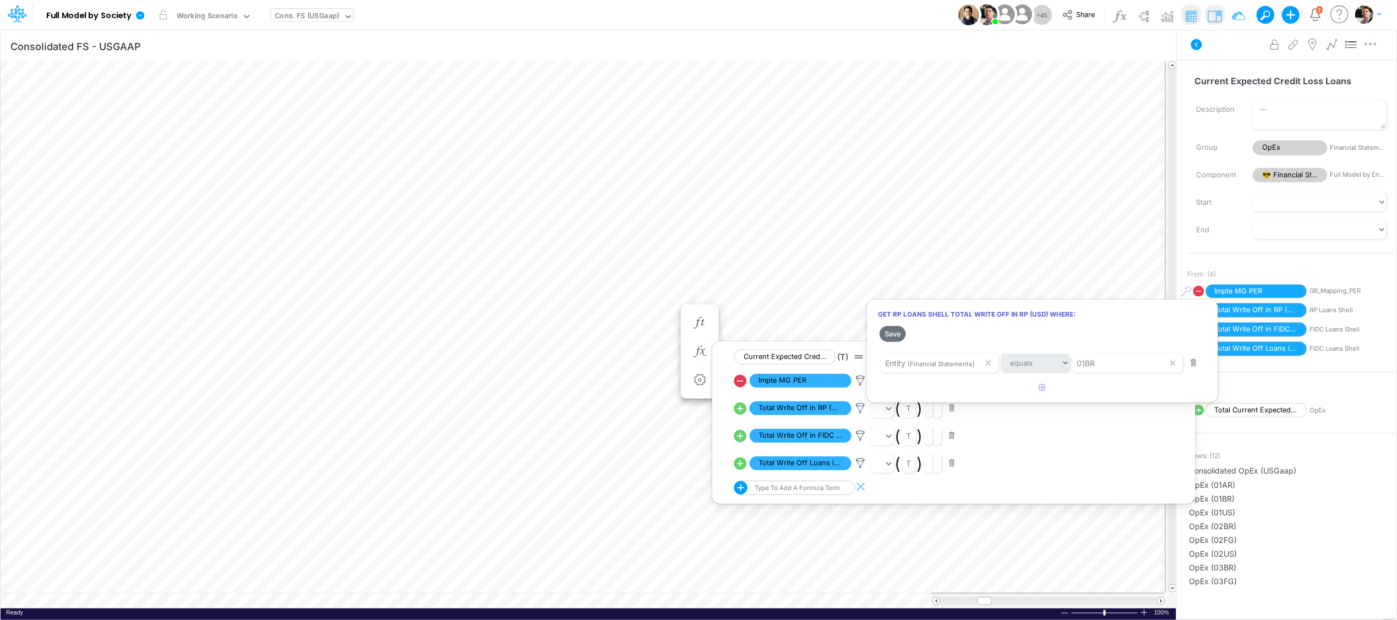
click at [800, 409] on div at bounding box center [698, 313] width 1397 height 614
click at [807, 410] on span "Total Write Off in RP (USD)" at bounding box center [801, 408] width 102 height 14
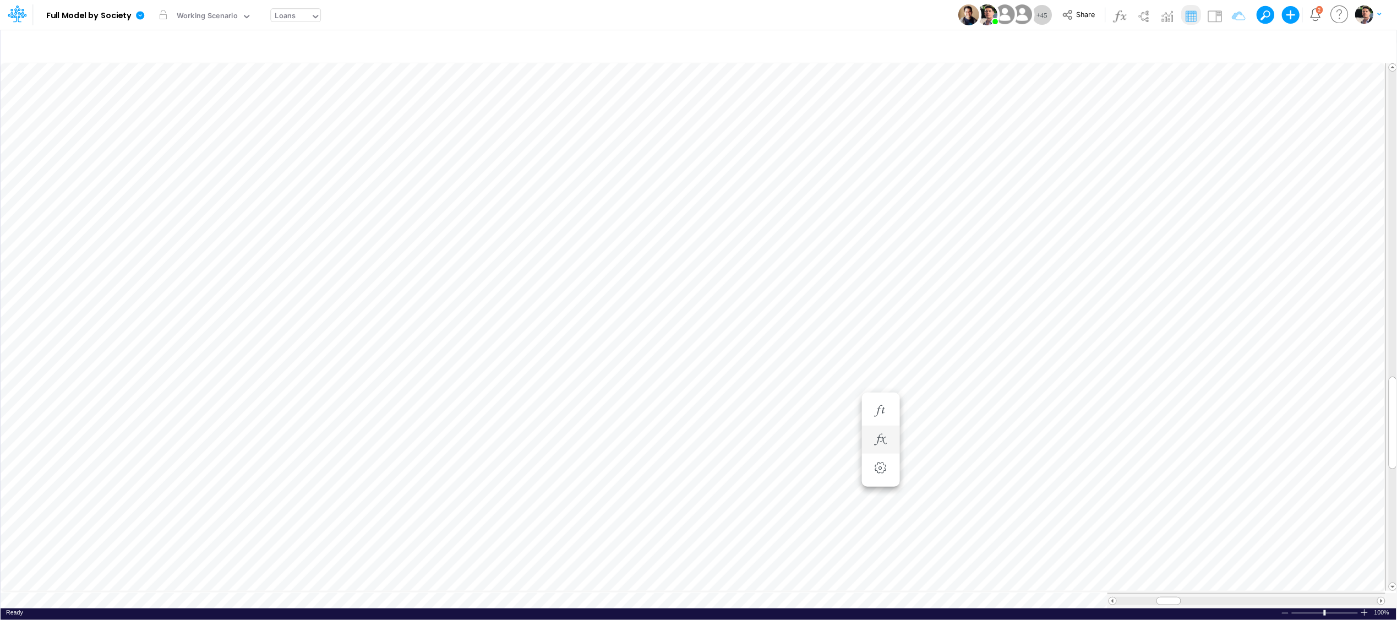
scroll to position [0, 1]
click at [812, 449] on icon "button" at bounding box center [815, 451] width 17 height 12
type input "Consolidated FS - USGAAP"
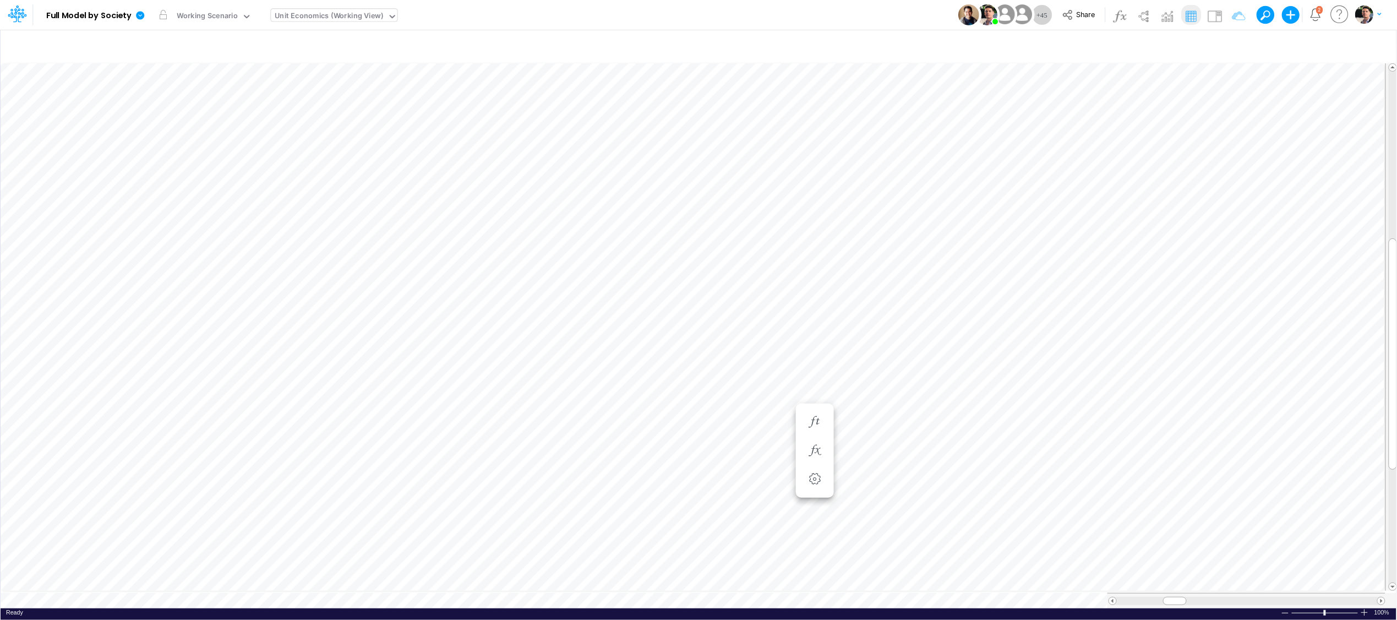
scroll to position [0, 1]
click at [1232, 45] on icon "button" at bounding box center [1233, 47] width 17 height 12
select select "tableSearchOR"
select select "contains"
drag, startPoint x: 1169, startPoint y: 154, endPoint x: 1205, endPoint y: 148, distance: 36.7
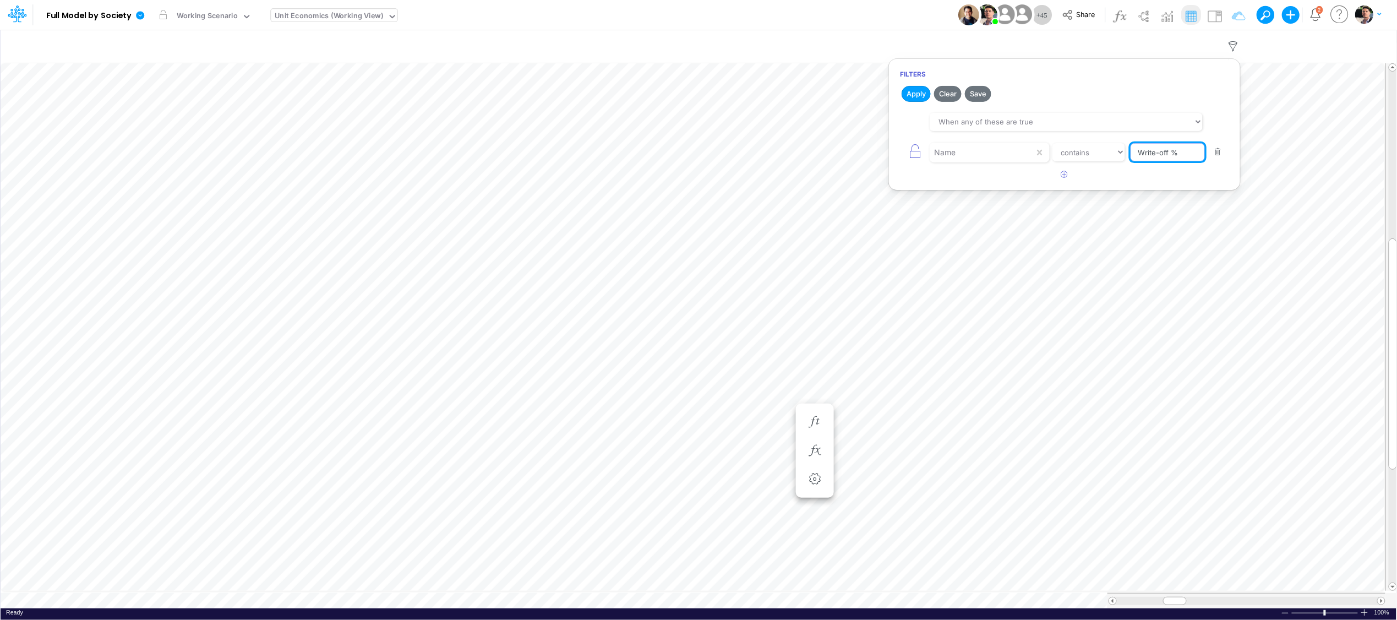
click at [1205, 148] on div "Name equals not equal starts with ends with contains Write-off %" at bounding box center [1064, 152] width 329 height 25
click at [1183, 162] on input "Write-off %" at bounding box center [1168, 152] width 74 height 19
type input "Write-off"
click at [917, 97] on button "Apply" at bounding box center [916, 94] width 29 height 16
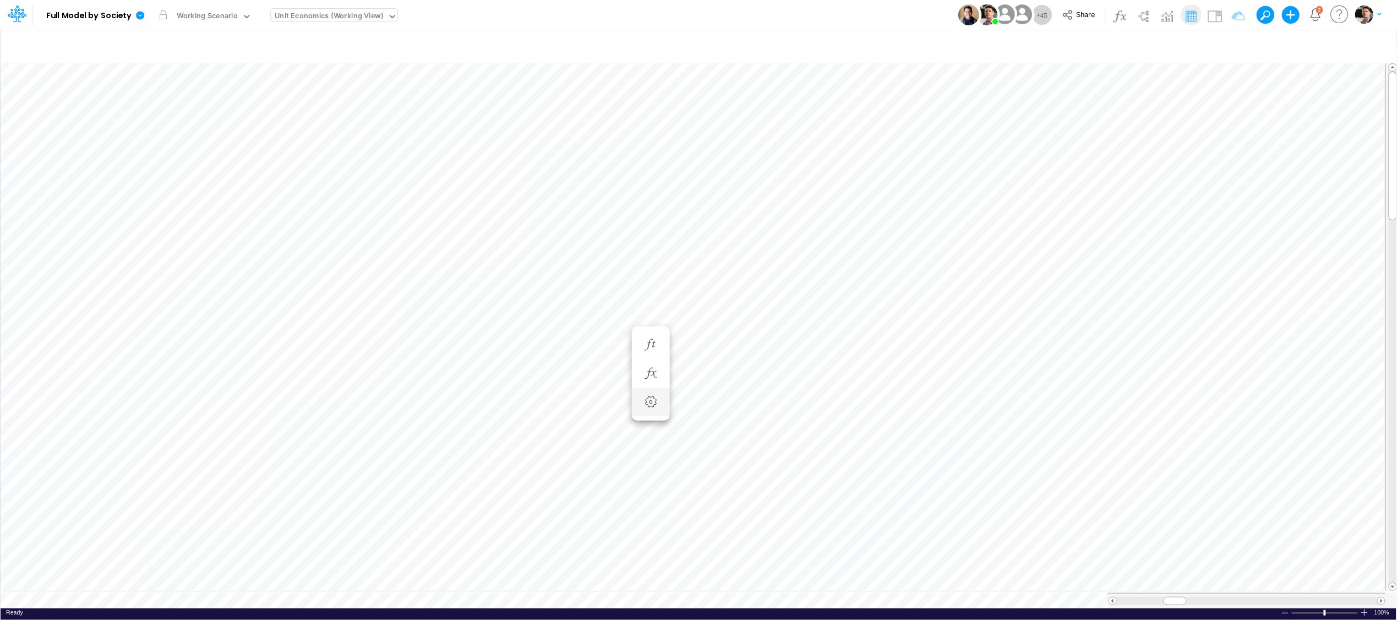
scroll to position [0, 1]
click at [336, 15] on div "Unit Economics (Working View)" at bounding box center [329, 16] width 108 height 13
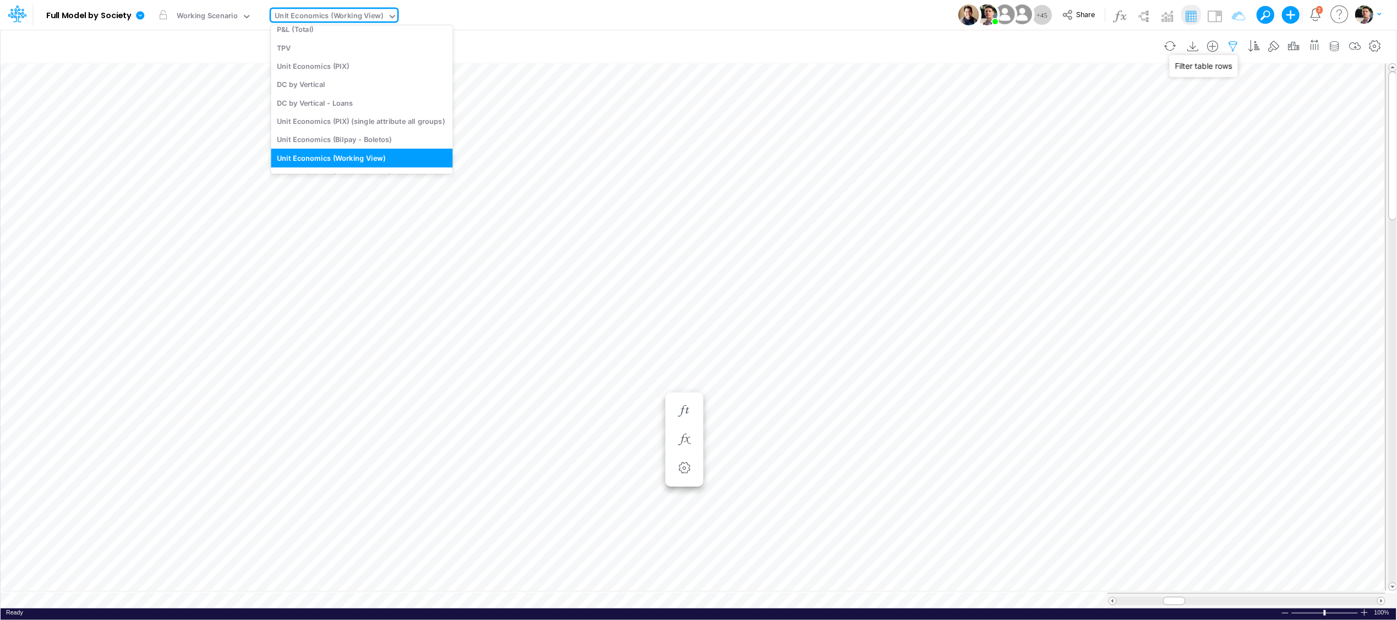
click at [1239, 48] on icon "button" at bounding box center [1233, 47] width 17 height 12
select select "tableSearchOR"
select select "contains"
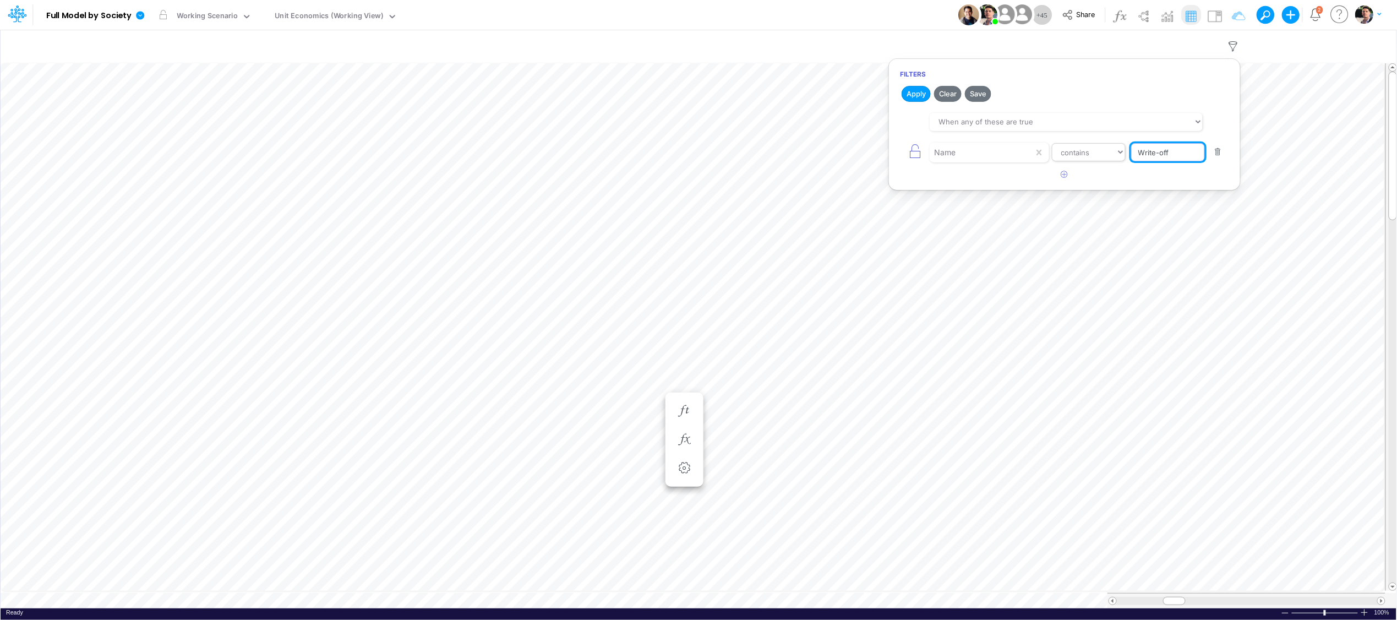
drag, startPoint x: 1179, startPoint y: 157, endPoint x: 1088, endPoint y: 154, distance: 90.3
click at [1088, 154] on div "Name equals not equal starts with ends with contains Write-off" at bounding box center [1064, 152] width 329 height 25
type input "Advancing Cost %"
click at [924, 105] on div "Apply Clear Save When all of these are true When any of these are true Name equ…" at bounding box center [1064, 134] width 351 height 100
click at [922, 94] on button "Apply" at bounding box center [916, 94] width 29 height 16
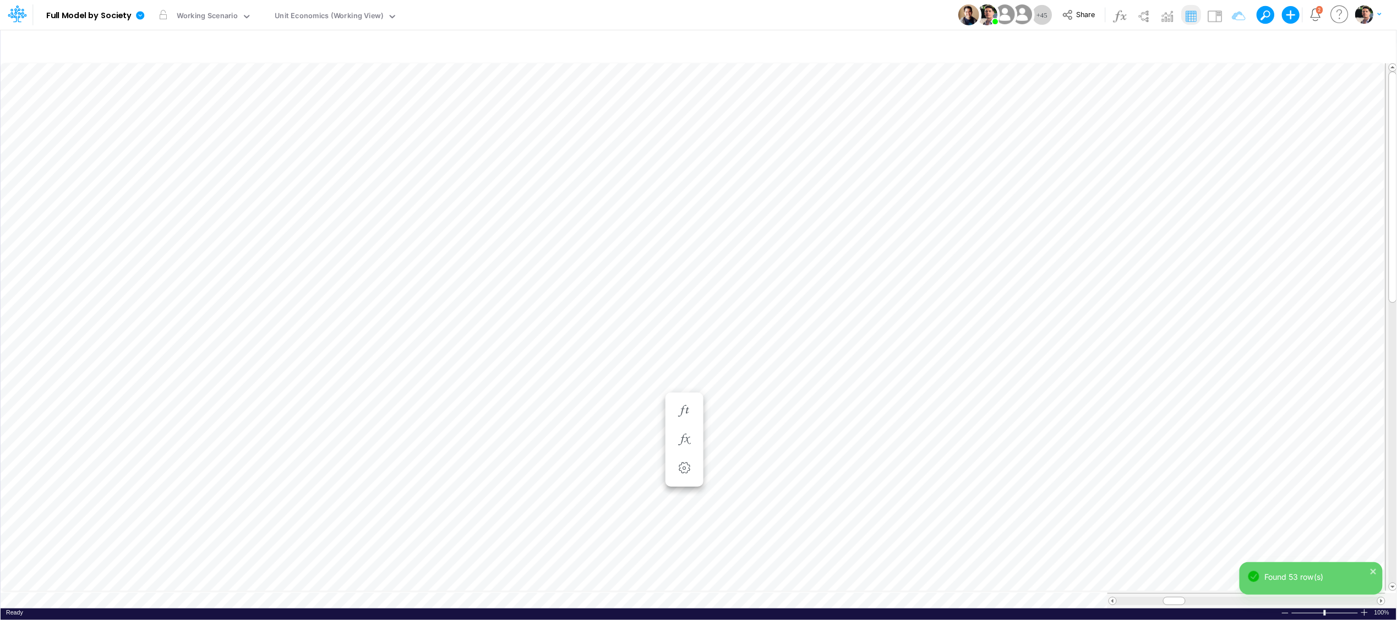
scroll to position [0, 1]
type input "Consolidated FS - USGAAP"
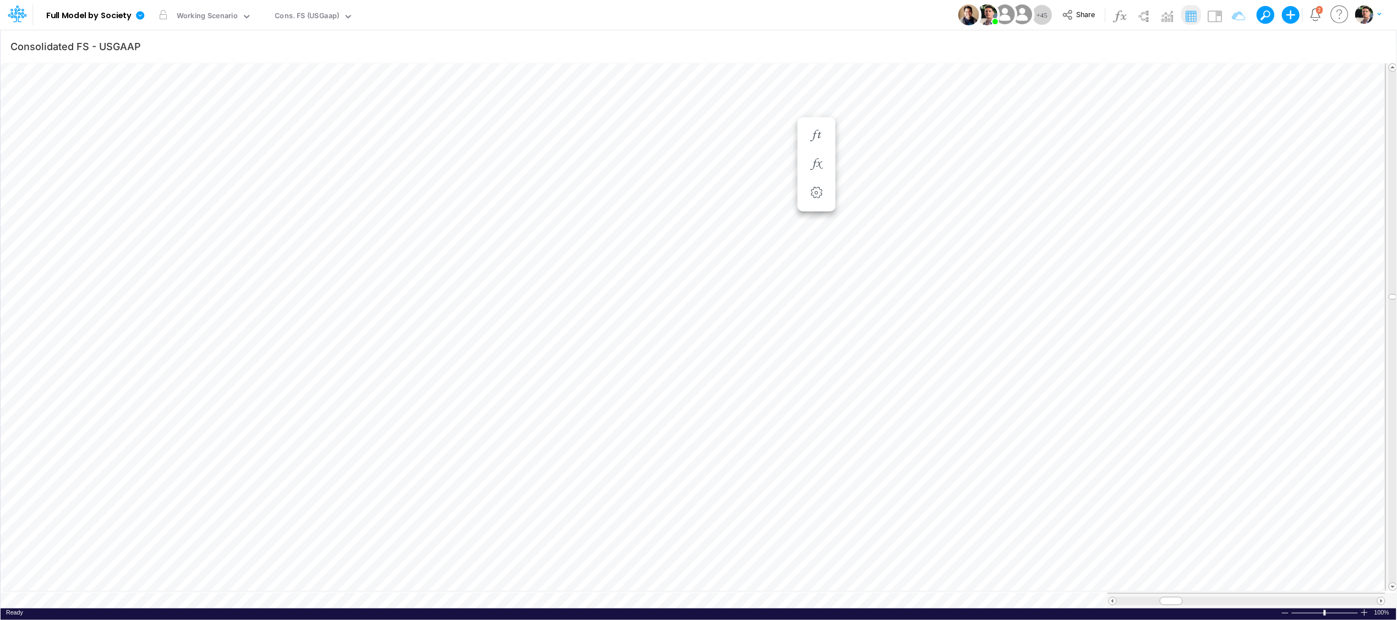
scroll to position [0, 1]
click at [1234, 47] on icon "button" at bounding box center [1233, 47] width 17 height 12
select select "tableSearchOR"
select select "contains"
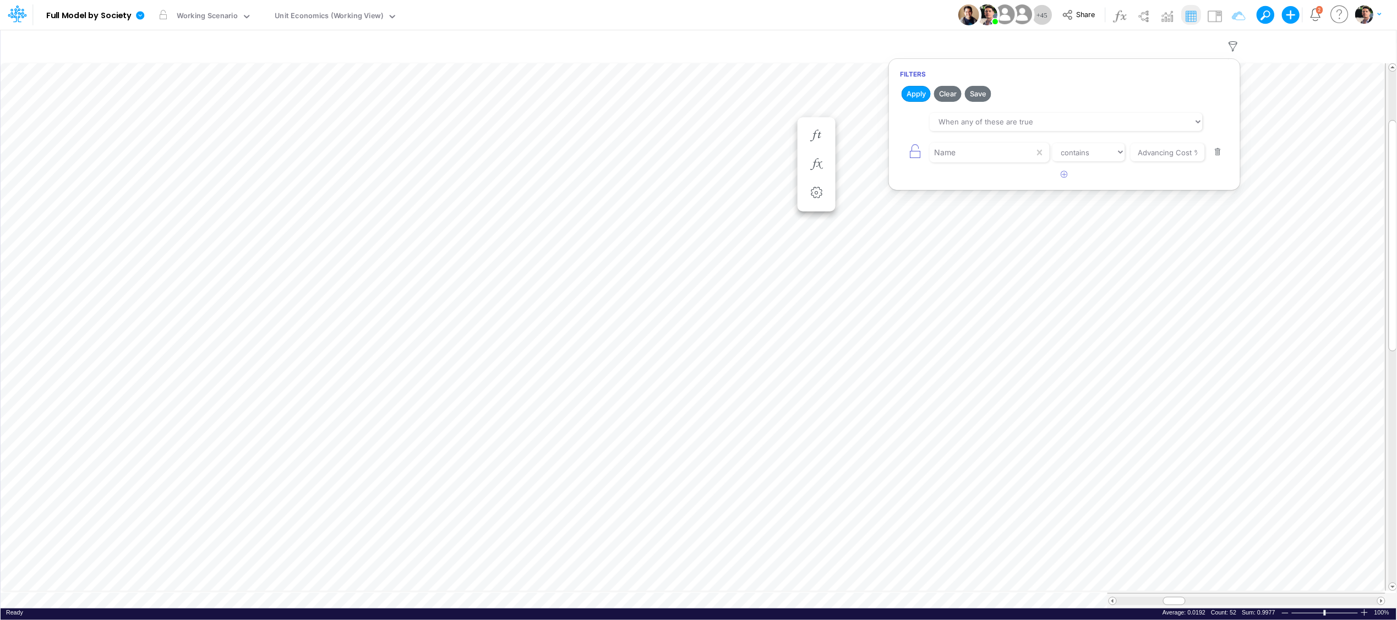
click at [1224, 157] on button "button" at bounding box center [1218, 152] width 21 height 15
click at [913, 90] on button "Apply" at bounding box center [916, 94] width 29 height 16
type input "DC by Vertical"
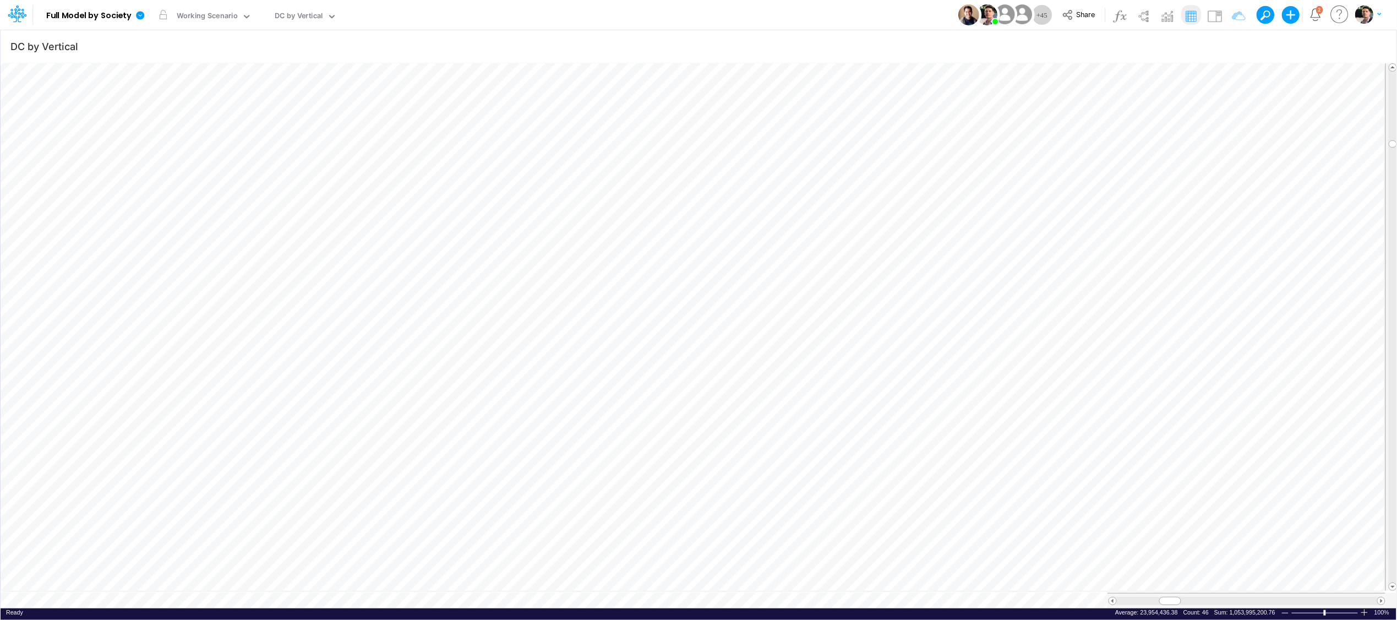
scroll to position [0, 1]
click at [304, 18] on div "DC by Vertical" at bounding box center [299, 16] width 48 height 13
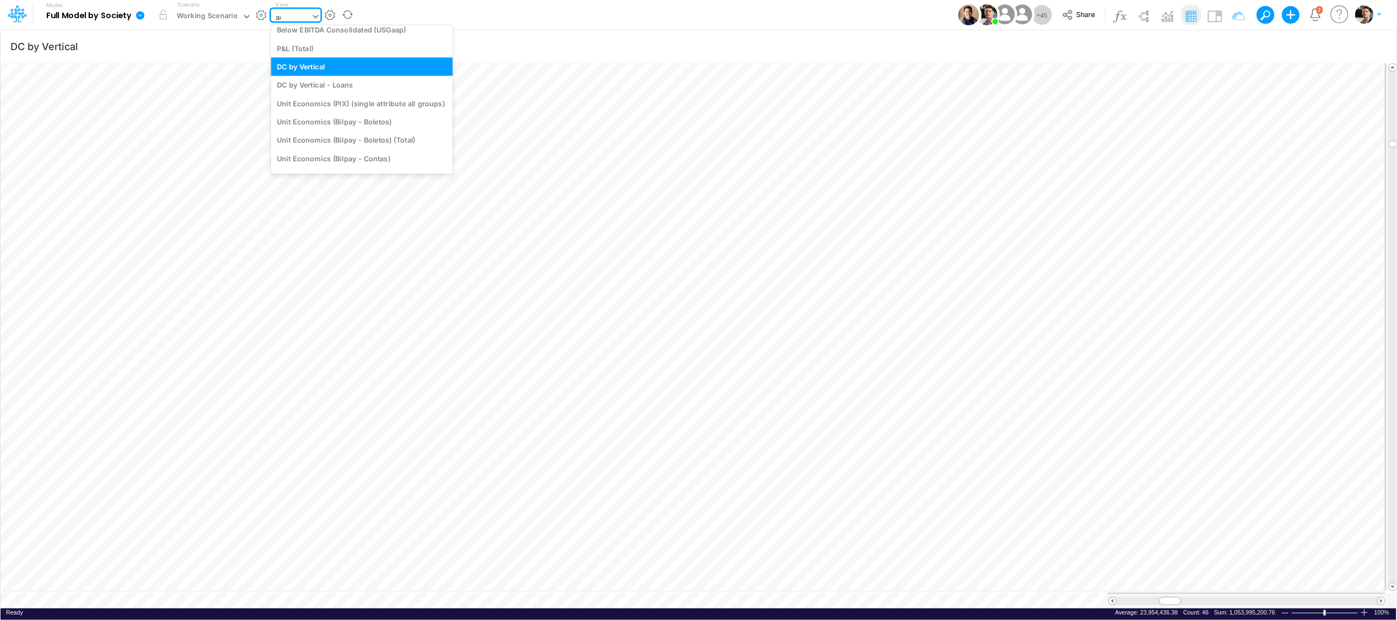
scroll to position [0, 0]
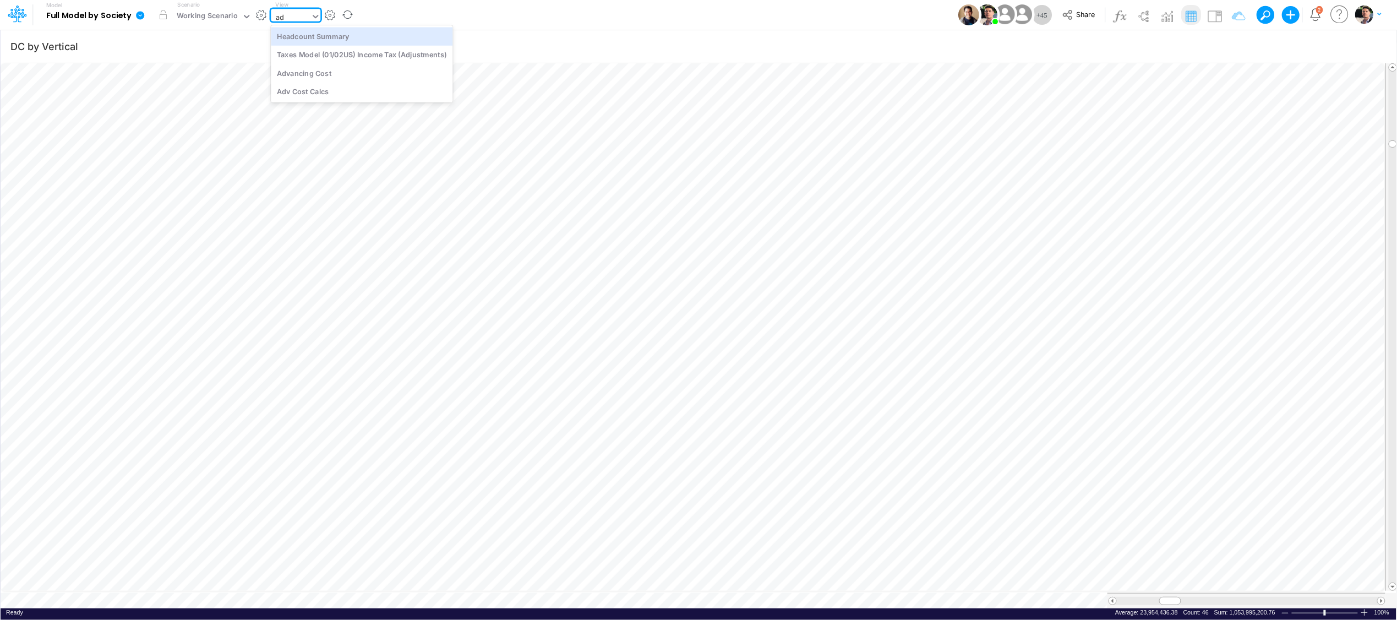
type input "adv"
click at [344, 37] on div "Advancing Cost" at bounding box center [345, 36] width 149 height 18
type input "DC by Vertical"
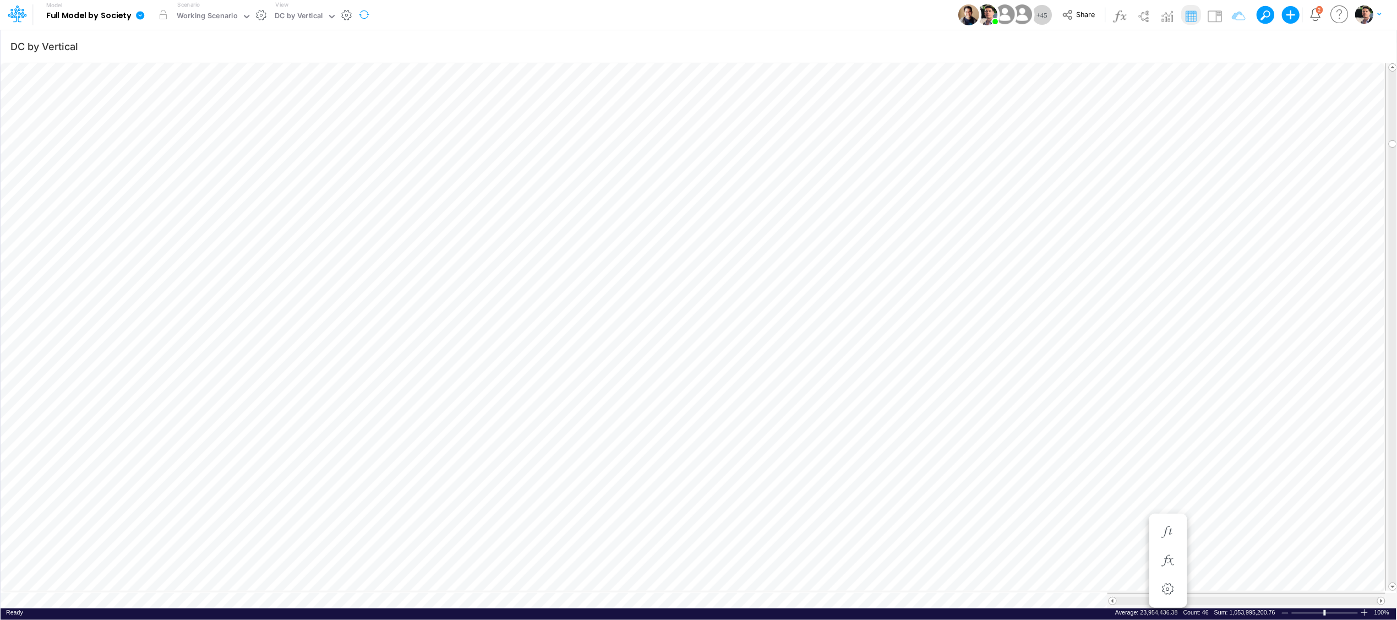
scroll to position [0, 1]
type input "DC by Vertical"
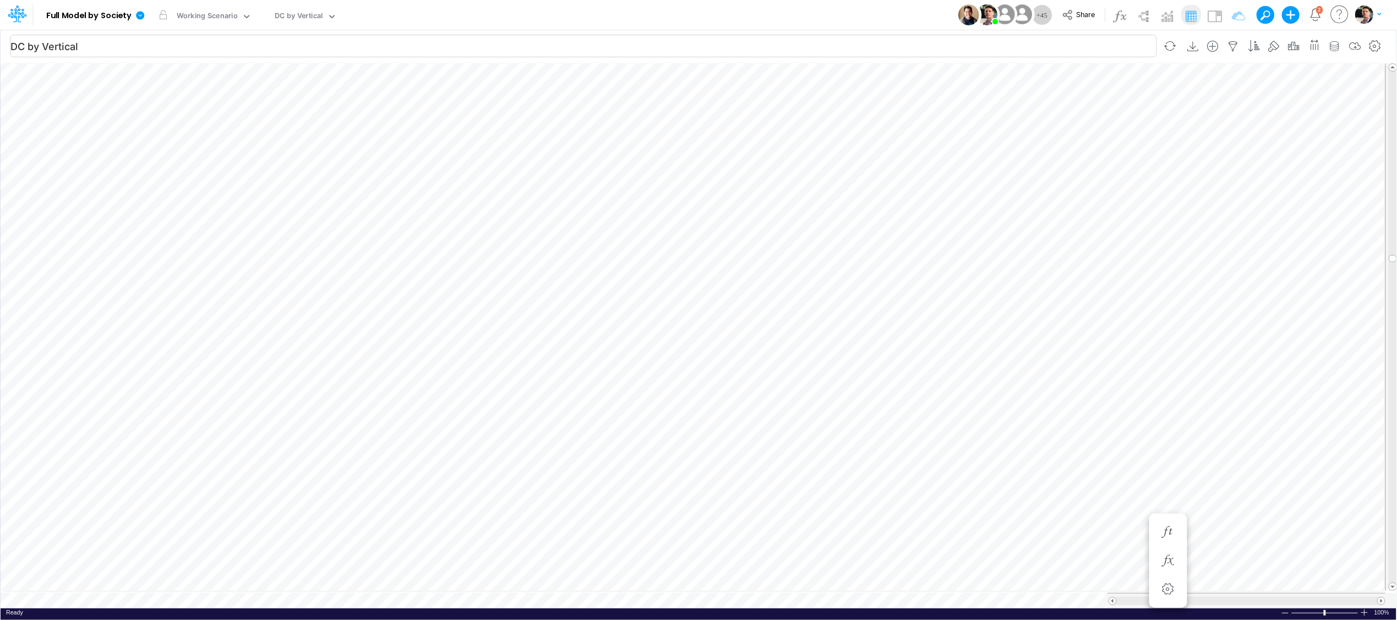
scroll to position [0, 1]
click at [833, 518] on icon "button" at bounding box center [837, 517] width 17 height 12
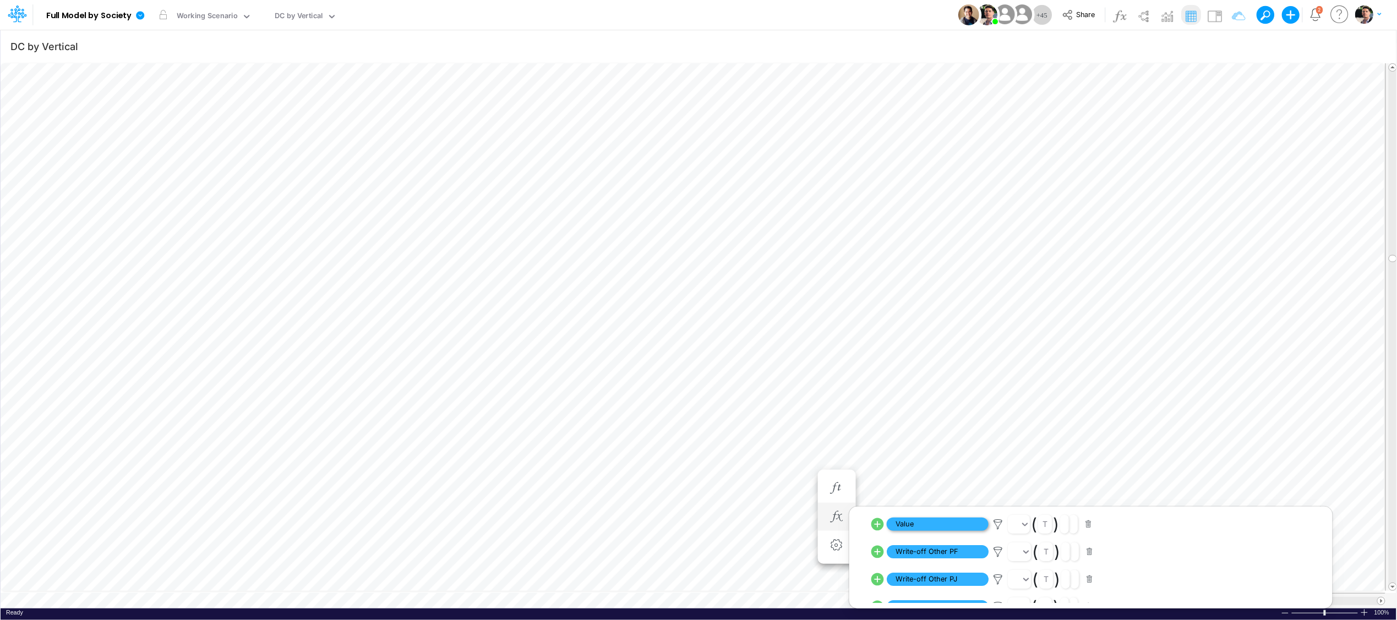
scroll to position [86, 0]
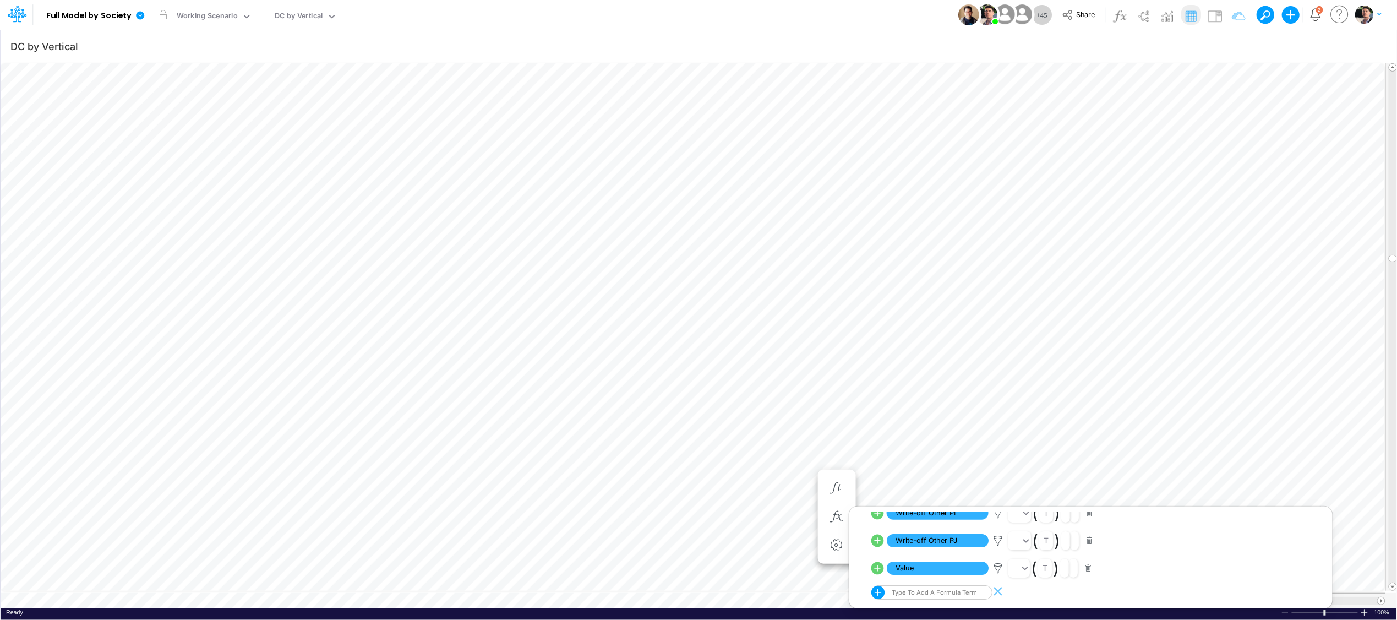
type input "Consolidated FS - USGAAP"
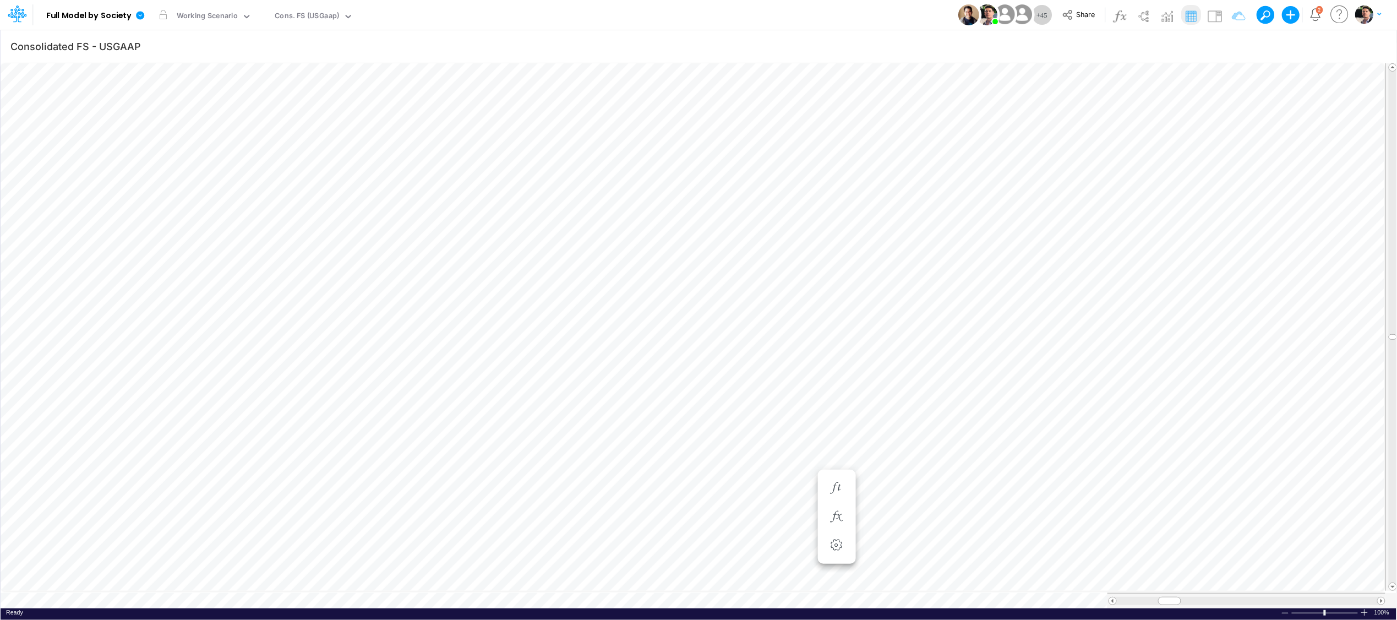
scroll to position [0, 1]
click at [766, 345] on icon "button" at bounding box center [766, 345] width 17 height 12
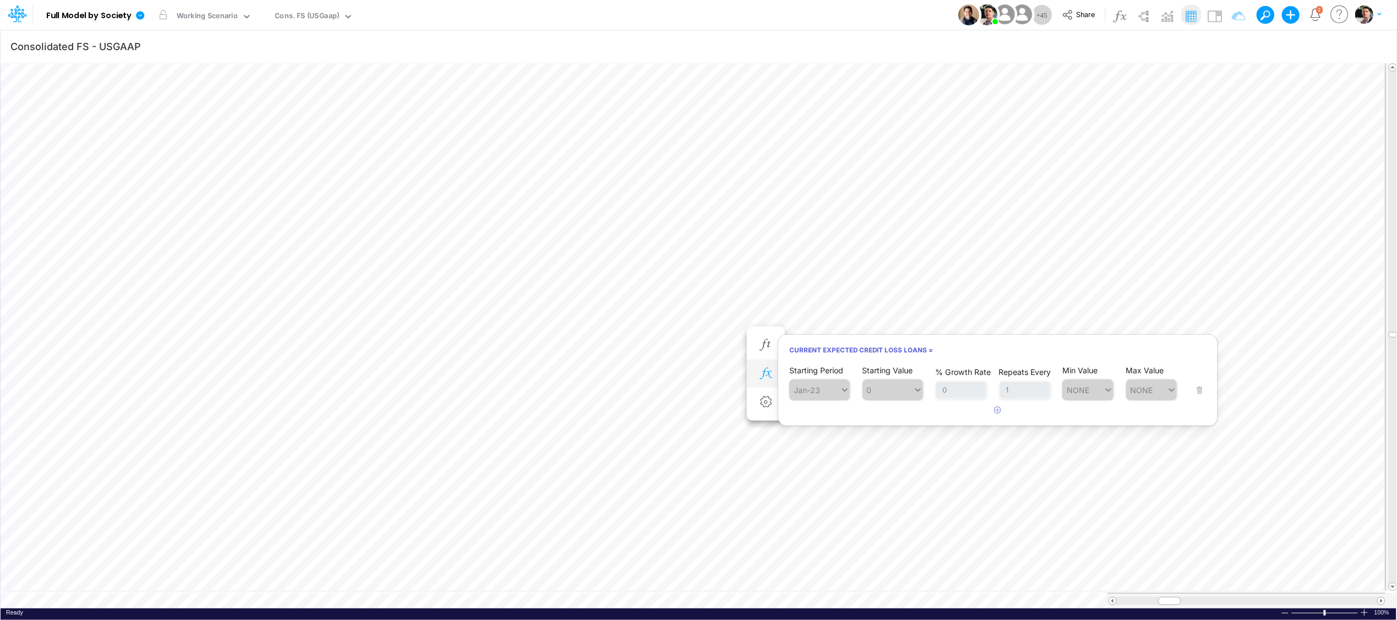
click at [764, 372] on icon "button" at bounding box center [766, 374] width 17 height 12
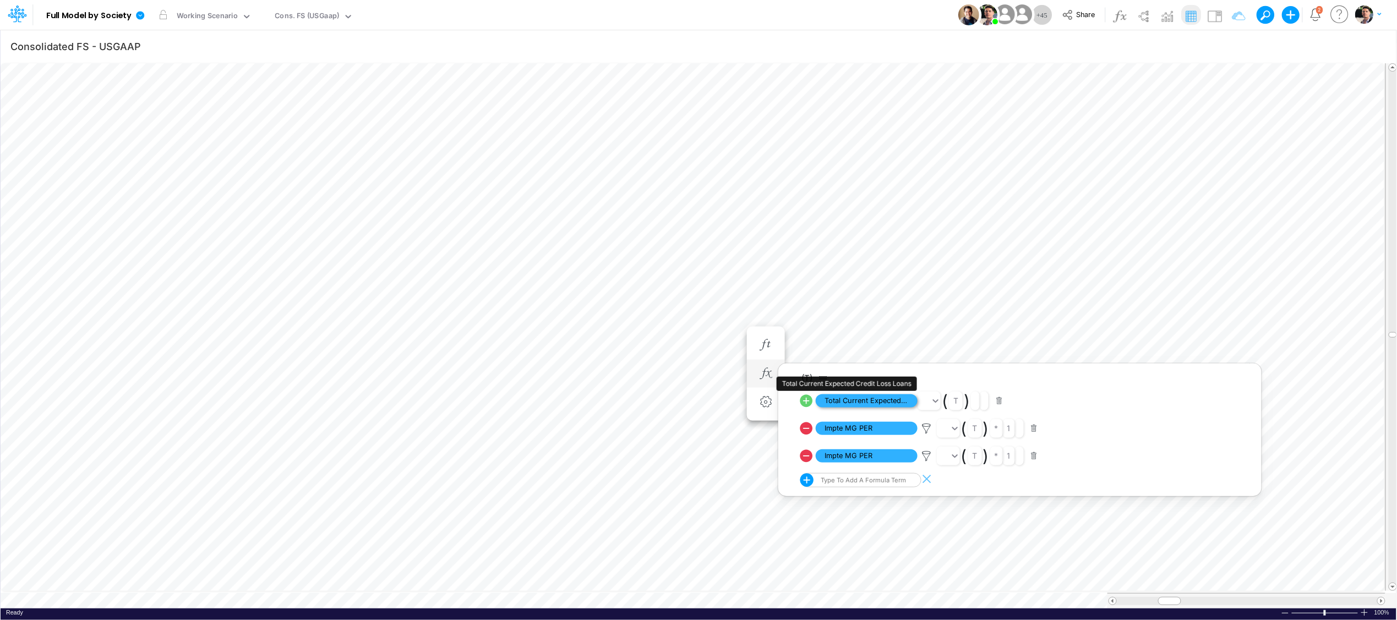
click at [882, 399] on span "Total Current Expected Credit Loss Loans" at bounding box center [867, 401] width 102 height 14
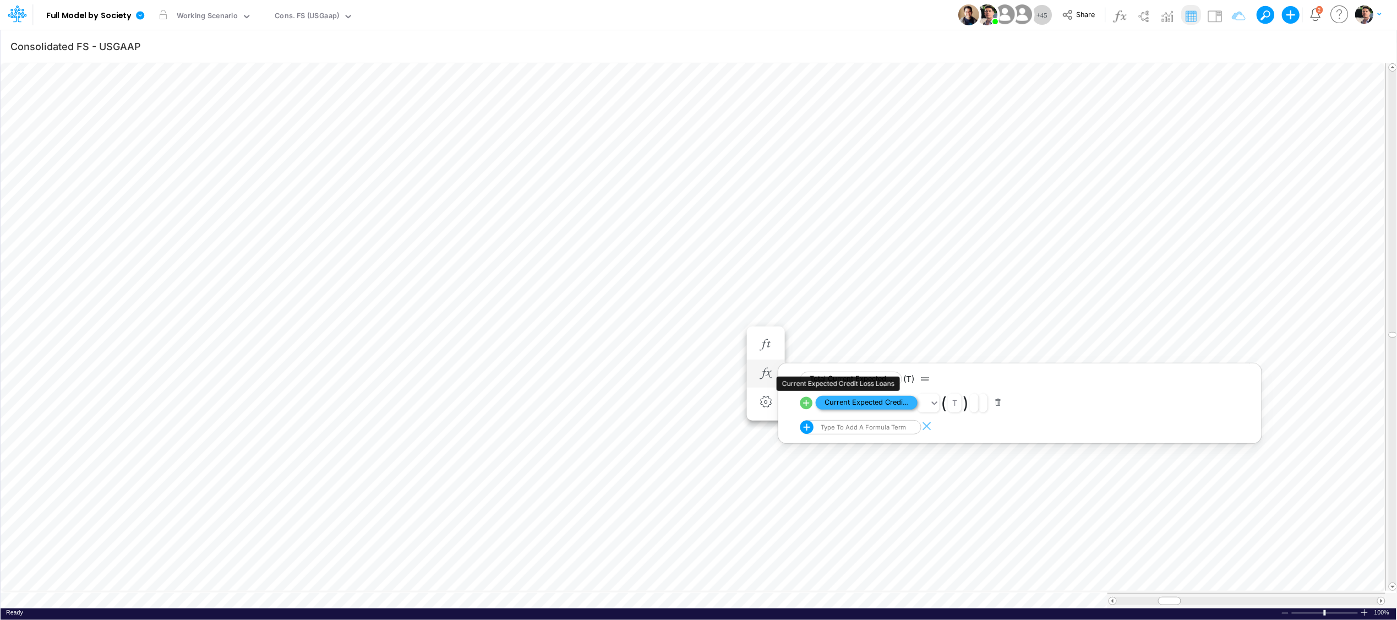
click at [886, 402] on span "Current Expected Credit Loss Loans" at bounding box center [867, 403] width 102 height 14
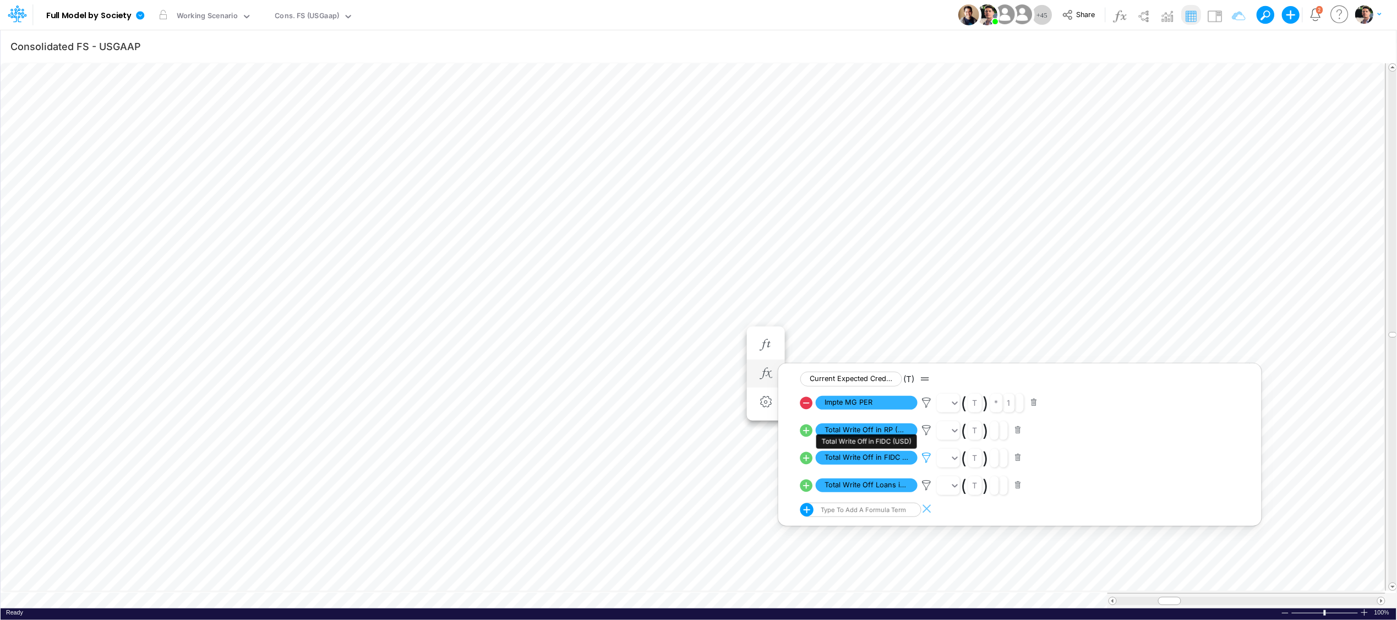
click at [930, 460] on icon at bounding box center [927, 458] width 17 height 12
click at [927, 484] on div at bounding box center [698, 313] width 1397 height 614
click at [927, 484] on icon at bounding box center [927, 486] width 17 height 12
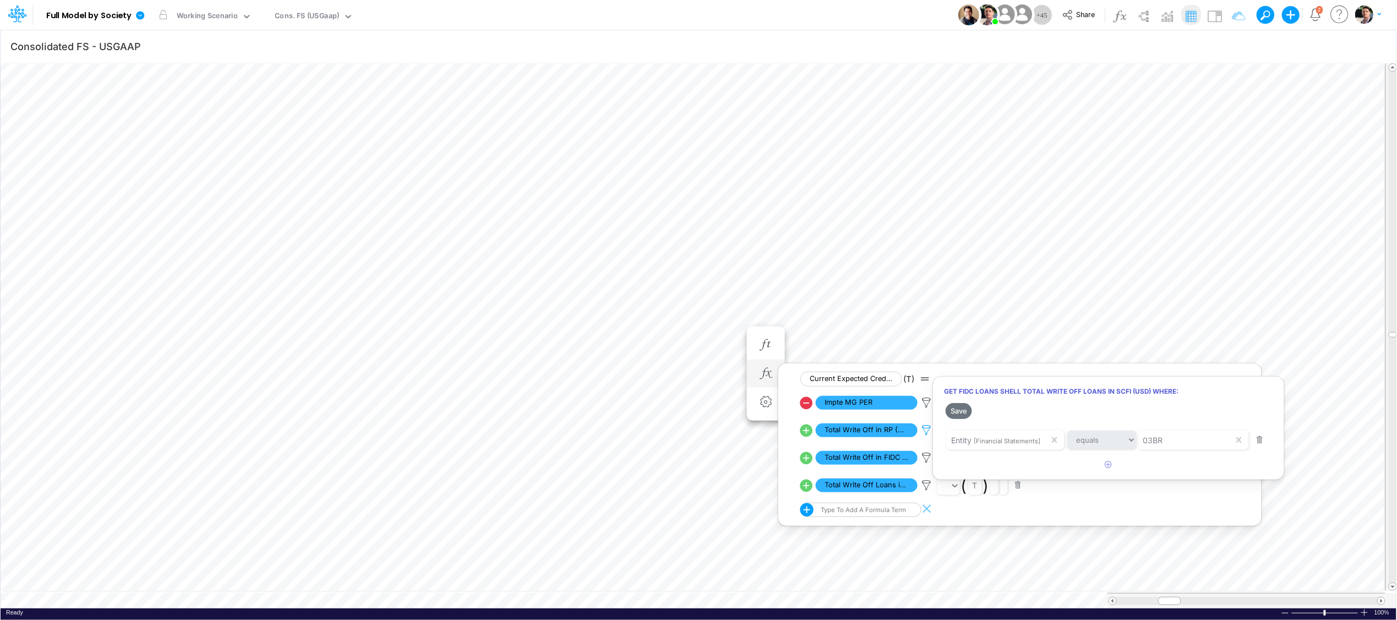
click at [925, 432] on div at bounding box center [698, 313] width 1397 height 614
click at [927, 431] on icon at bounding box center [927, 430] width 17 height 12
click at [723, 308] on div at bounding box center [698, 313] width 1397 height 614
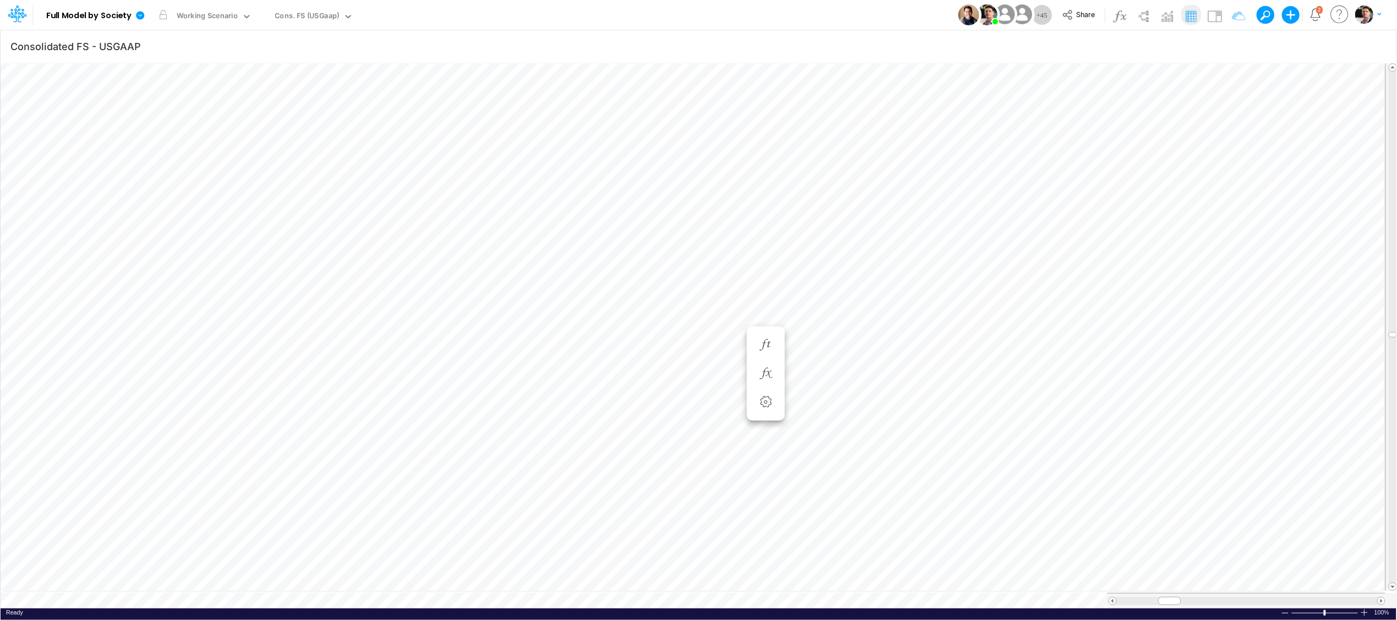
scroll to position [0, 1]
click at [767, 339] on icon "button" at bounding box center [766, 334] width 17 height 12
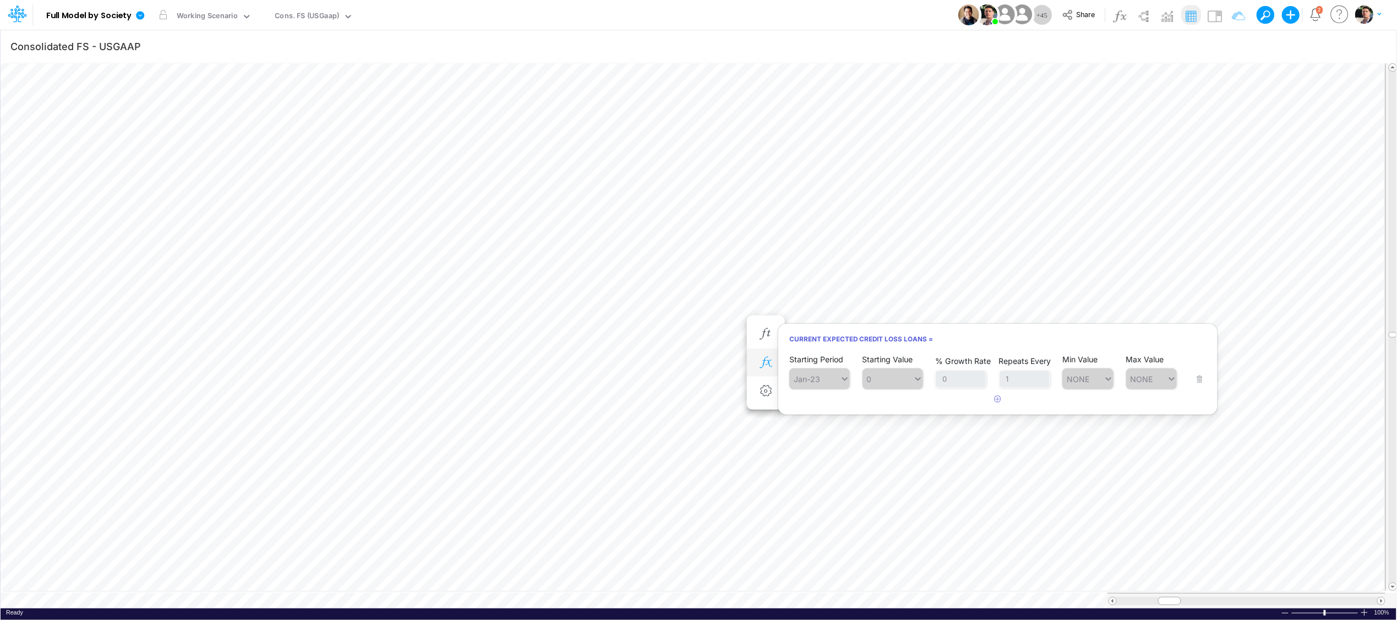
click at [765, 351] on li at bounding box center [766, 362] width 38 height 29
click at [773, 364] on icon "button" at bounding box center [766, 363] width 17 height 12
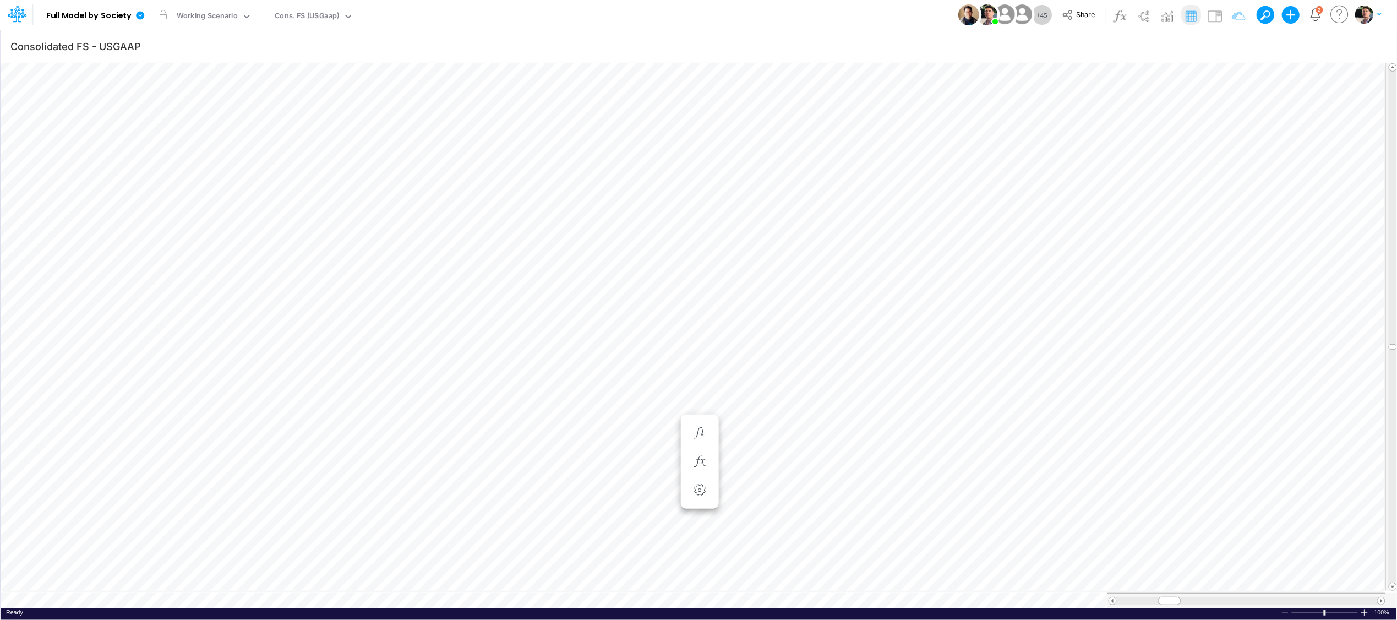
scroll to position [0, 1]
click at [1112, 597] on span at bounding box center [1112, 600] width 7 height 7
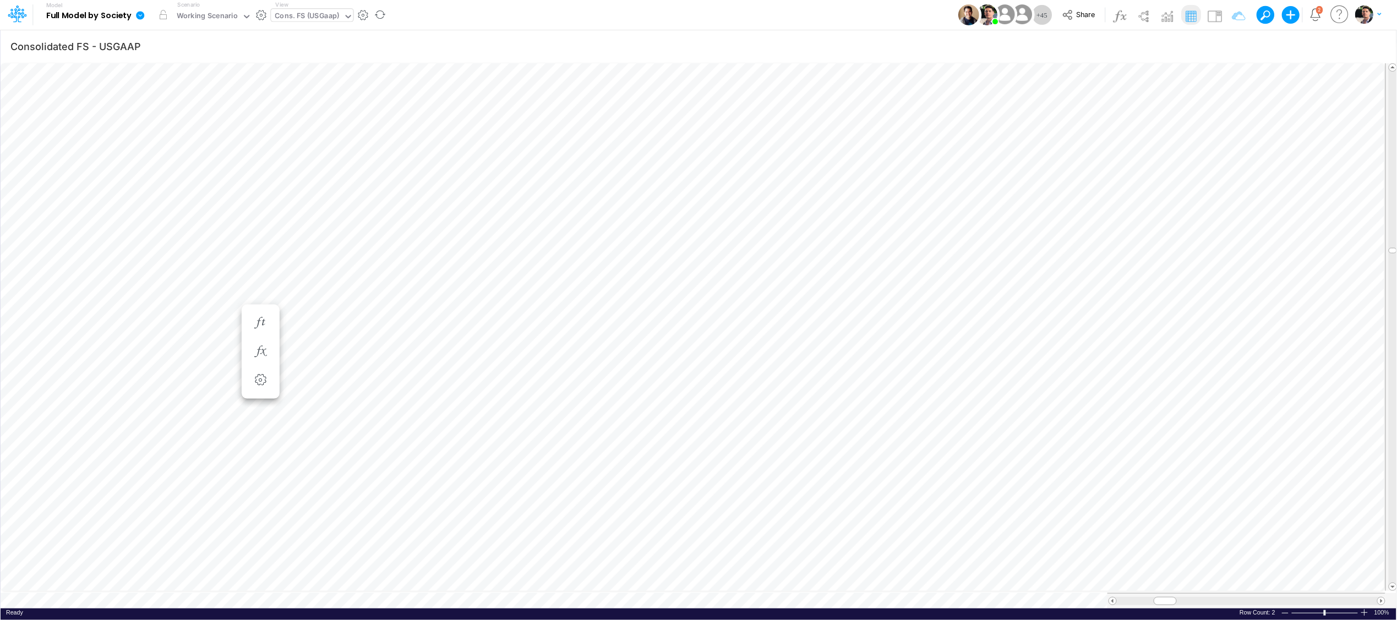
click at [306, 9] on div "Cons. FS (USGaap)" at bounding box center [307, 17] width 72 height 17
type input "d"
type input "chec"
click at [345, 56] on div "FS/UE Check" at bounding box center [345, 55] width 149 height 18
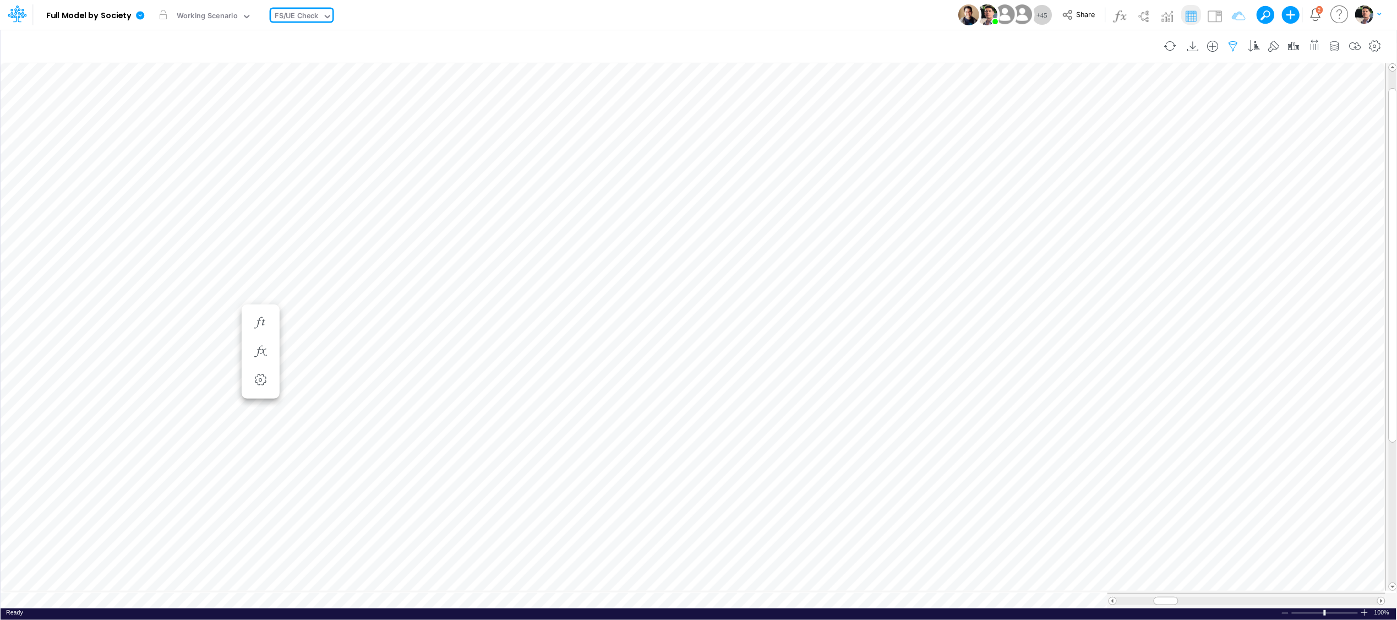
click at [1227, 41] on icon "button" at bounding box center [1233, 47] width 17 height 12
select select "notEqual"
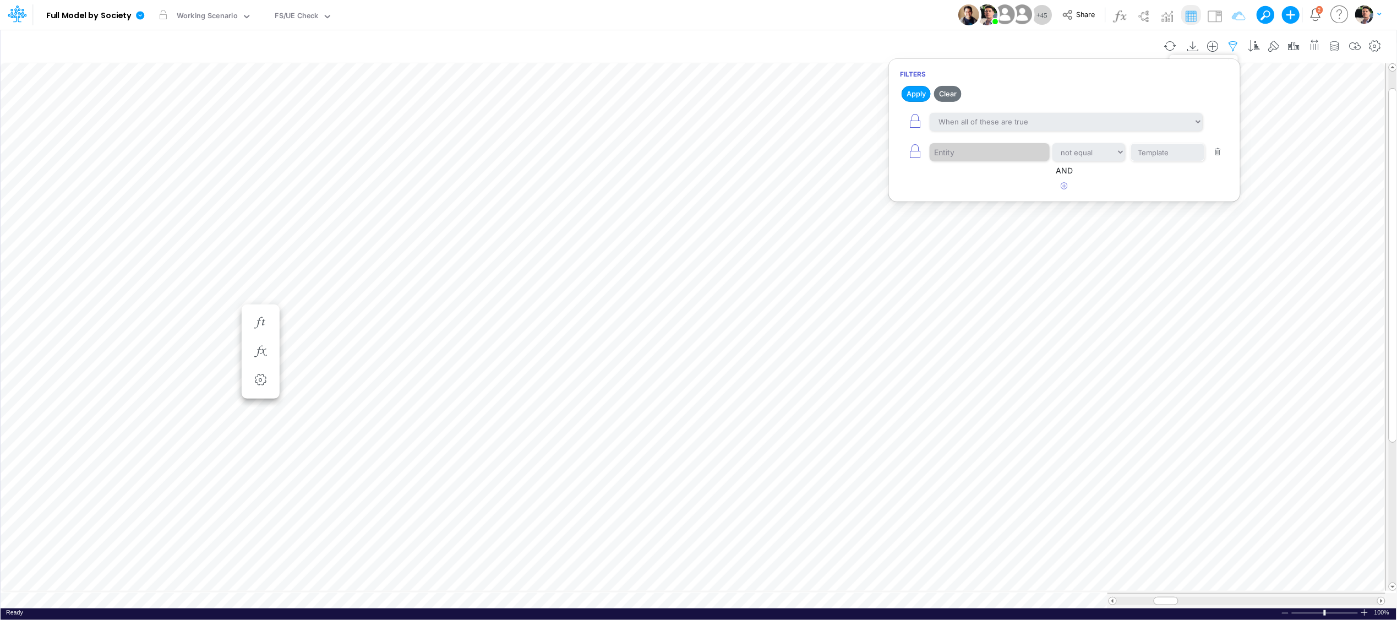
click at [1227, 41] on icon "button" at bounding box center [1233, 47] width 17 height 12
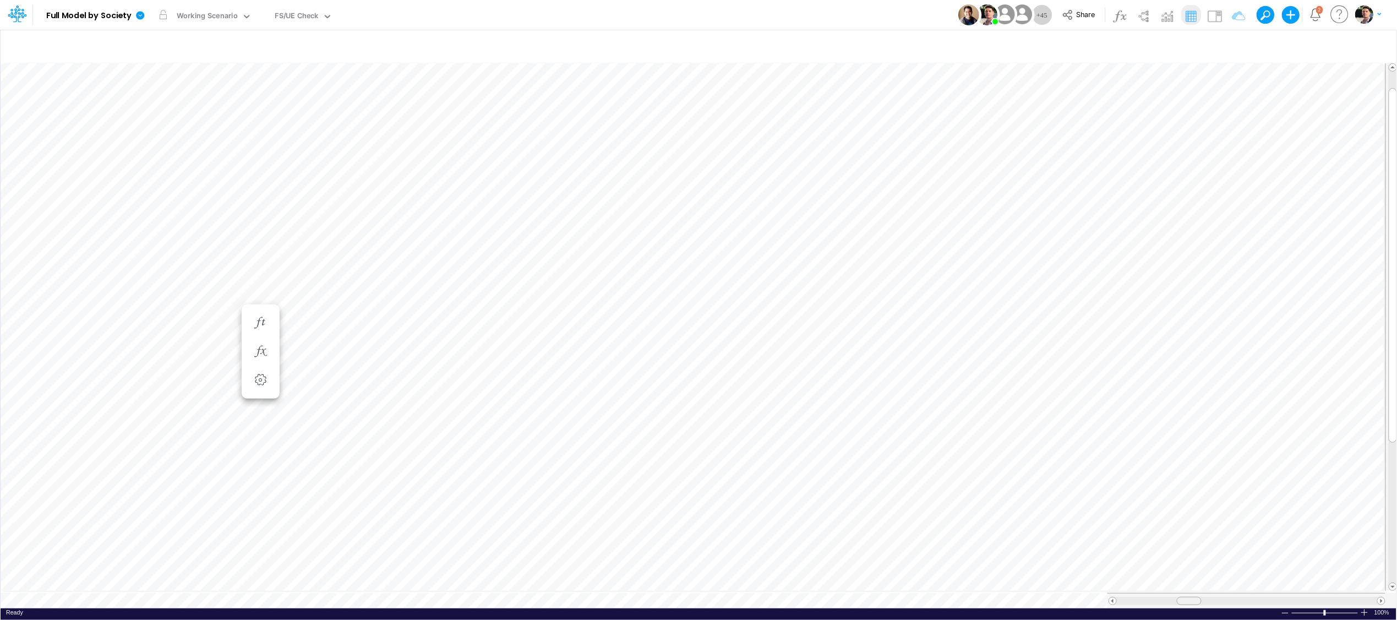
drag, startPoint x: 1166, startPoint y: 598, endPoint x: 1189, endPoint y: 598, distance: 23.1
click at [1189, 598] on span at bounding box center [1188, 600] width 7 height 7
click at [488, 579] on span "Close" at bounding box center [493, 579] width 30 height 10
click at [320, 17] on div "Advancing Cost" at bounding box center [302, 16] width 55 height 13
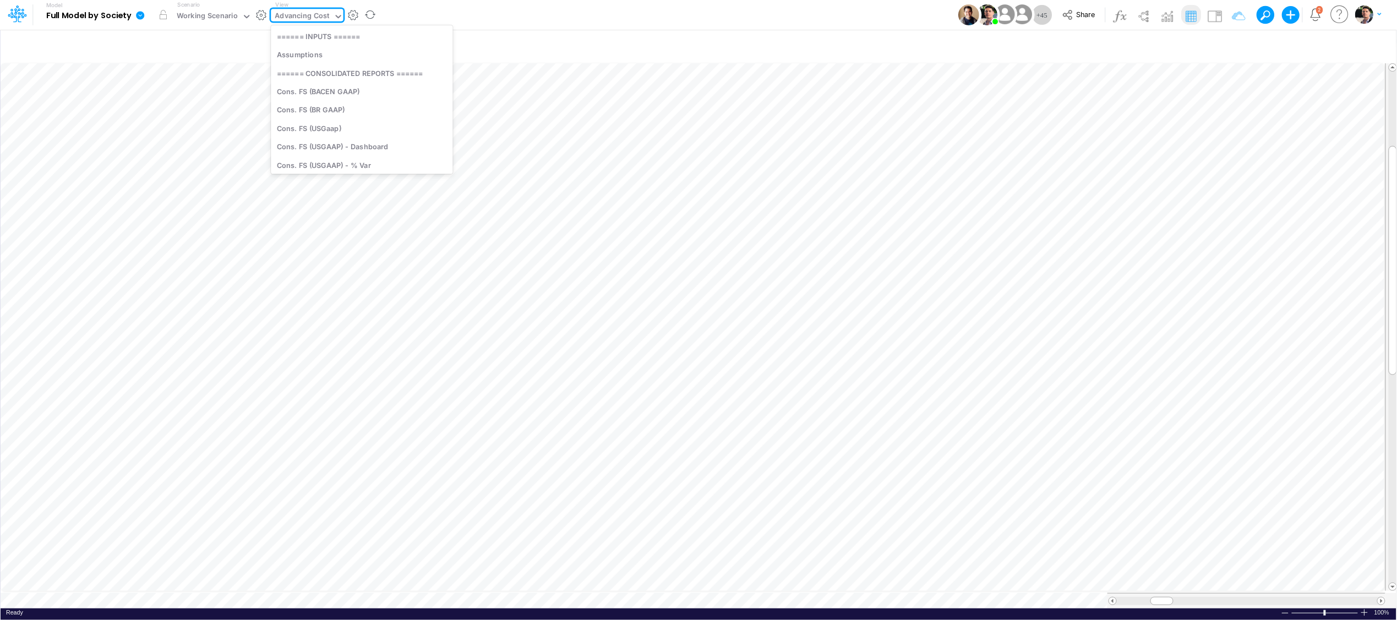
scroll to position [2665, 0]
